Goal: Task Accomplishment & Management: Complete application form

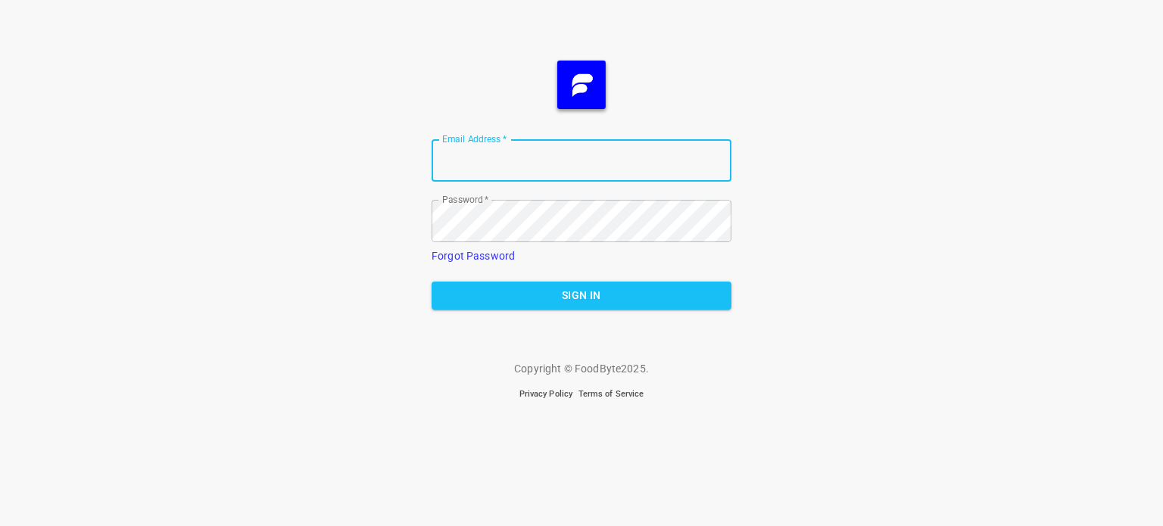
type input "[EMAIL_ADDRESS][DOMAIN_NAME]"
click at [565, 296] on span "Sign In" at bounding box center [582, 295] width 276 height 19
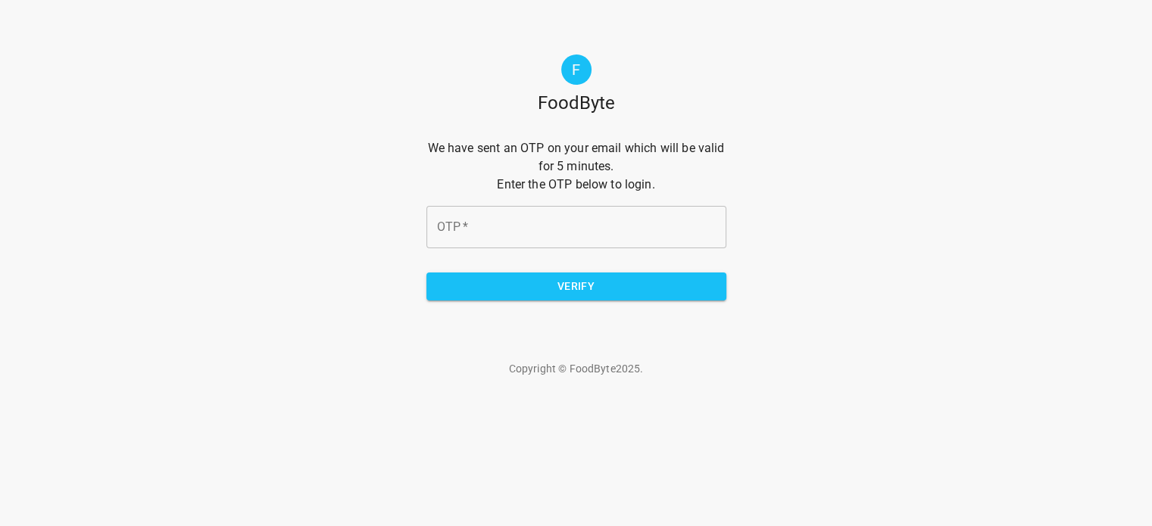
drag, startPoint x: 532, startPoint y: 223, endPoint x: 560, endPoint y: 223, distance: 27.3
click at [532, 223] on input "OTP   *" at bounding box center [576, 227] width 300 height 42
type input "2"
type input "28ccf4"
click at [567, 289] on span "Verify" at bounding box center [577, 286] width 276 height 19
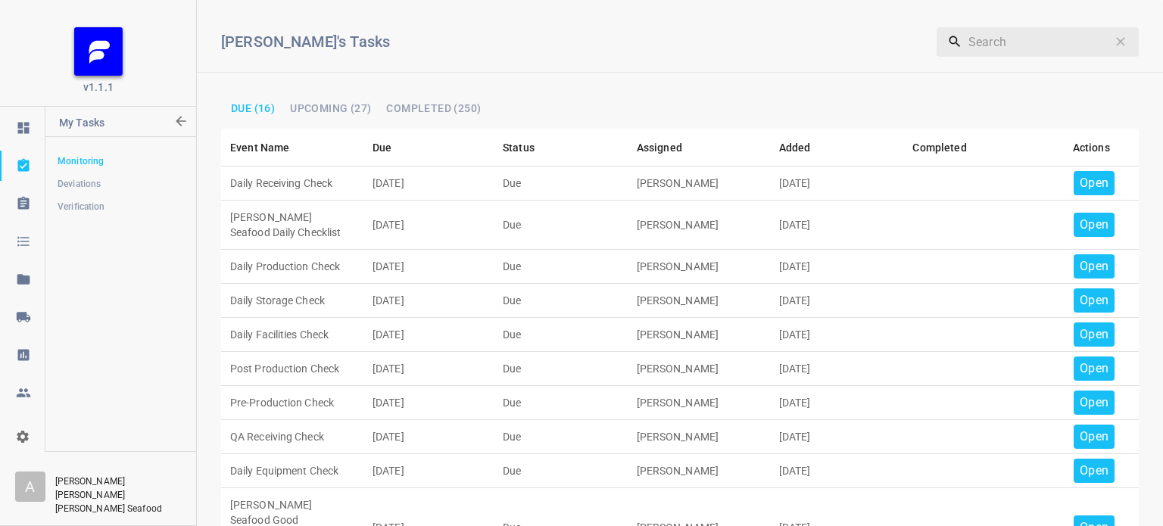
click at [1088, 180] on p "Open" at bounding box center [1094, 183] width 29 height 18
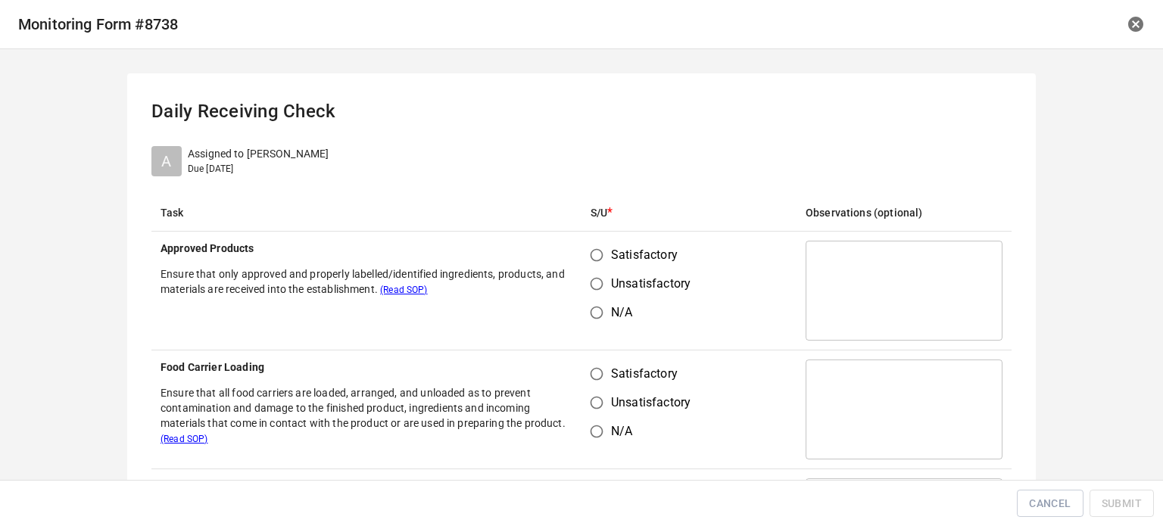
click at [598, 251] on input "Satisfactory" at bounding box center [596, 255] width 29 height 29
radio input "true"
click at [595, 366] on input "Satisfactory" at bounding box center [596, 374] width 29 height 29
radio input "true"
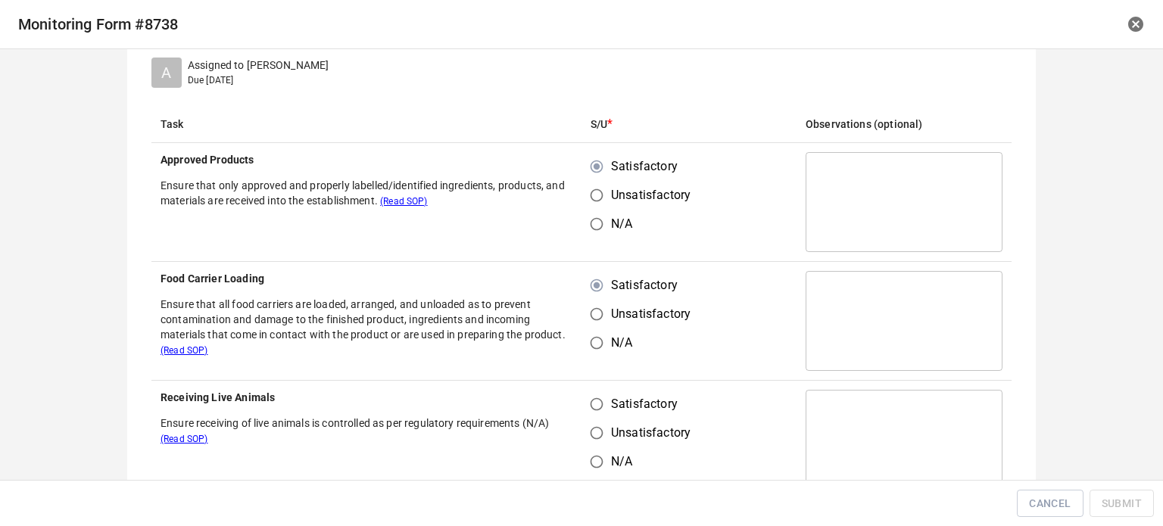
scroll to position [227, 0]
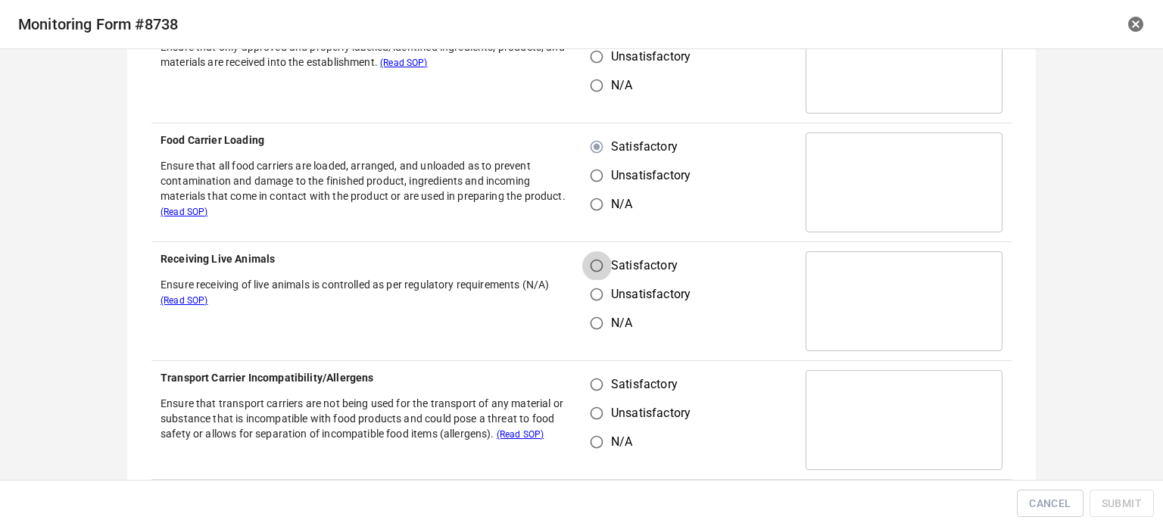
click at [592, 267] on input "Satisfactory" at bounding box center [596, 265] width 29 height 29
radio input "true"
click at [600, 370] on td "Satisfactory Unsatisfactory N/A" at bounding box center [689, 420] width 215 height 119
click at [588, 388] on input "Satisfactory" at bounding box center [596, 384] width 29 height 29
radio input "true"
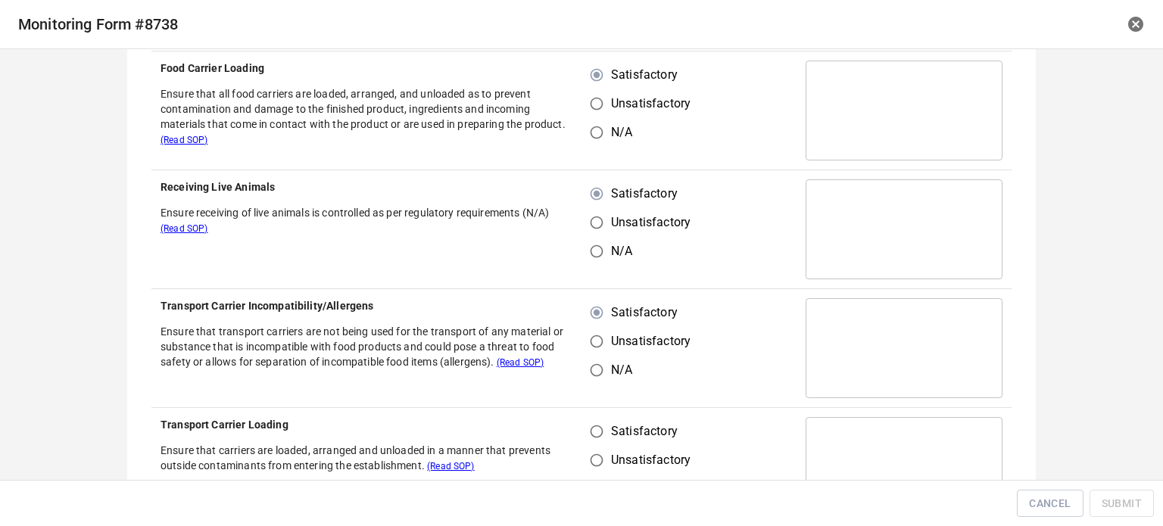
scroll to position [454, 0]
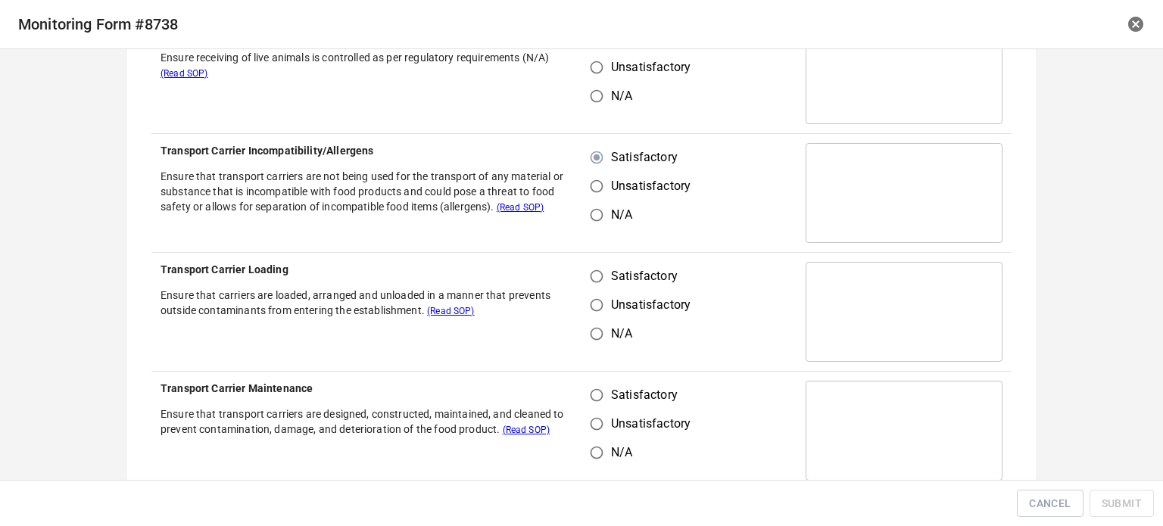
drag, startPoint x: 597, startPoint y: 276, endPoint x: 586, endPoint y: 324, distance: 49.6
click at [598, 282] on input "Satisfactory" at bounding box center [596, 276] width 29 height 29
radio input "true"
click at [599, 391] on label "Satisfactory" at bounding box center [636, 395] width 108 height 29
drag, startPoint x: 582, startPoint y: 394, endPoint x: 617, endPoint y: 385, distance: 36.0
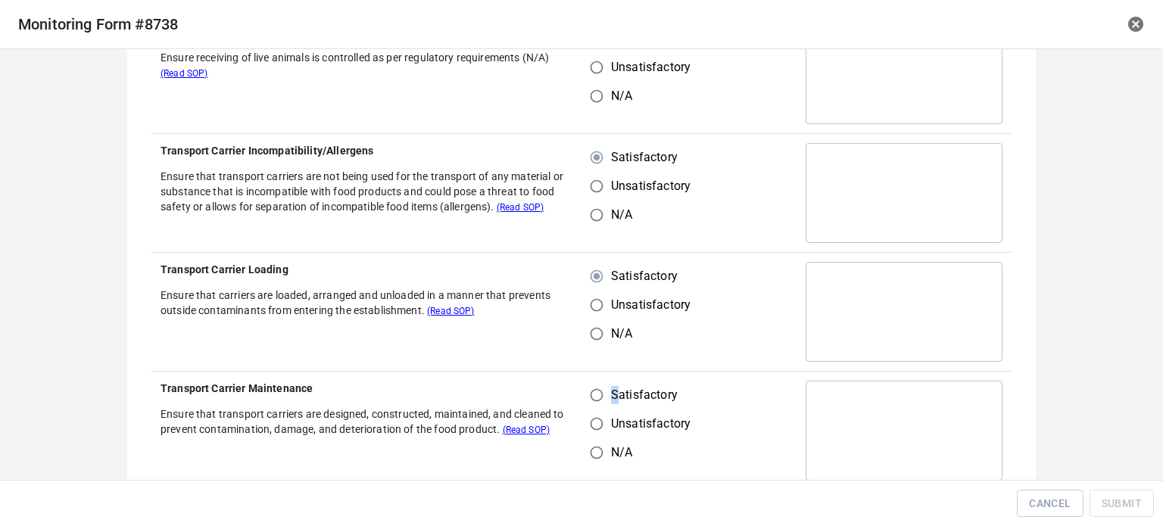
click at [585, 394] on input "Satisfactory" at bounding box center [596, 395] width 29 height 29
radio input "true"
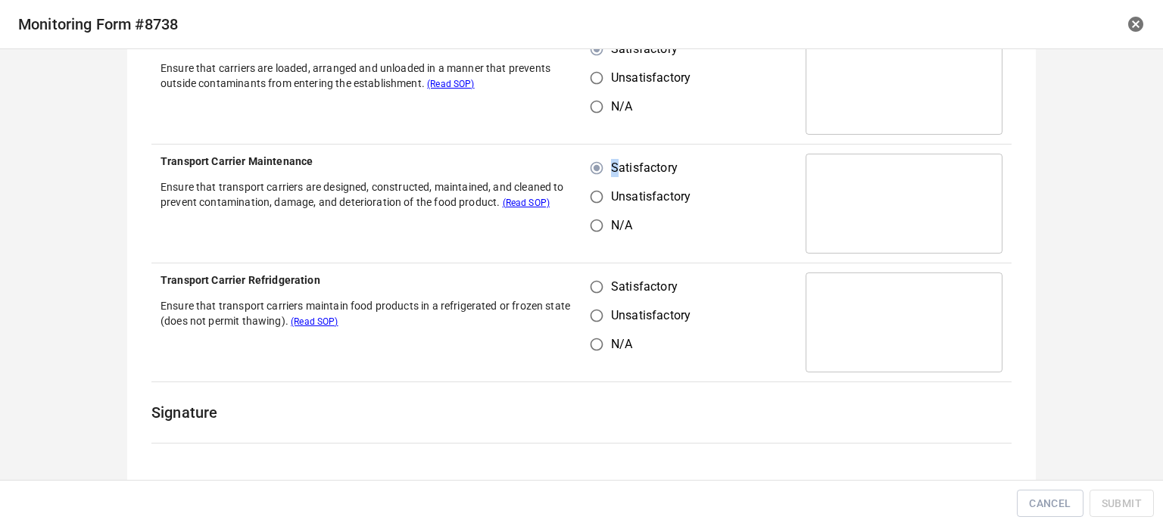
click at [595, 295] on input "Satisfactory" at bounding box center [596, 287] width 29 height 29
radio input "true"
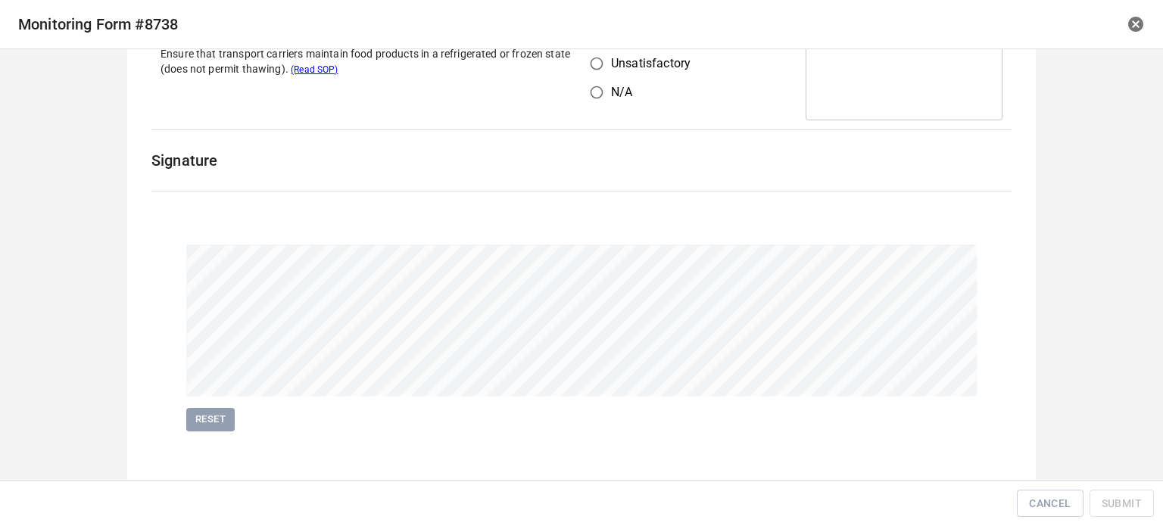
scroll to position [943, 0]
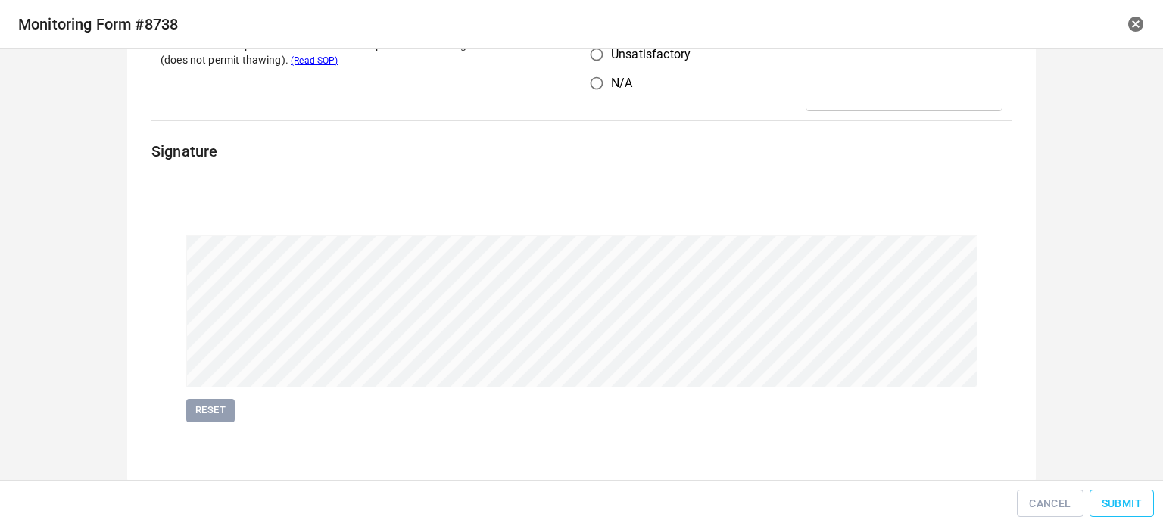
click at [1136, 496] on span "Submit" at bounding box center [1122, 504] width 40 height 19
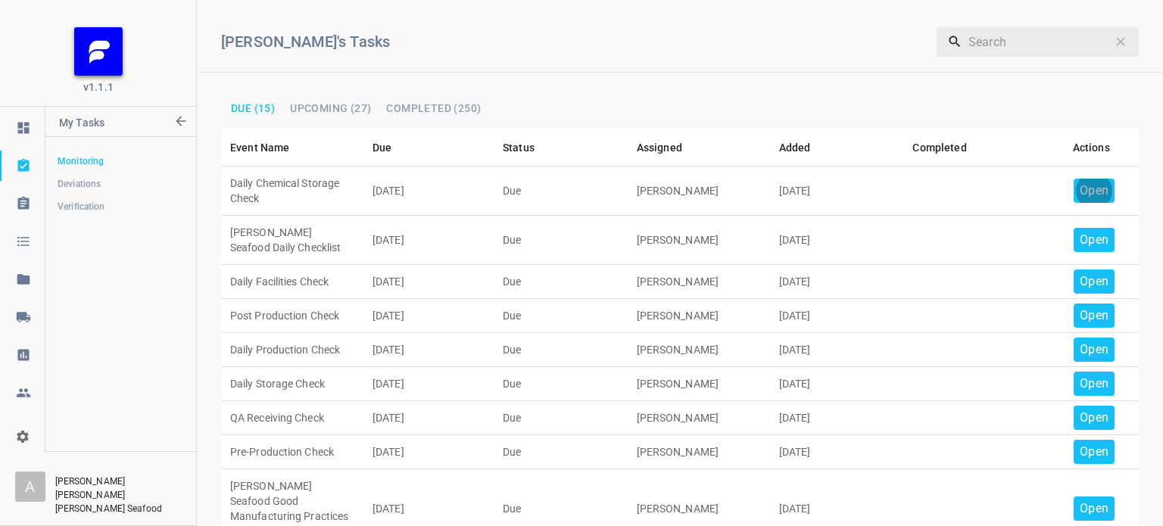
click at [1082, 189] on p "Open" at bounding box center [1094, 191] width 29 height 18
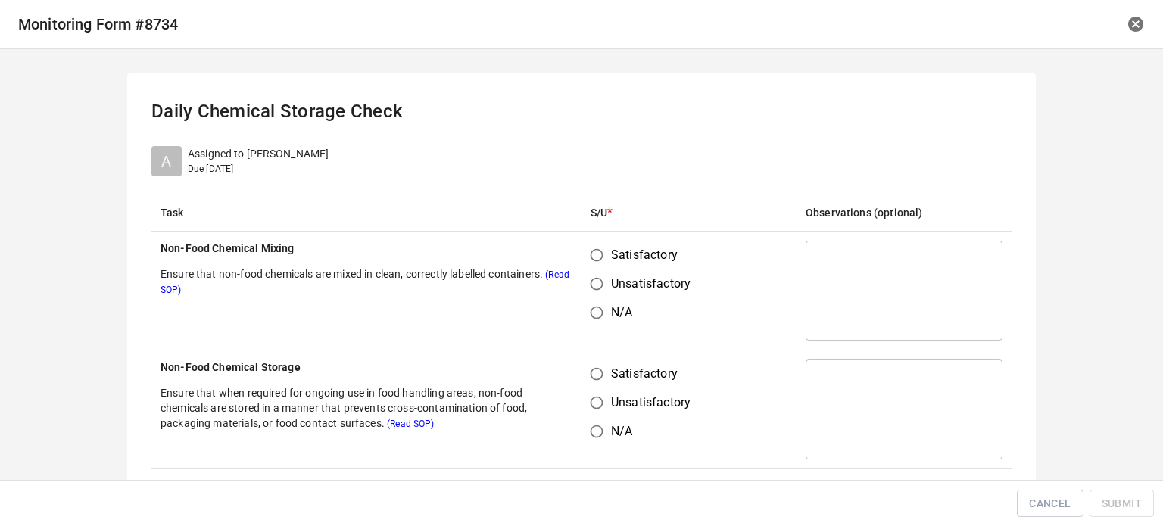
click at [592, 261] on input "Satisfactory" at bounding box center [596, 255] width 29 height 29
radio input "true"
click at [588, 371] on input "Satisfactory" at bounding box center [596, 374] width 29 height 29
radio input "true"
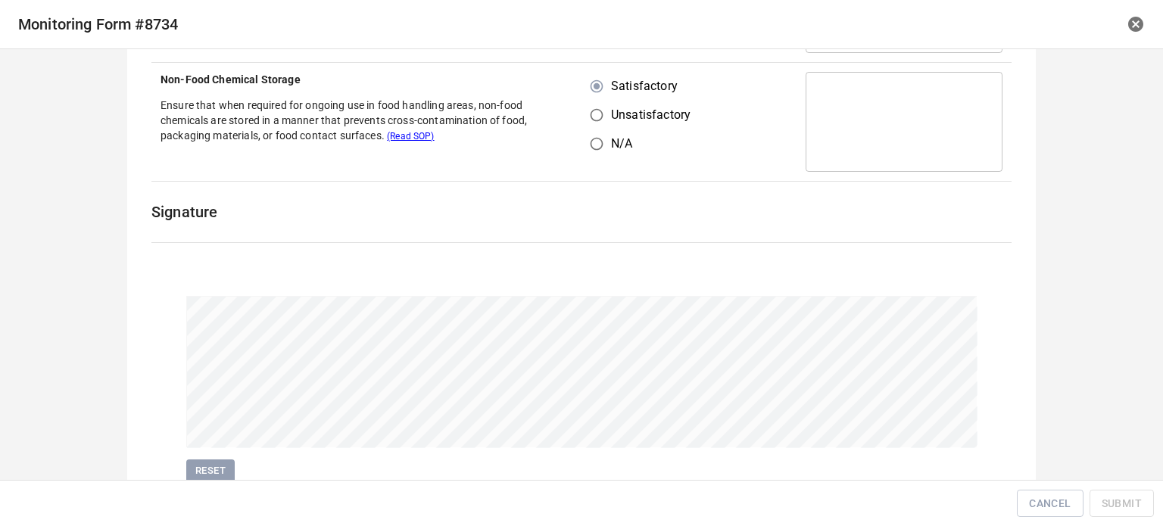
scroll to position [349, 0]
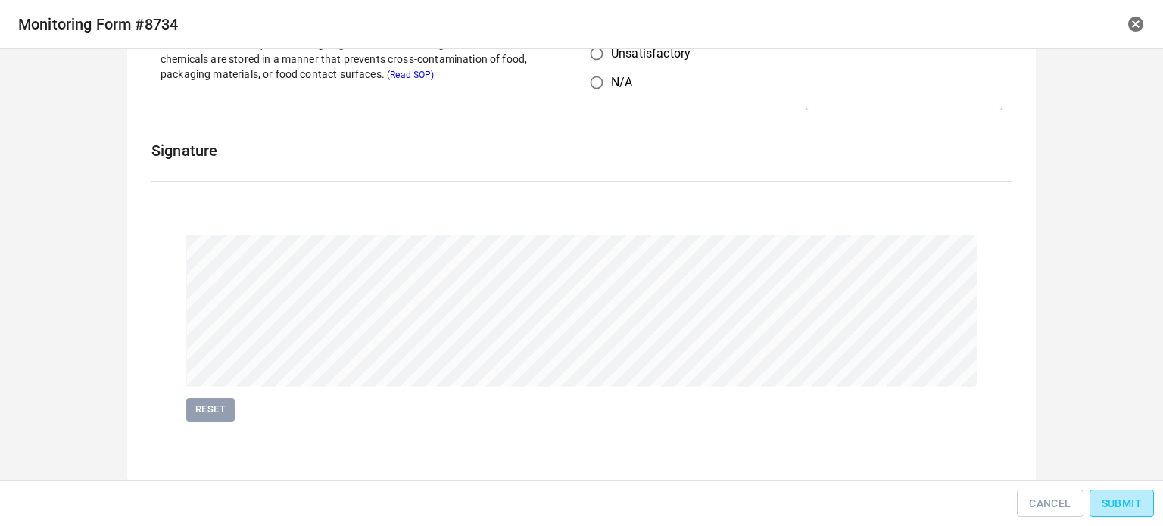
click at [1138, 507] on span "Submit" at bounding box center [1122, 504] width 40 height 19
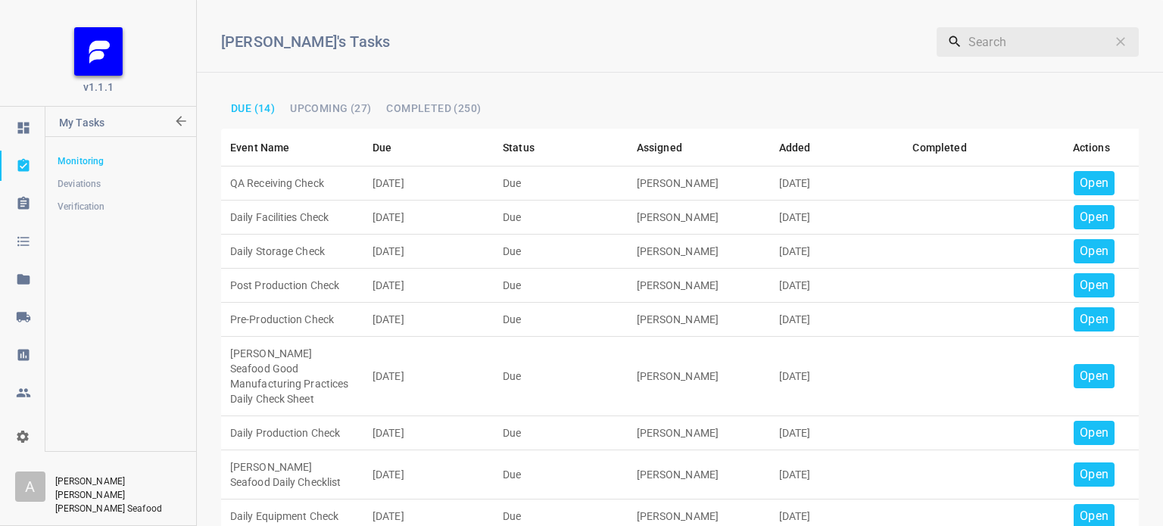
click at [1094, 155] on th "Actions" at bounding box center [1091, 148] width 95 height 38
click at [1088, 183] on p "Open" at bounding box center [1094, 183] width 29 height 18
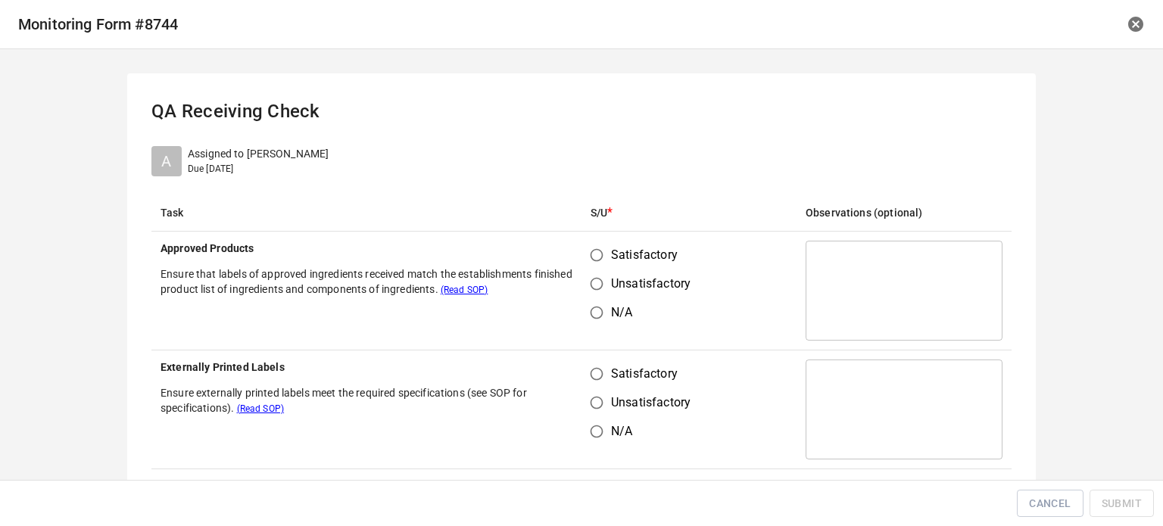
click at [600, 252] on input "Satisfactory" at bounding box center [596, 255] width 29 height 29
radio input "true"
click at [591, 375] on input "Satisfactory" at bounding box center [596, 374] width 29 height 29
radio input "true"
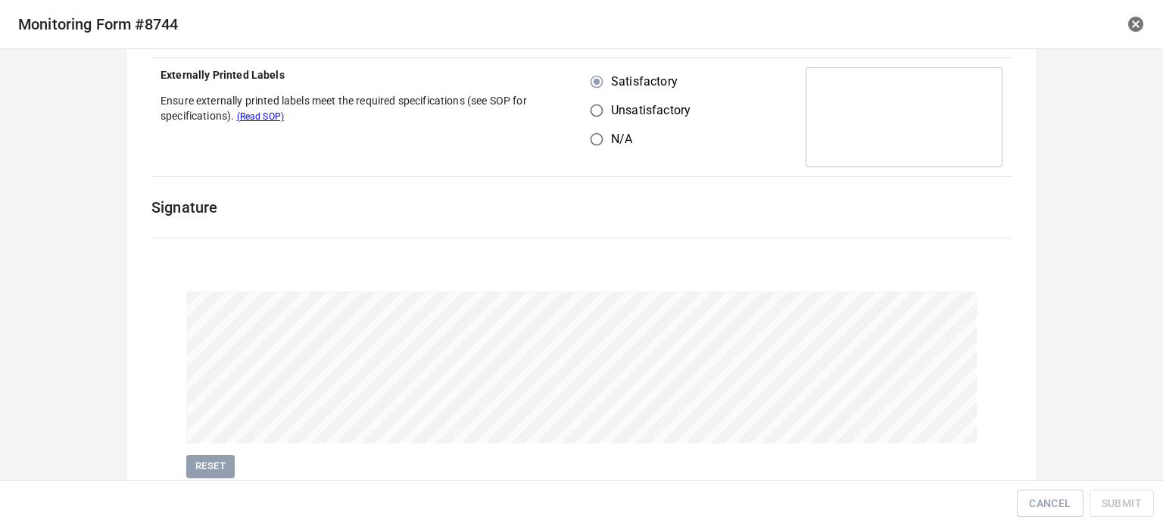
scroll to position [349, 0]
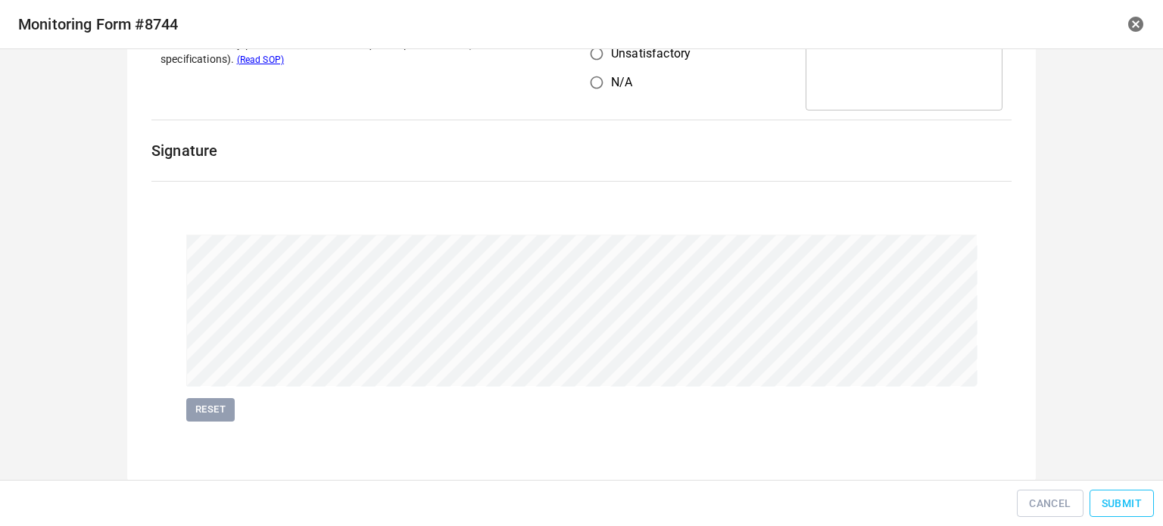
click at [1145, 512] on button "Submit" at bounding box center [1122, 504] width 64 height 28
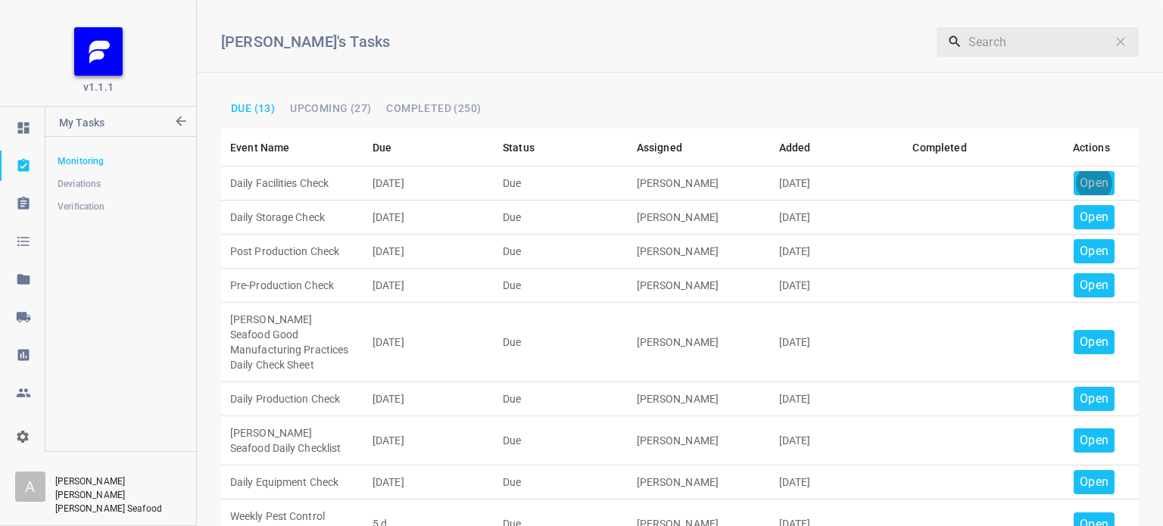
click at [1081, 185] on p "Open" at bounding box center [1094, 183] width 29 height 18
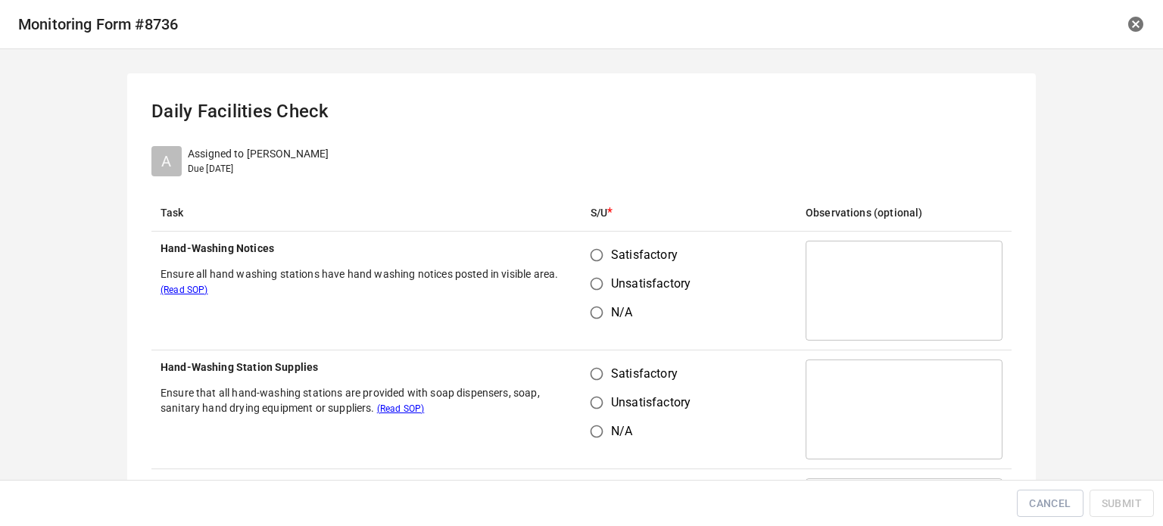
click at [597, 259] on input "Satisfactory" at bounding box center [596, 255] width 29 height 29
radio input "true"
drag, startPoint x: 598, startPoint y: 370, endPoint x: 615, endPoint y: 317, distance: 55.8
click at [598, 370] on input "Satisfactory" at bounding box center [596, 374] width 29 height 29
radio input "true"
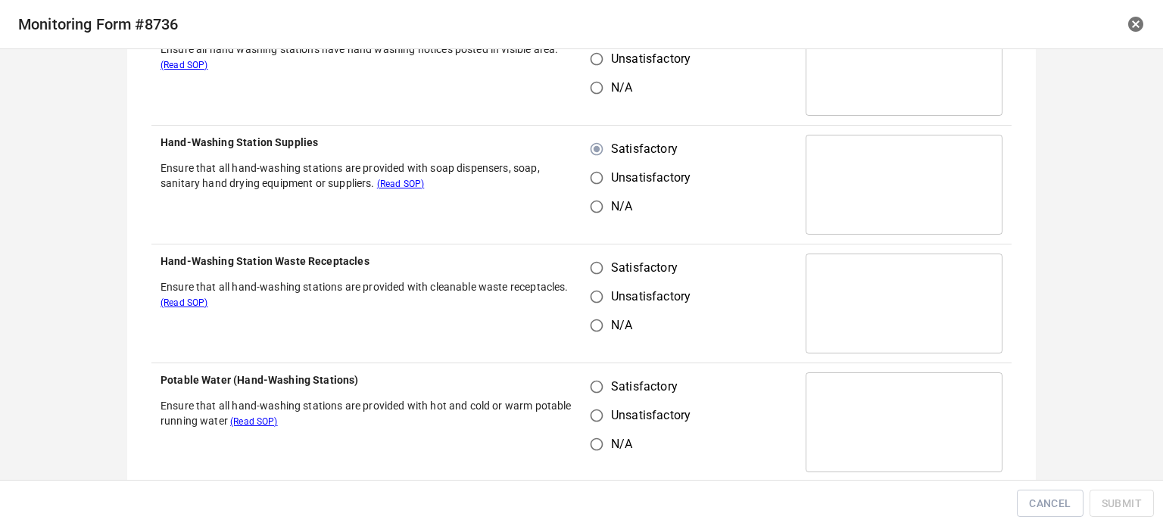
scroll to position [227, 0]
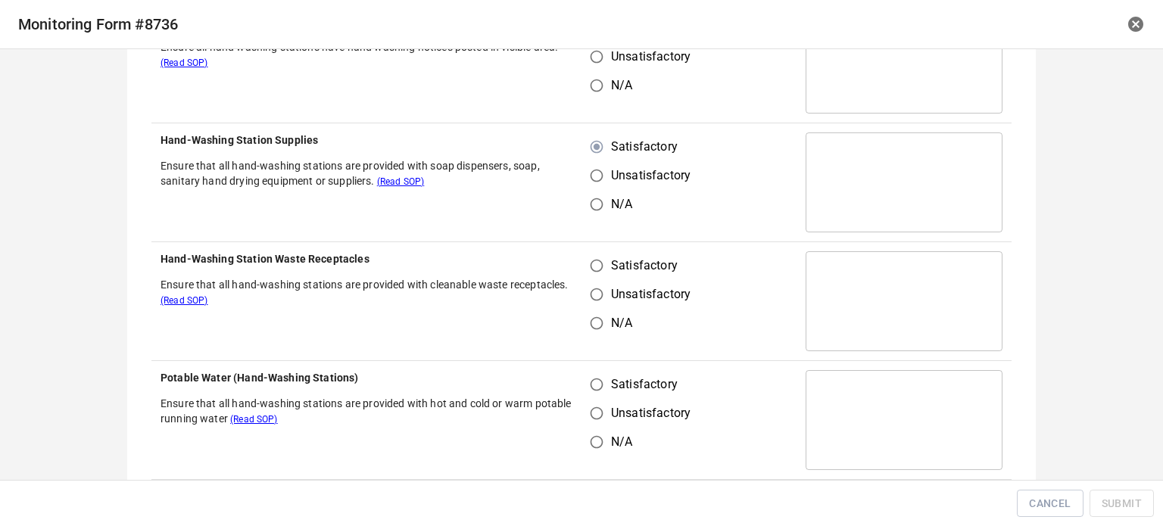
click at [597, 273] on input "Satisfactory" at bounding box center [596, 265] width 29 height 29
radio input "true"
drag, startPoint x: 597, startPoint y: 375, endPoint x: 620, endPoint y: 367, distance: 24.7
click at [597, 376] on input "Satisfactory" at bounding box center [596, 384] width 29 height 29
radio input "true"
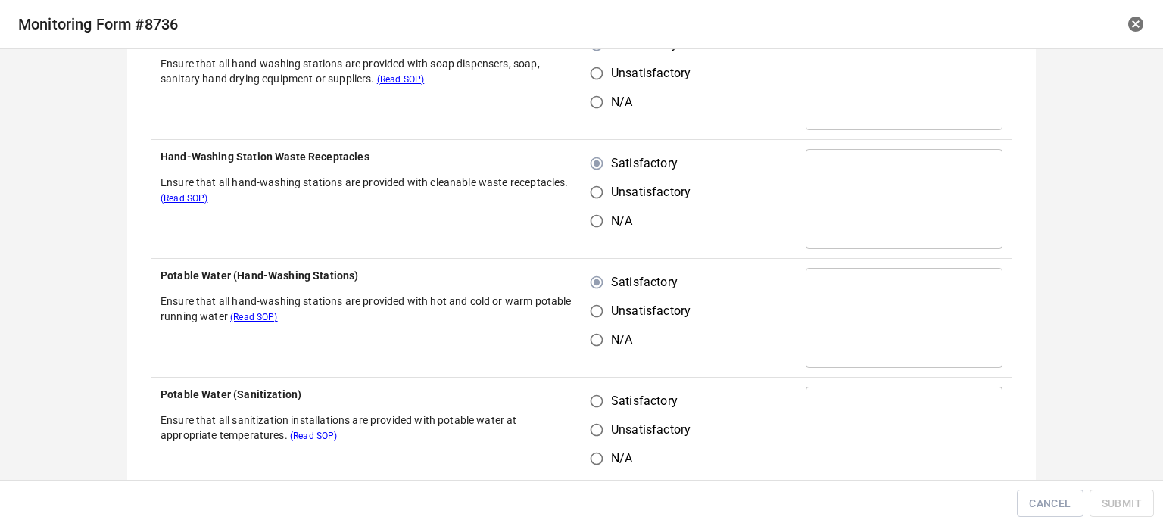
scroll to position [454, 0]
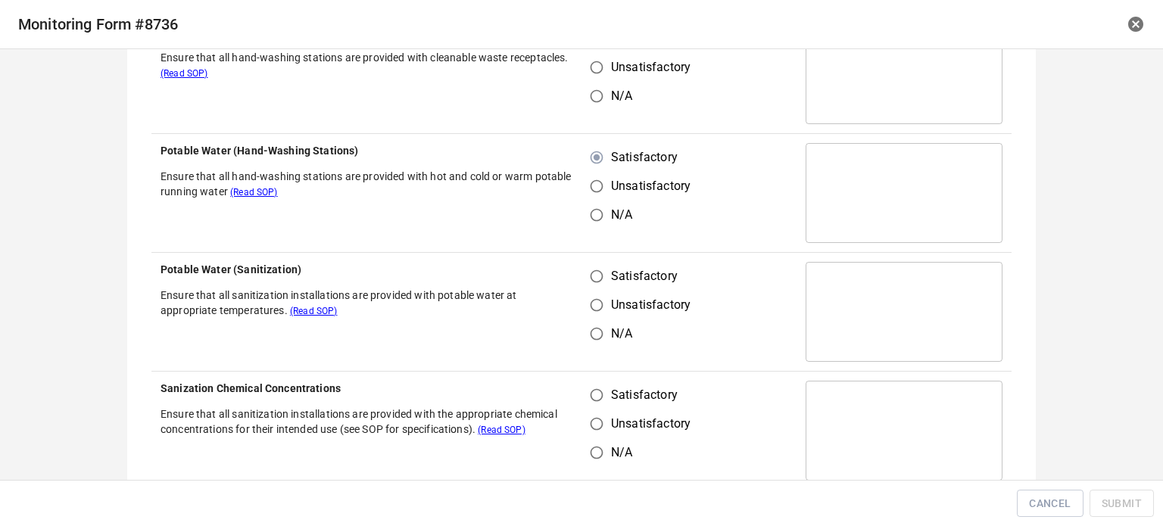
click at [592, 282] on input "Satisfactory" at bounding box center [596, 276] width 29 height 29
radio input "true"
click at [591, 395] on input "Satisfactory" at bounding box center [596, 395] width 29 height 29
radio input "true"
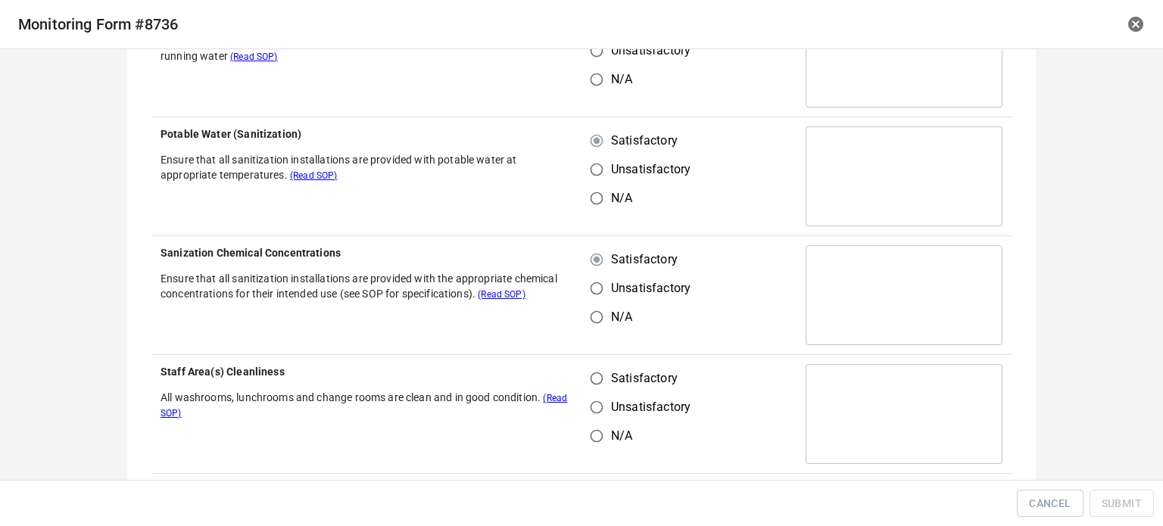
scroll to position [757, 0]
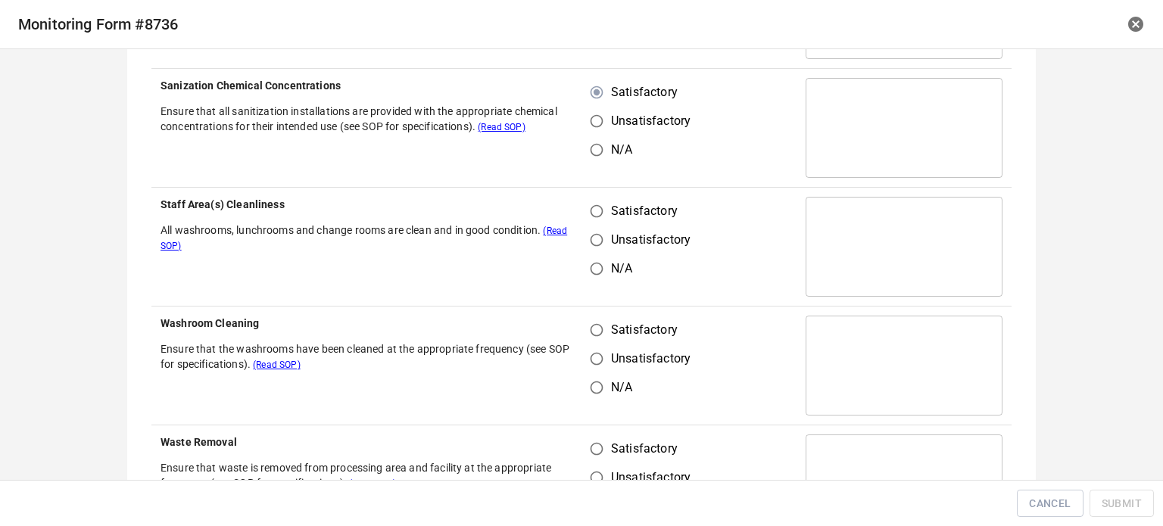
click at [589, 207] on input "Satisfactory" at bounding box center [596, 211] width 29 height 29
radio input "true"
drag, startPoint x: 591, startPoint y: 329, endPoint x: 585, endPoint y: 423, distance: 94.8
click at [592, 330] on input "Satisfactory" at bounding box center [596, 330] width 29 height 29
radio input "true"
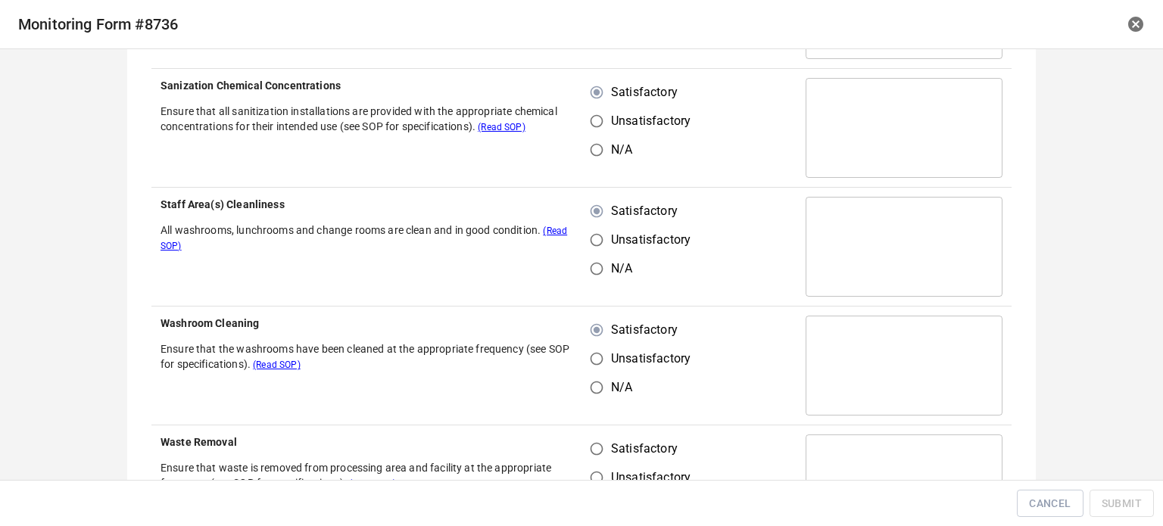
click at [585, 464] on input "Unsatisfactory" at bounding box center [596, 478] width 29 height 29
radio input "true"
click at [591, 445] on input "Satisfactory" at bounding box center [596, 449] width 29 height 29
radio input "true"
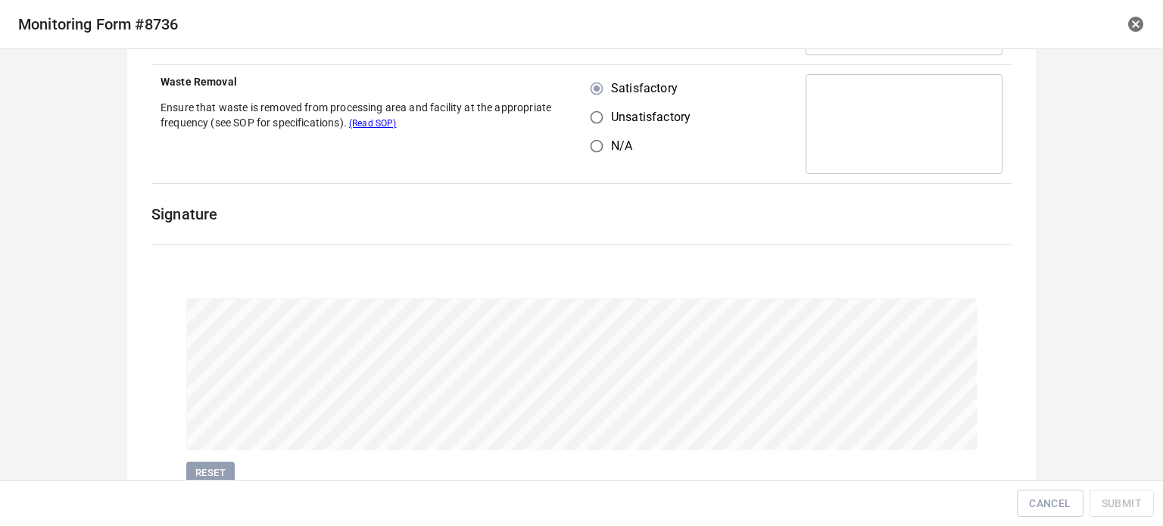
scroll to position [1181, 0]
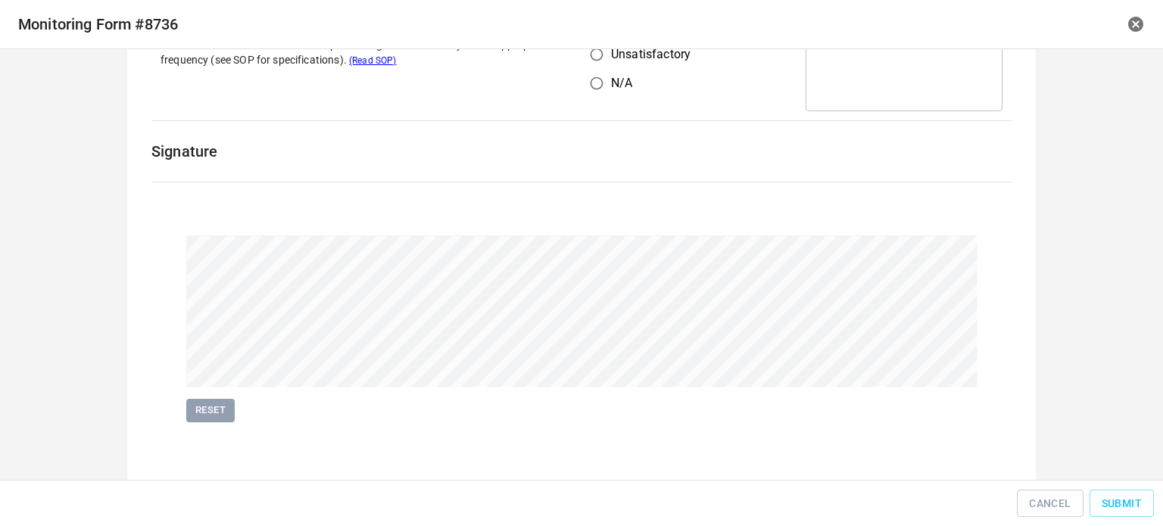
drag, startPoint x: 966, startPoint y: 455, endPoint x: 948, endPoint y: 439, distance: 24.1
click at [965, 455] on div "Reset" at bounding box center [581, 329] width 879 height 275
click at [1135, 506] on span "Submit" at bounding box center [1122, 504] width 40 height 19
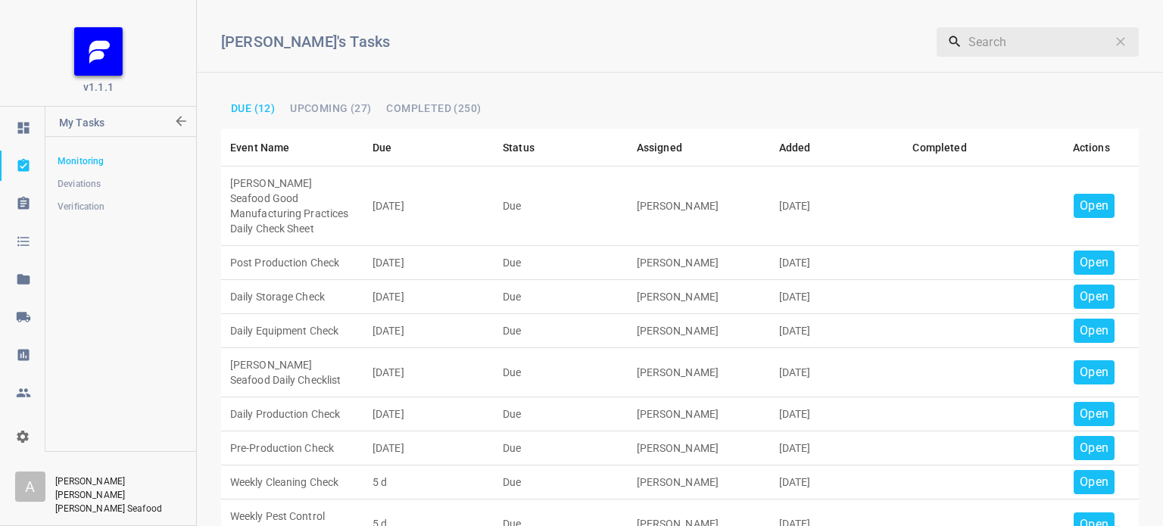
click at [1082, 204] on p "Open" at bounding box center [1094, 206] width 29 height 18
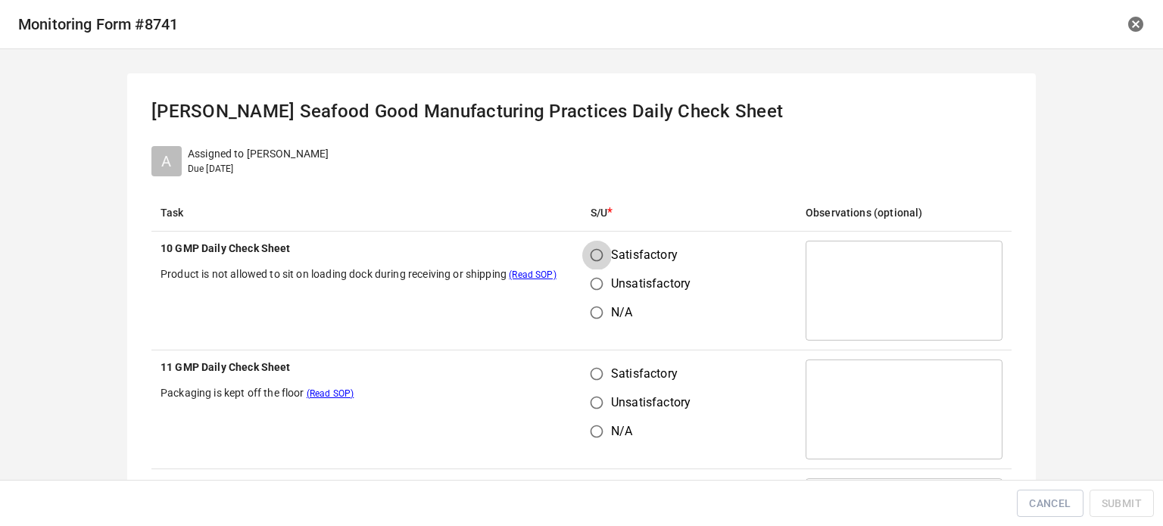
click at [582, 260] on input "Satisfactory" at bounding box center [596, 255] width 29 height 29
radio input "true"
click at [596, 375] on input "Satisfactory" at bounding box center [596, 374] width 29 height 29
radio input "true"
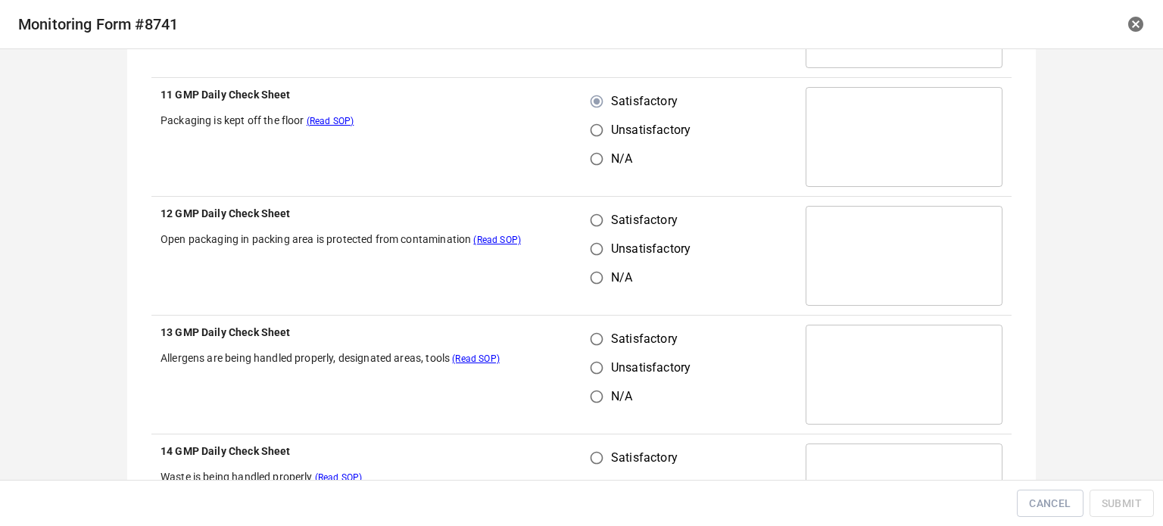
scroll to position [303, 0]
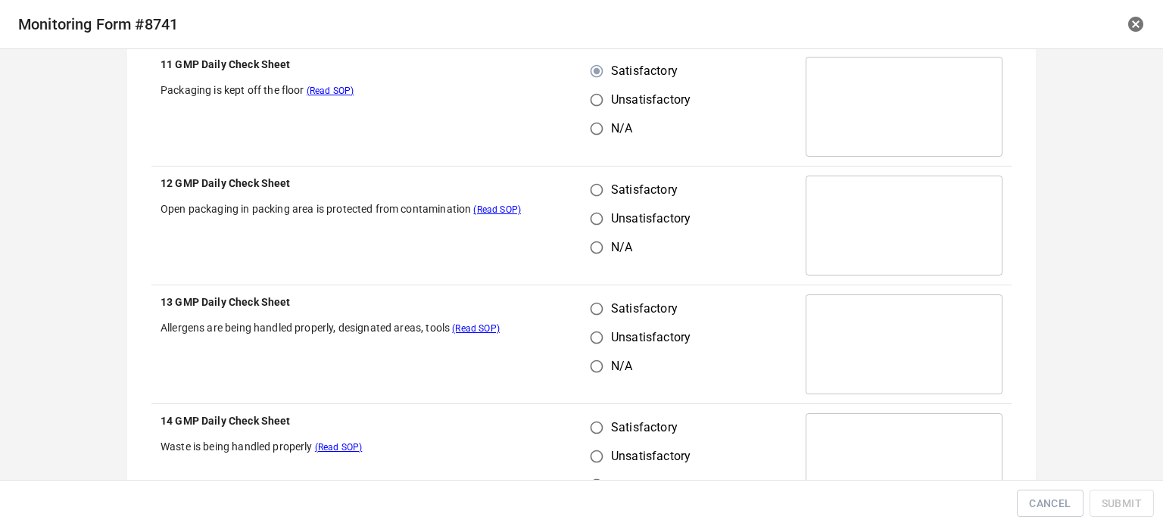
click at [593, 187] on input "Satisfactory" at bounding box center [596, 190] width 29 height 29
radio input "true"
click at [593, 301] on input "Satisfactory" at bounding box center [596, 309] width 29 height 29
radio input "true"
click at [601, 451] on input "Unsatisfactory" at bounding box center [596, 456] width 29 height 29
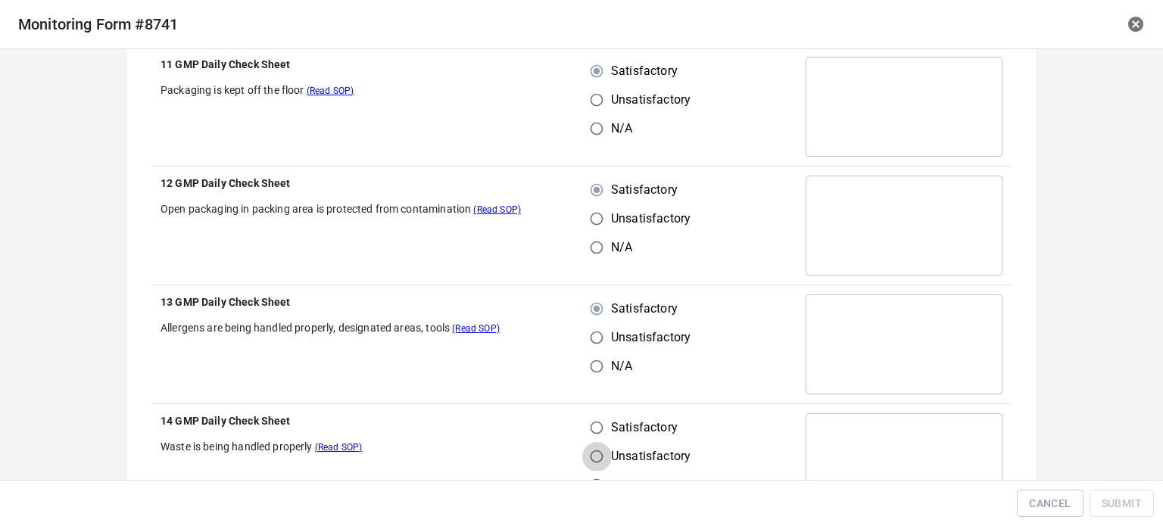
radio input "true"
click at [598, 436] on input "Satisfactory" at bounding box center [596, 428] width 29 height 29
radio input "true"
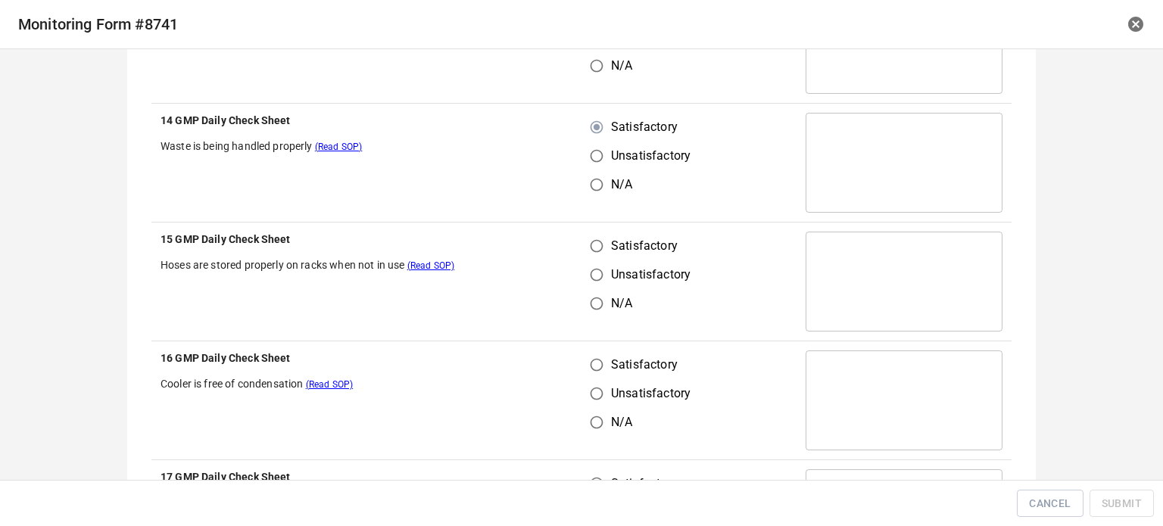
scroll to position [606, 0]
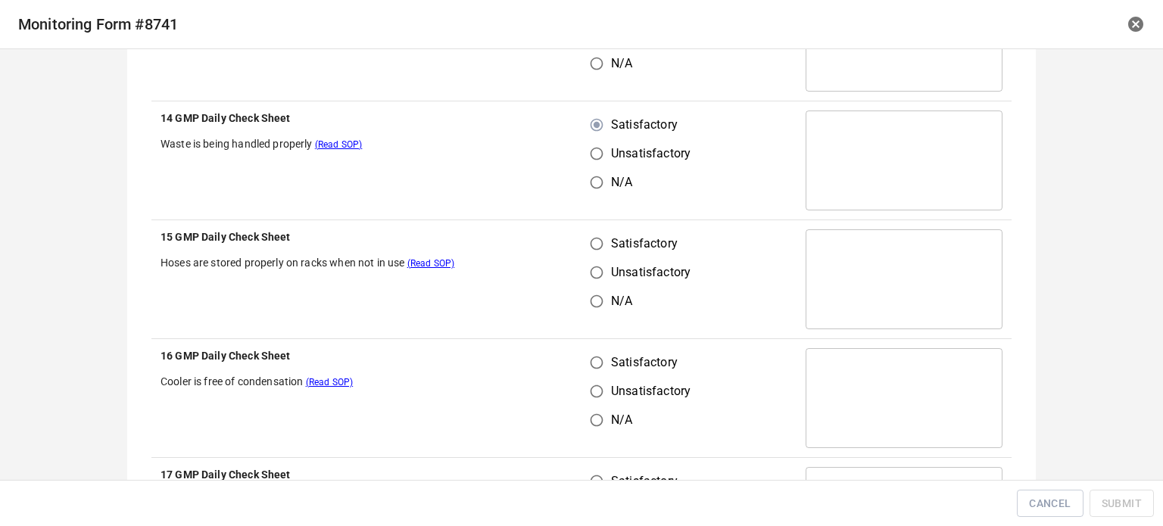
click at [591, 244] on input "Satisfactory" at bounding box center [596, 243] width 29 height 29
radio input "true"
click at [591, 364] on input "Satisfactory" at bounding box center [596, 362] width 29 height 29
radio input "true"
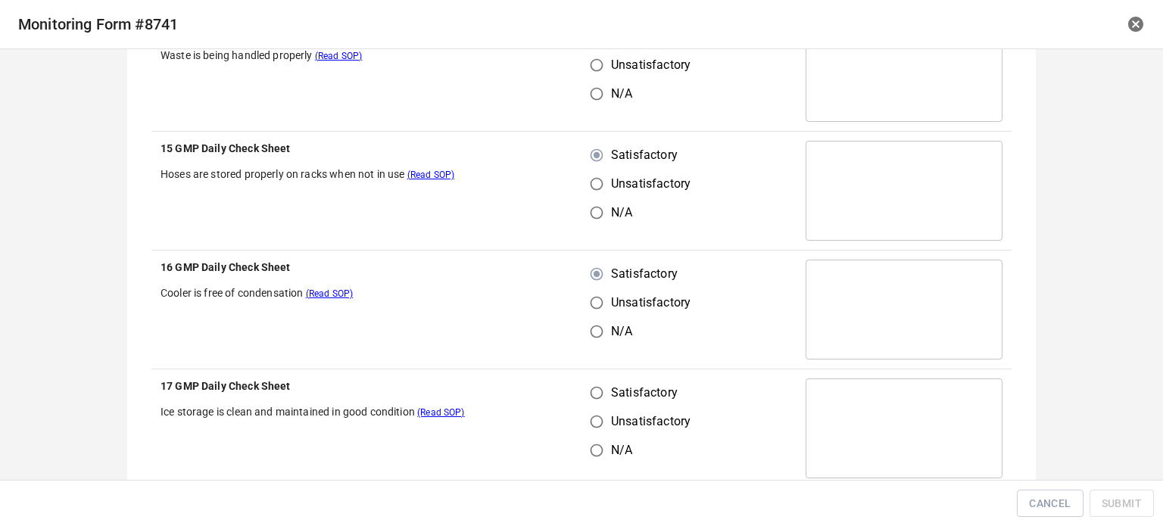
scroll to position [833, 0]
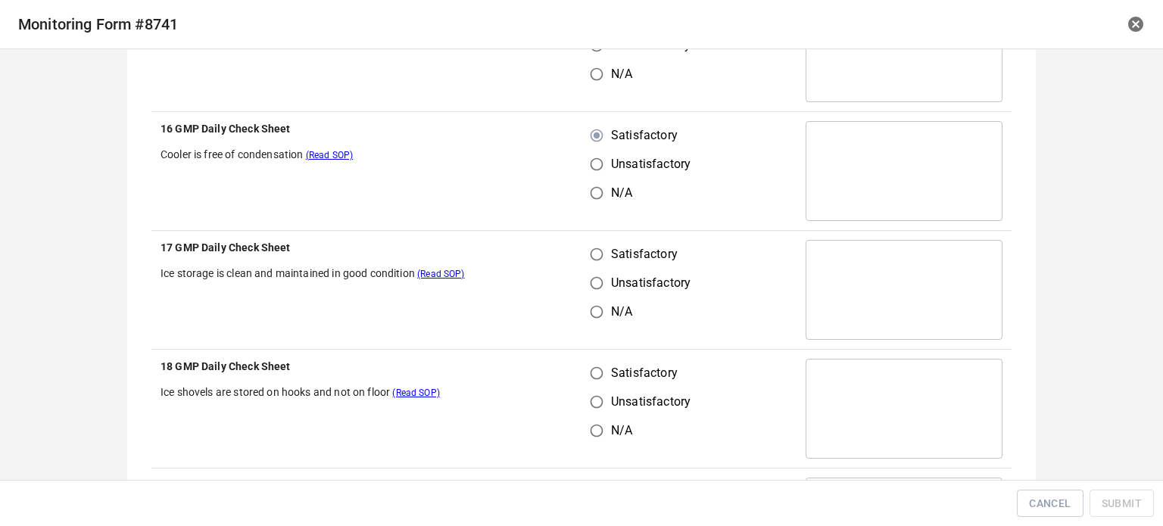
click at [585, 259] on input "Satisfactory" at bounding box center [596, 254] width 29 height 29
radio input "true"
click at [597, 370] on input "Satisfactory" at bounding box center [596, 373] width 29 height 29
radio input "true"
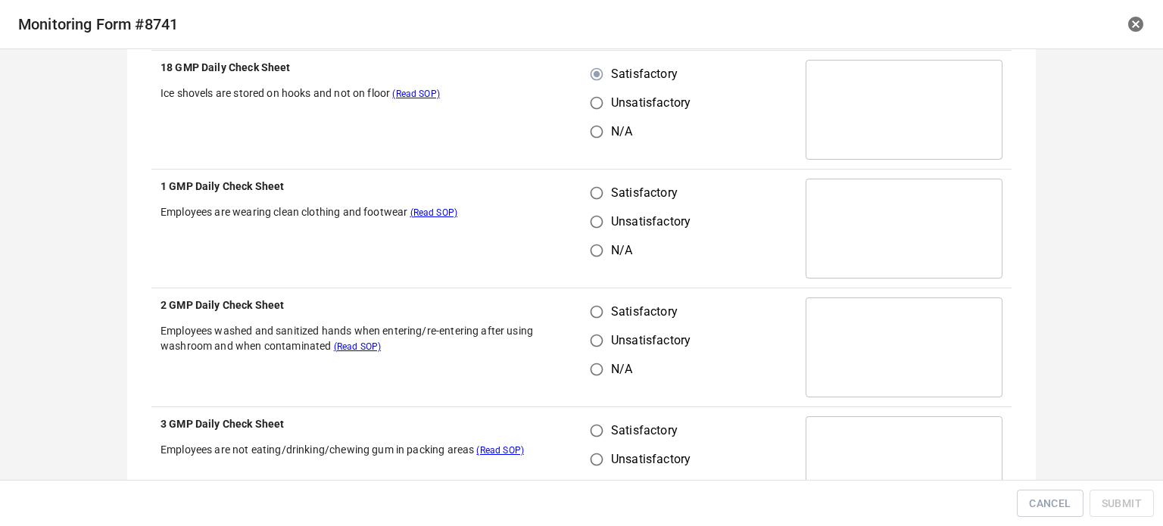
scroll to position [1136, 0]
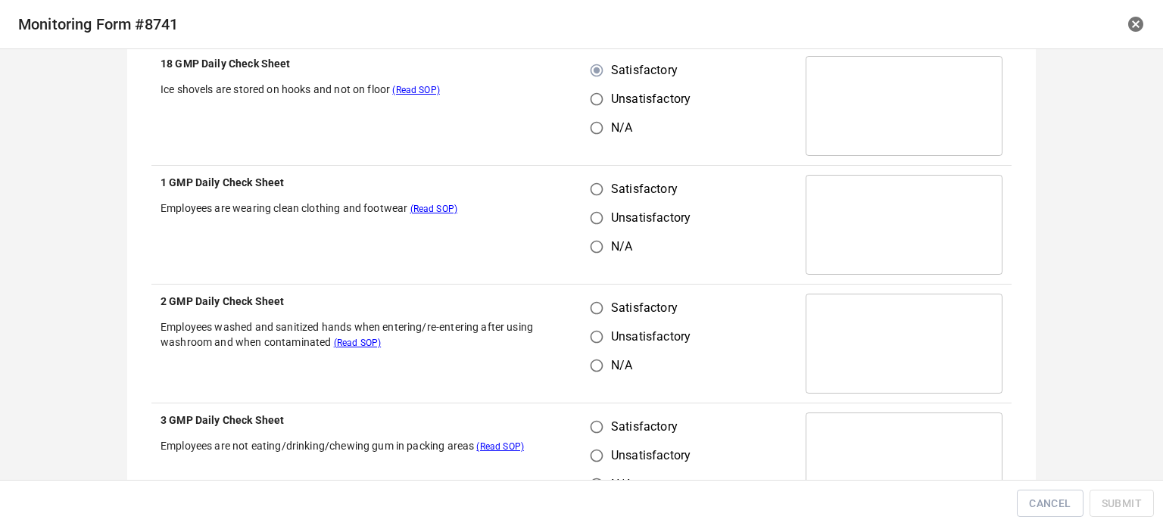
click at [597, 189] on input "Satisfactory" at bounding box center [596, 189] width 29 height 29
radio input "true"
click at [600, 310] on input "Satisfactory" at bounding box center [596, 308] width 29 height 29
radio input "true"
drag, startPoint x: 589, startPoint y: 420, endPoint x: 607, endPoint y: 408, distance: 21.2
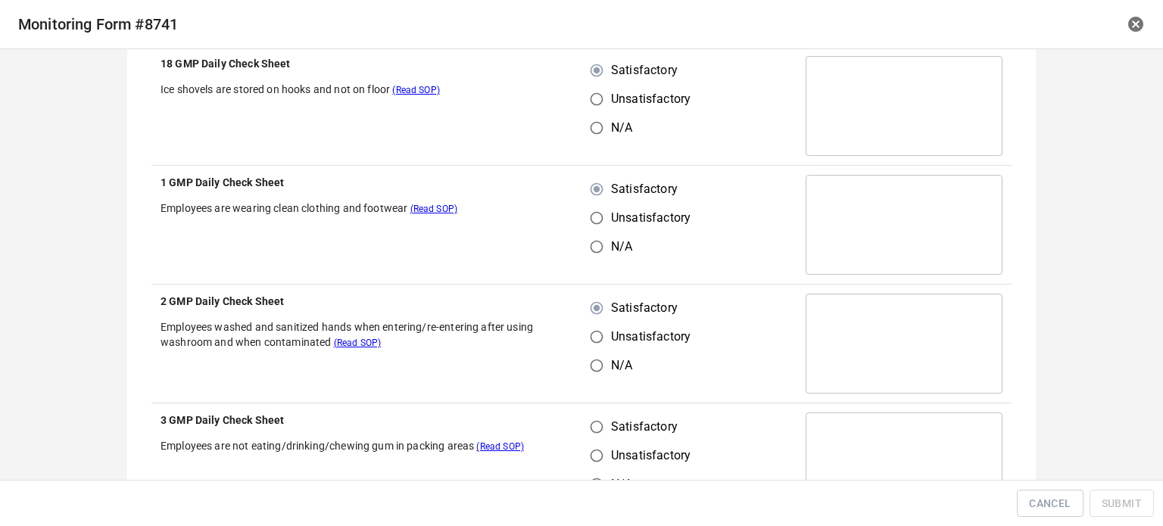
click at [590, 420] on input "Satisfactory" at bounding box center [596, 427] width 29 height 29
radio input "true"
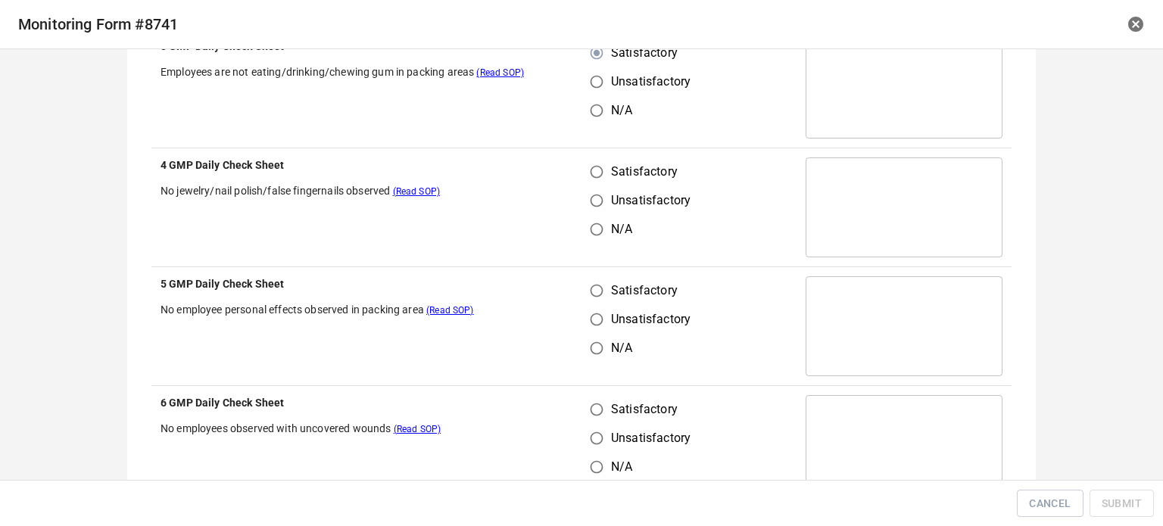
scroll to position [1515, 0]
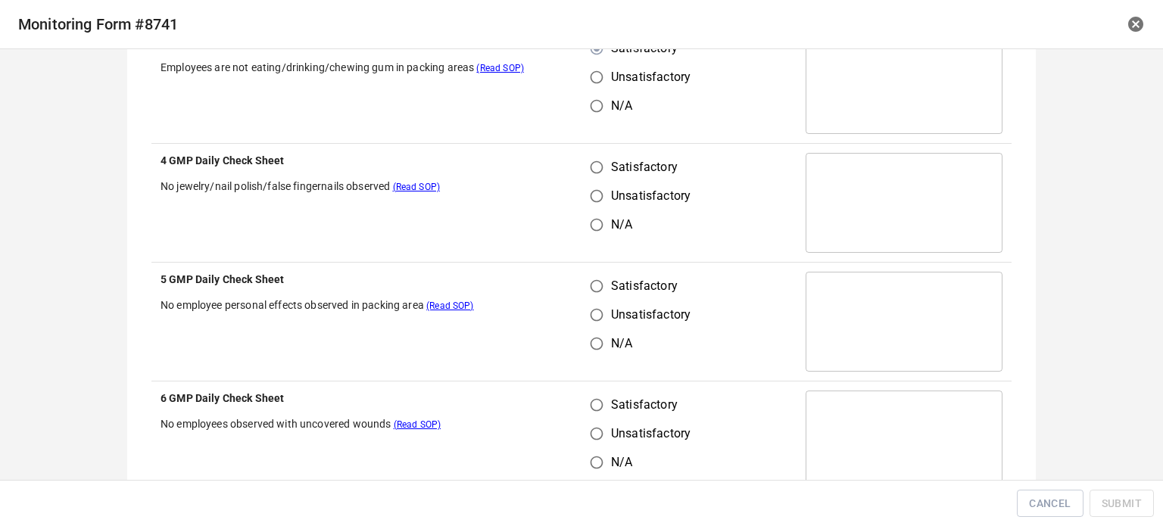
click at [592, 281] on input "Satisfactory" at bounding box center [596, 286] width 29 height 29
radio input "true"
click at [597, 171] on input "Satisfactory" at bounding box center [596, 167] width 29 height 29
radio input "true"
click at [594, 407] on input "Satisfactory" at bounding box center [596, 405] width 29 height 29
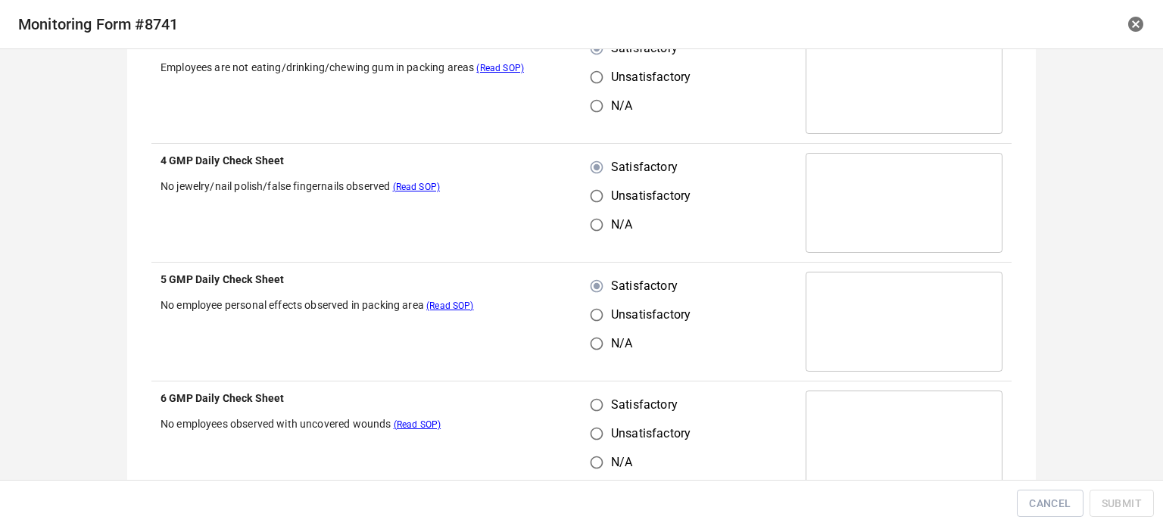
radio input "true"
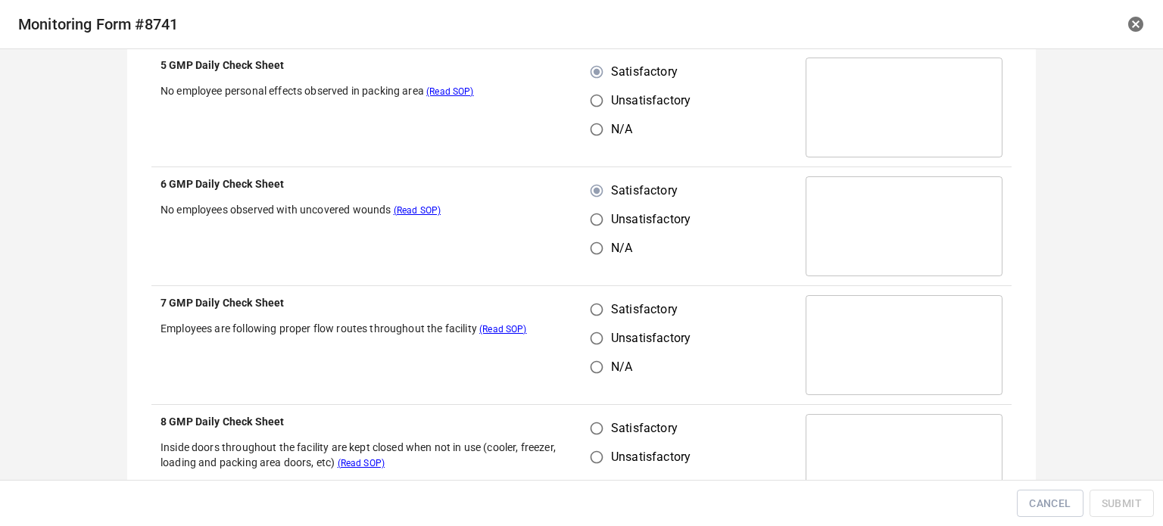
scroll to position [1742, 0]
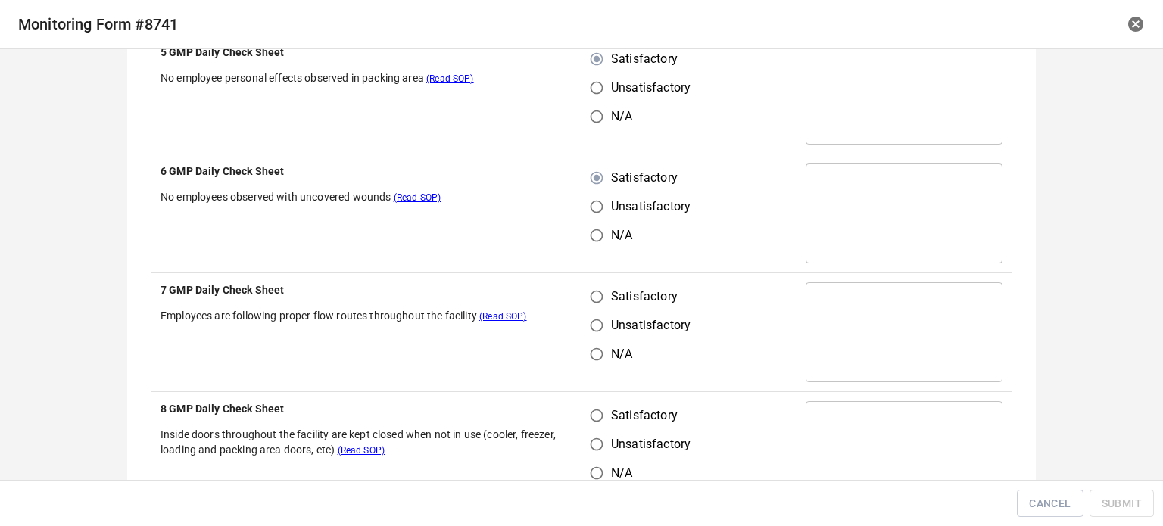
click at [588, 294] on input "Satisfactory" at bounding box center [596, 297] width 29 height 29
radio input "true"
click at [595, 419] on input "Satisfactory" at bounding box center [596, 415] width 29 height 29
radio input "true"
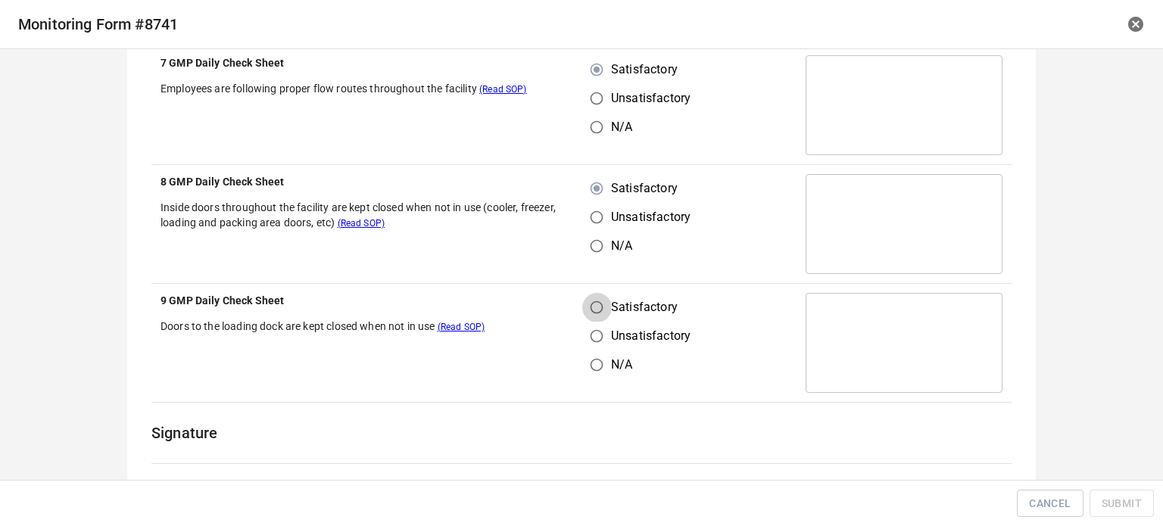
drag, startPoint x: 592, startPoint y: 300, endPoint x: 673, endPoint y: 276, distance: 84.6
click at [598, 302] on input "Satisfactory" at bounding box center [596, 307] width 29 height 29
radio input "true"
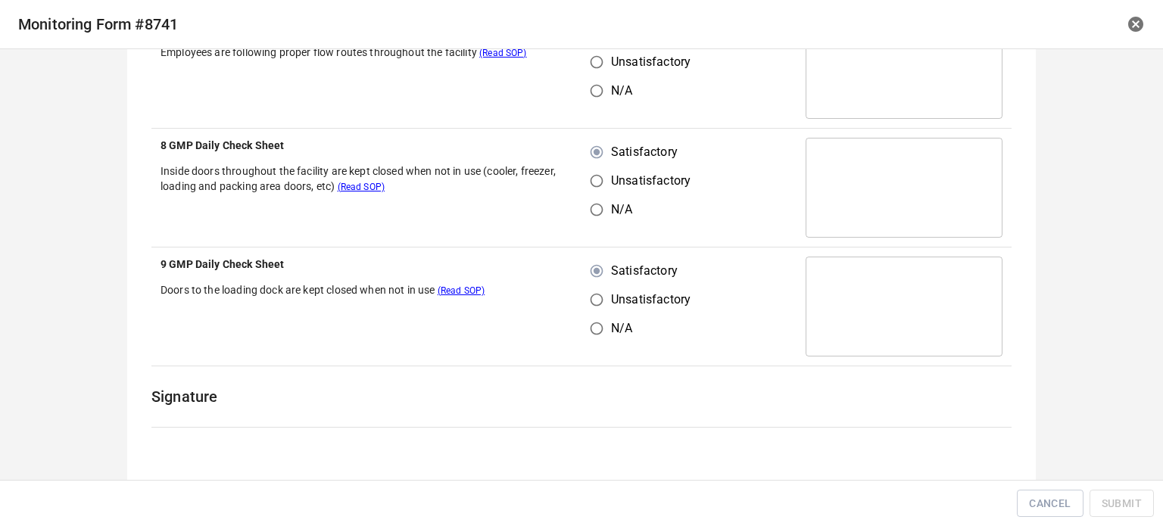
scroll to position [2249, 0]
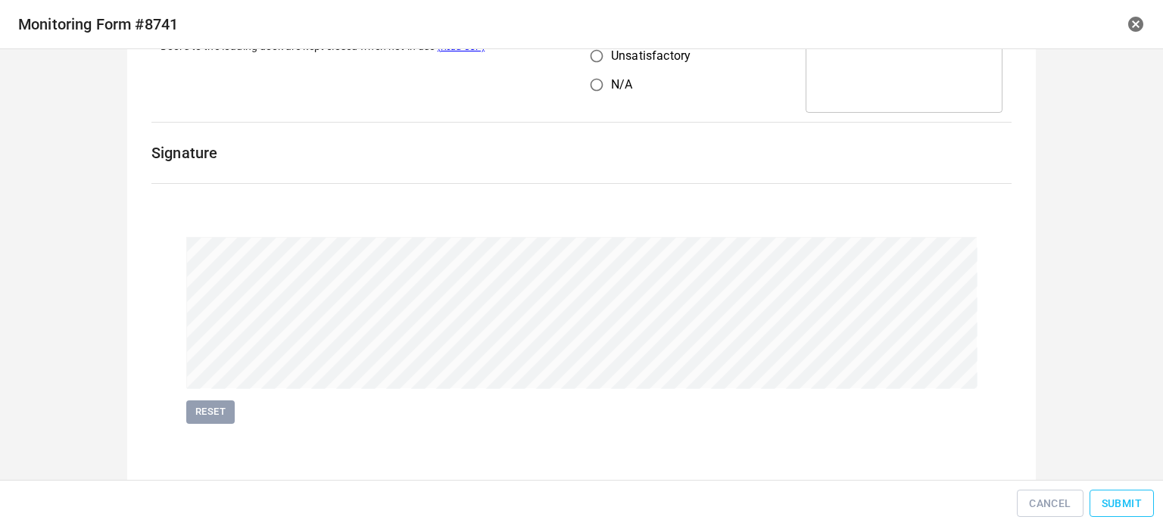
click at [1132, 509] on span "Submit" at bounding box center [1122, 504] width 40 height 19
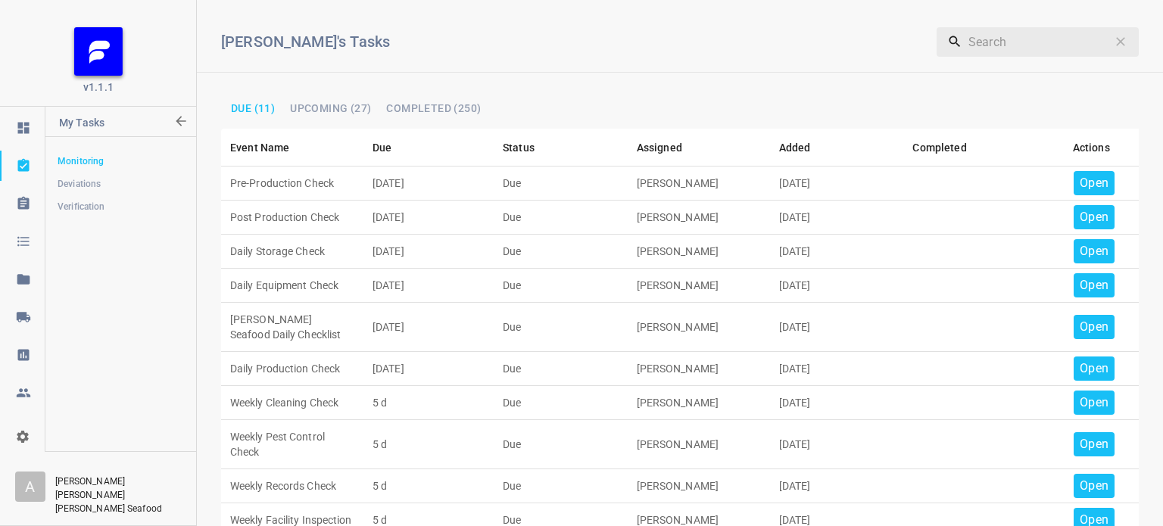
click at [1086, 181] on p "Open" at bounding box center [1094, 183] width 29 height 18
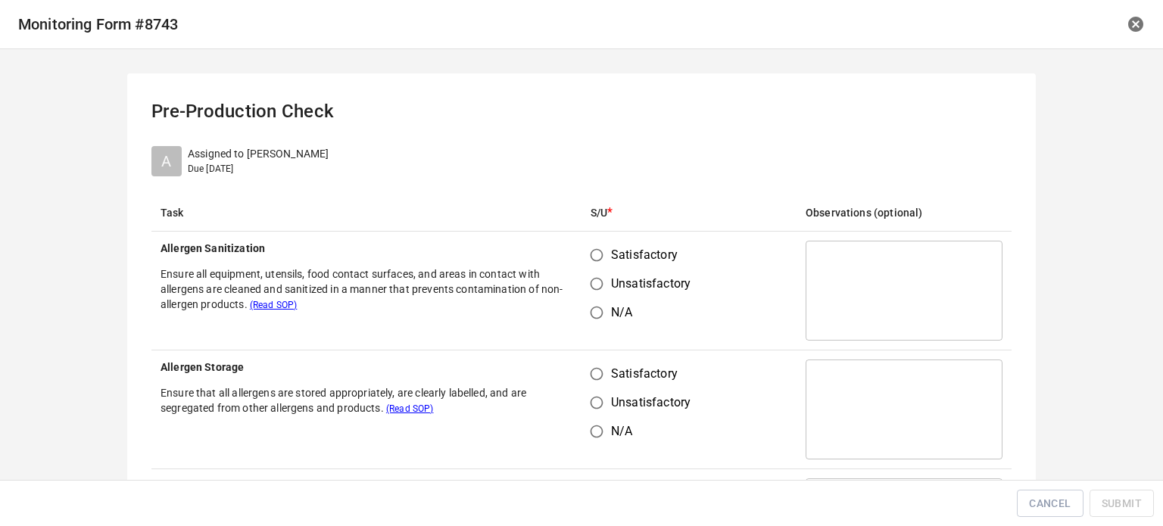
drag, startPoint x: 607, startPoint y: 255, endPoint x: 585, endPoint y: 354, distance: 101.0
click at [611, 255] on span "Satisfactory" at bounding box center [644, 255] width 67 height 18
click at [607, 255] on input "Satisfactory" at bounding box center [596, 255] width 29 height 29
radio input "true"
click at [595, 366] on input "Satisfactory" at bounding box center [596, 374] width 29 height 29
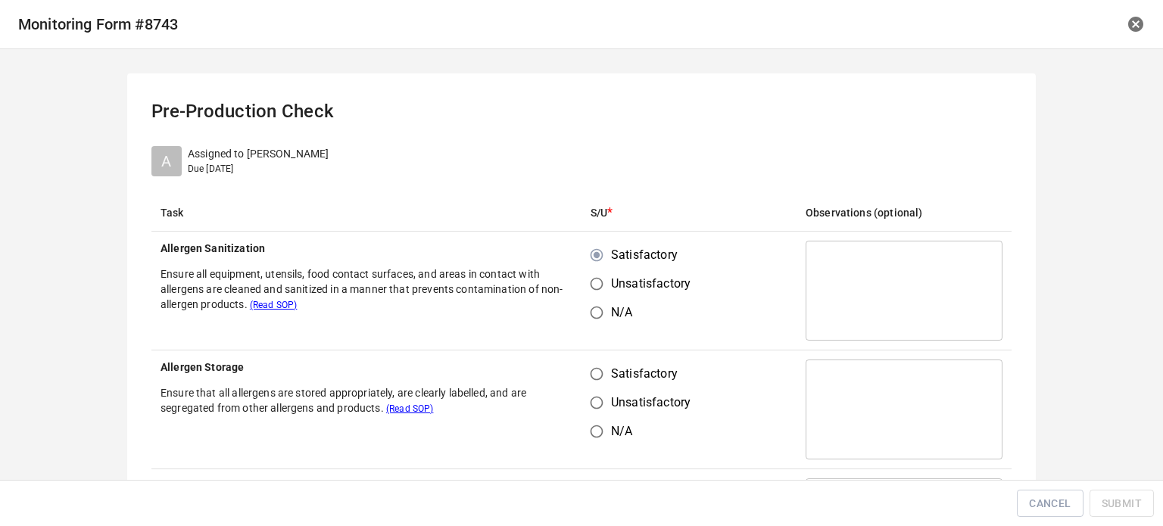
radio input "true"
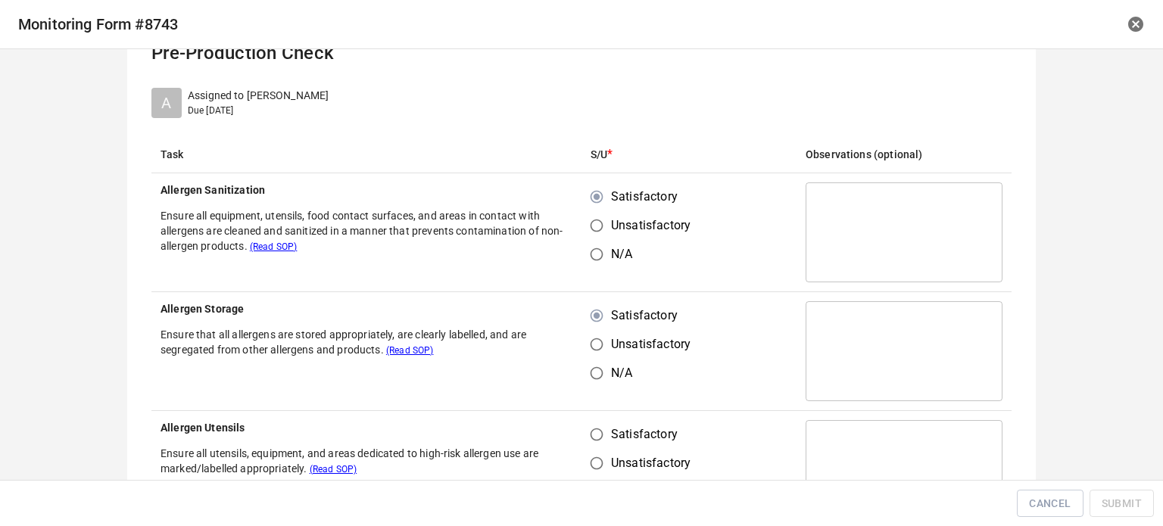
scroll to position [151, 0]
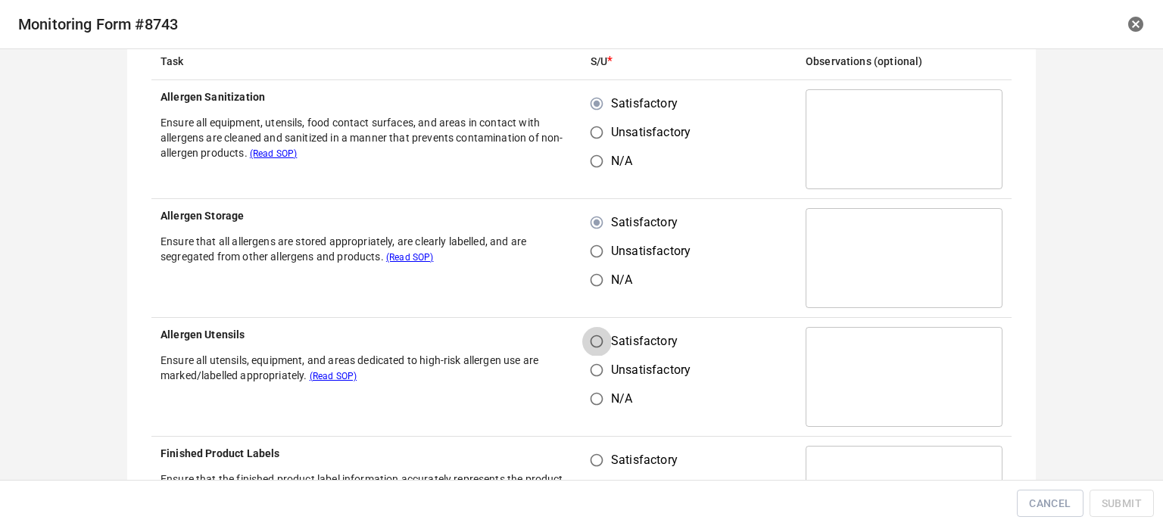
click at [595, 341] on input "Satisfactory" at bounding box center [596, 341] width 29 height 29
radio input "true"
click at [591, 464] on input "Satisfactory" at bounding box center [596, 460] width 29 height 29
radio input "true"
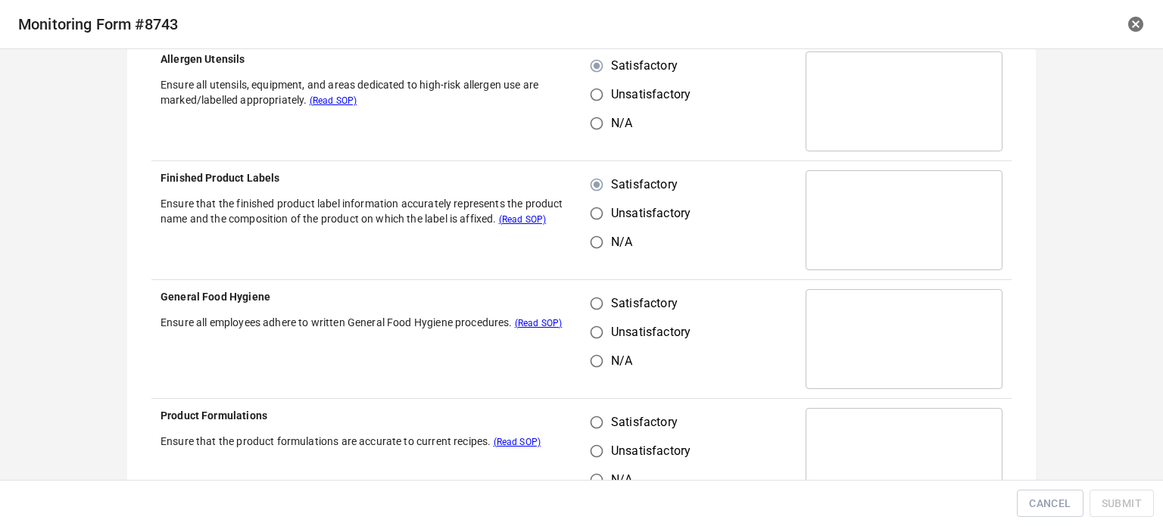
scroll to position [530, 0]
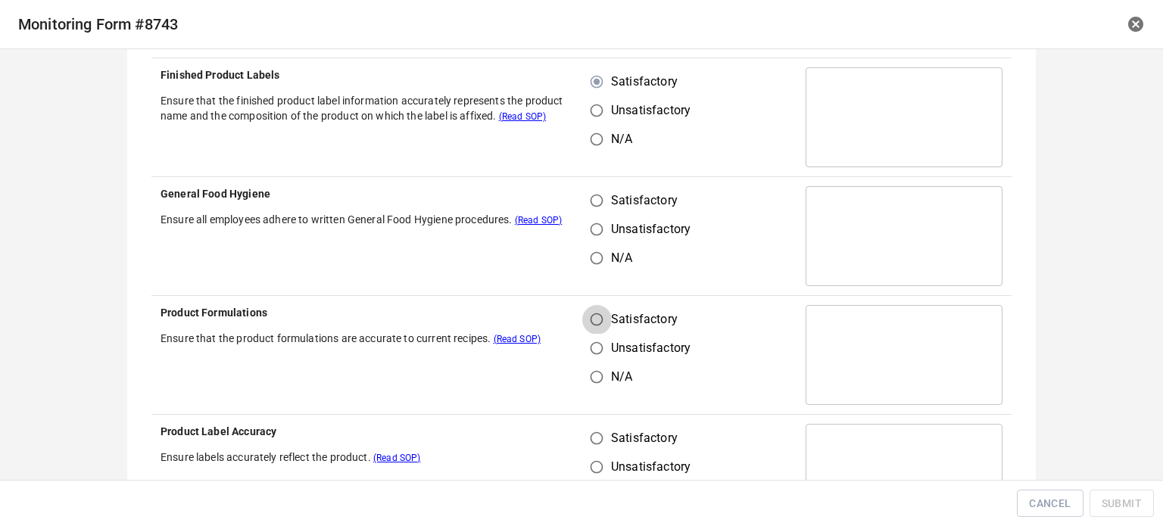
click at [589, 329] on input "Satisfactory" at bounding box center [596, 319] width 29 height 29
radio input "true"
click at [592, 432] on input "Satisfactory" at bounding box center [596, 438] width 29 height 29
radio input "true"
click at [591, 200] on input "Satisfactory" at bounding box center [596, 200] width 29 height 29
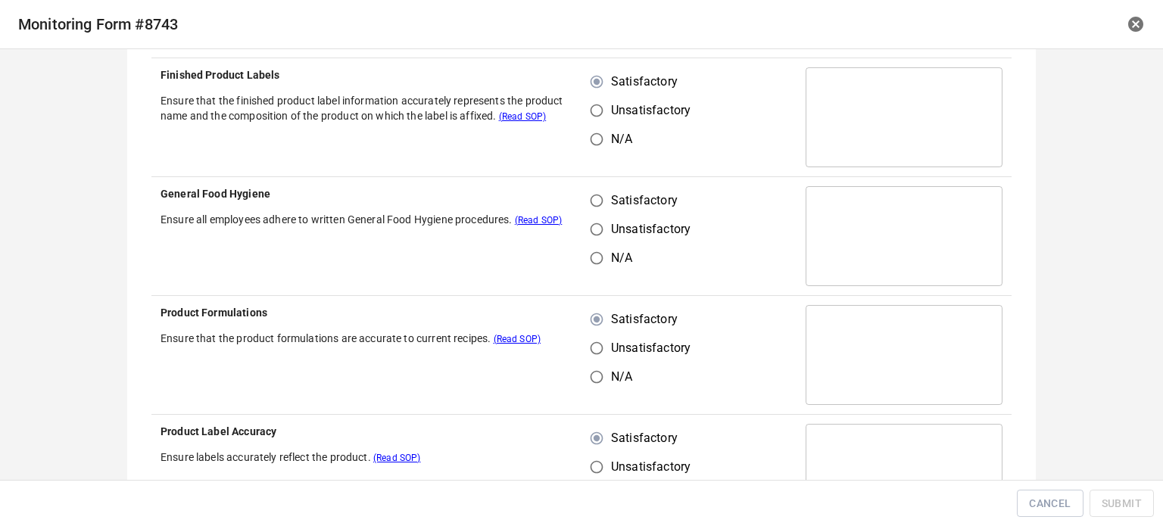
radio input "true"
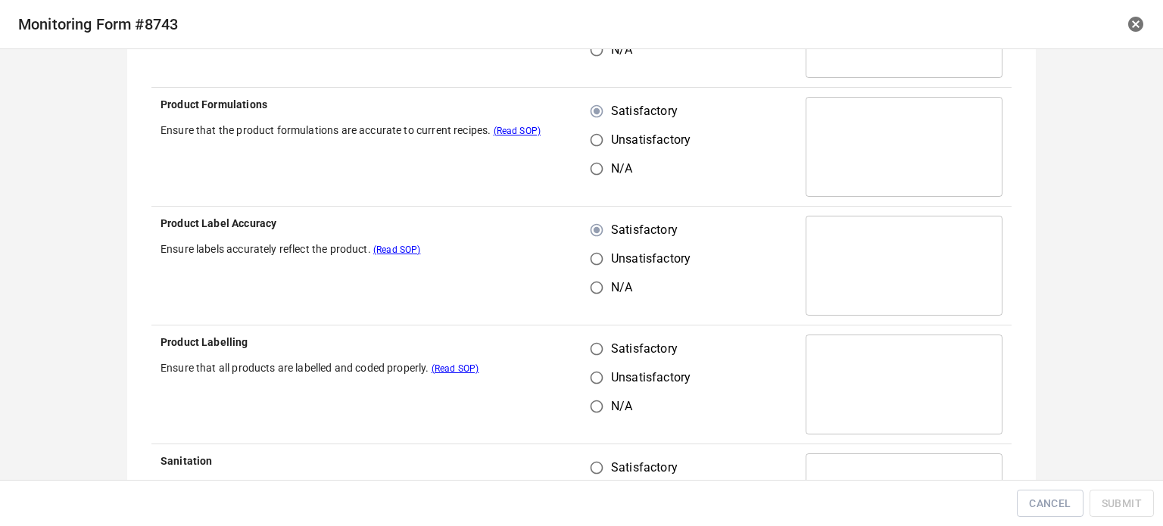
scroll to position [757, 0]
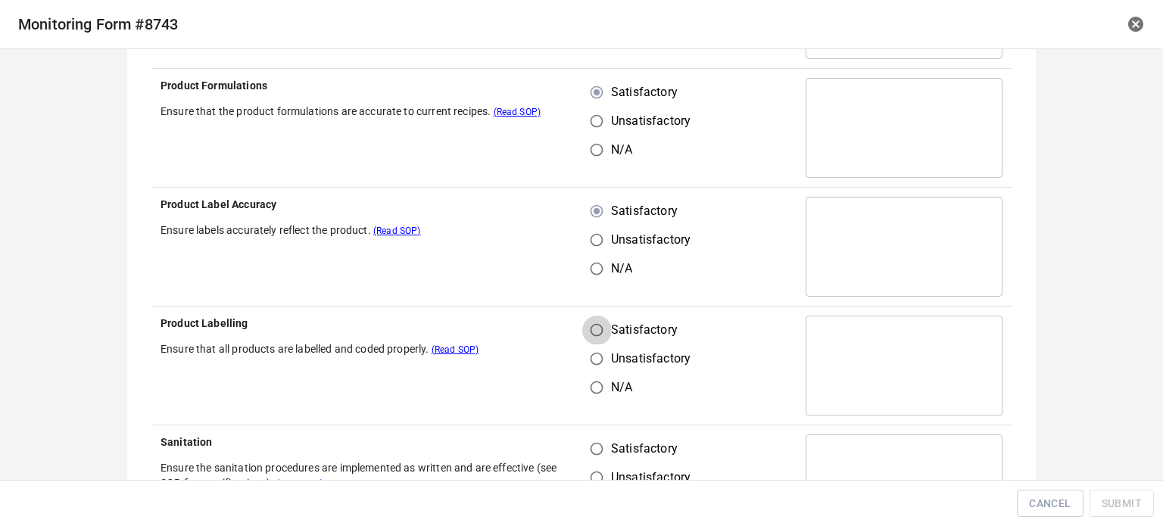
drag, startPoint x: 596, startPoint y: 332, endPoint x: 604, endPoint y: 423, distance: 91.3
click at [599, 334] on input "Satisfactory" at bounding box center [596, 330] width 29 height 29
radio input "true"
click at [596, 445] on input "Satisfactory" at bounding box center [596, 449] width 29 height 29
radio input "true"
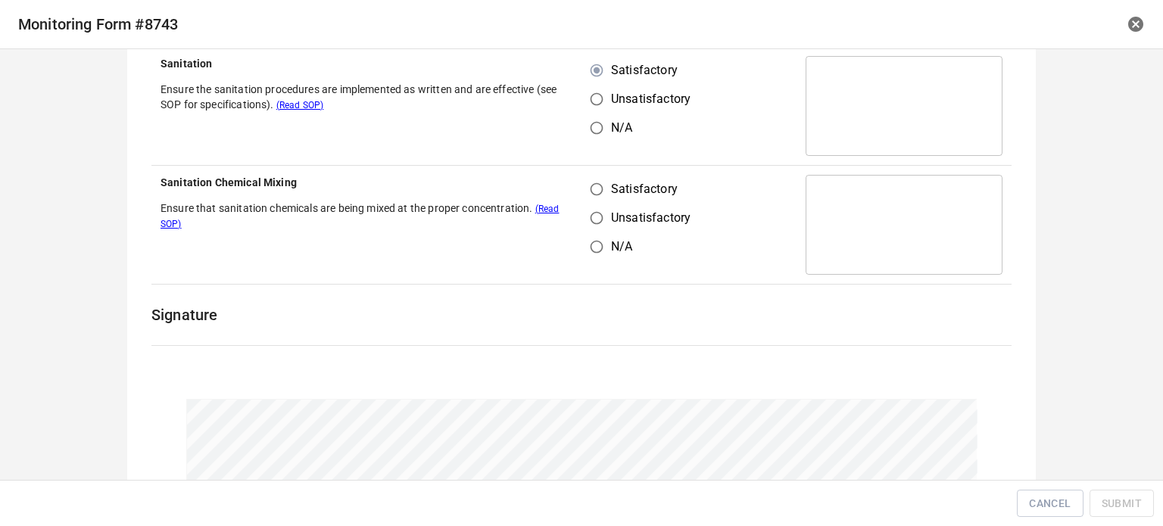
click at [592, 186] on input "Satisfactory" at bounding box center [596, 189] width 29 height 29
radio input "true"
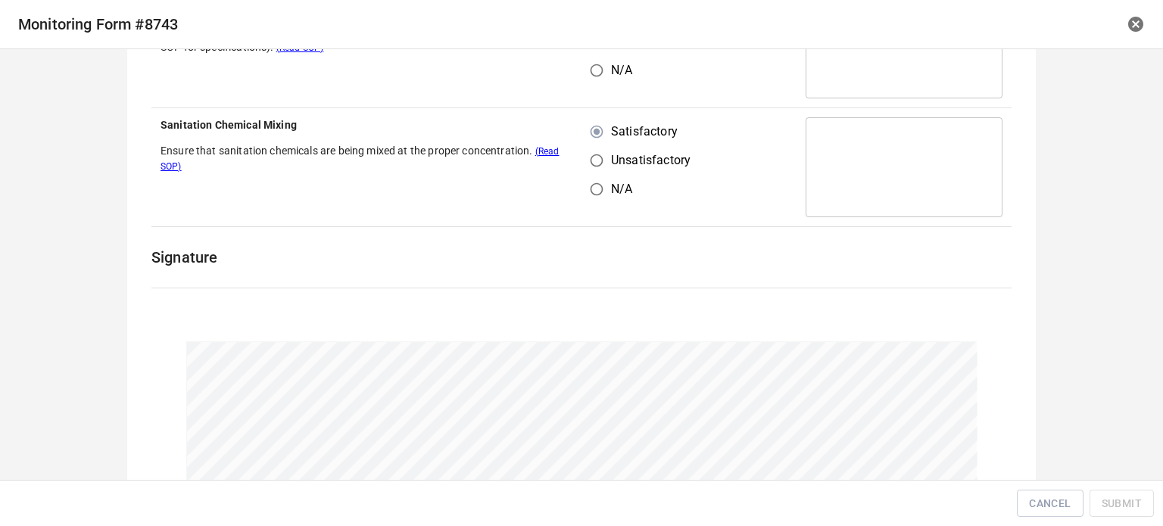
scroll to position [1300, 0]
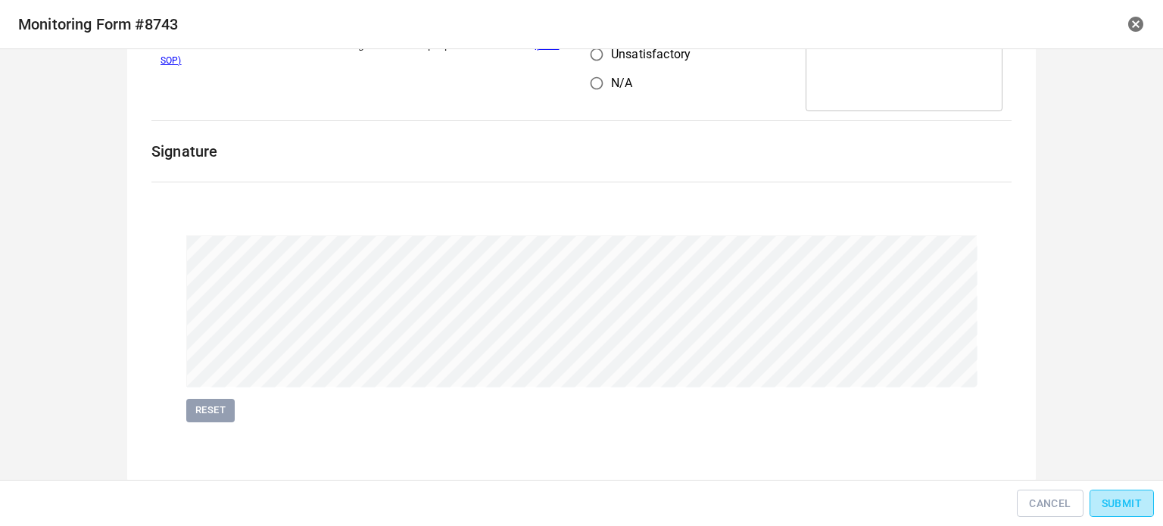
click at [1125, 505] on span "Submit" at bounding box center [1122, 504] width 40 height 19
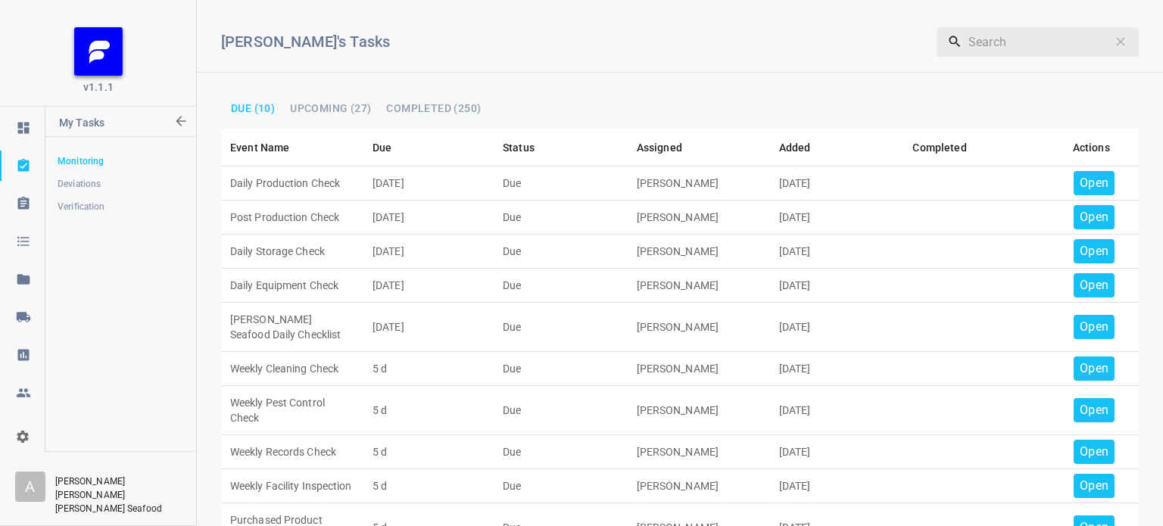
click at [1113, 173] on td "Open" at bounding box center [1091, 184] width 95 height 34
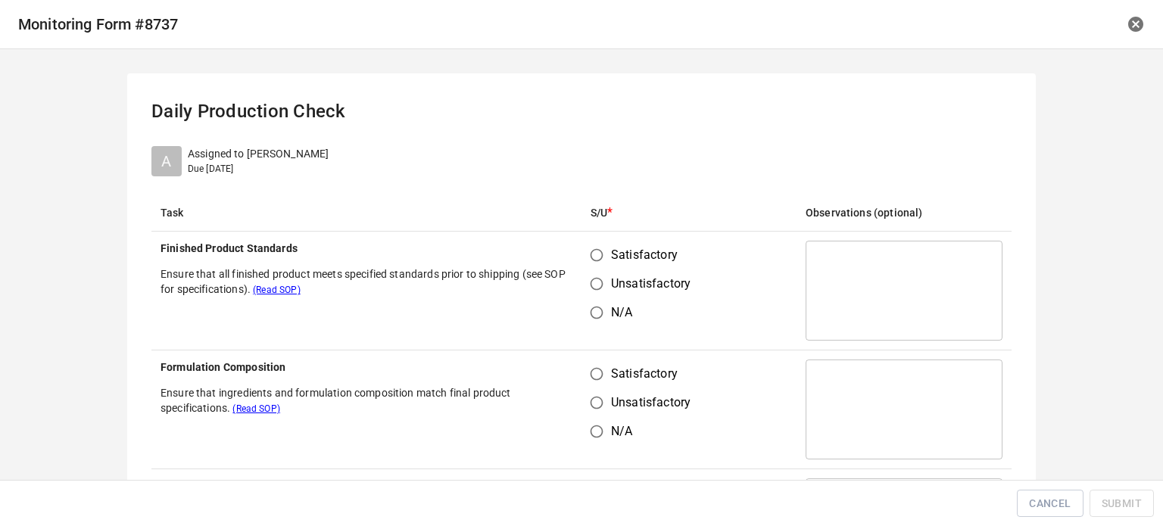
click at [595, 259] on input "Satisfactory" at bounding box center [596, 255] width 29 height 29
radio input "true"
click at [595, 382] on input "Satisfactory" at bounding box center [596, 374] width 29 height 29
radio input "true"
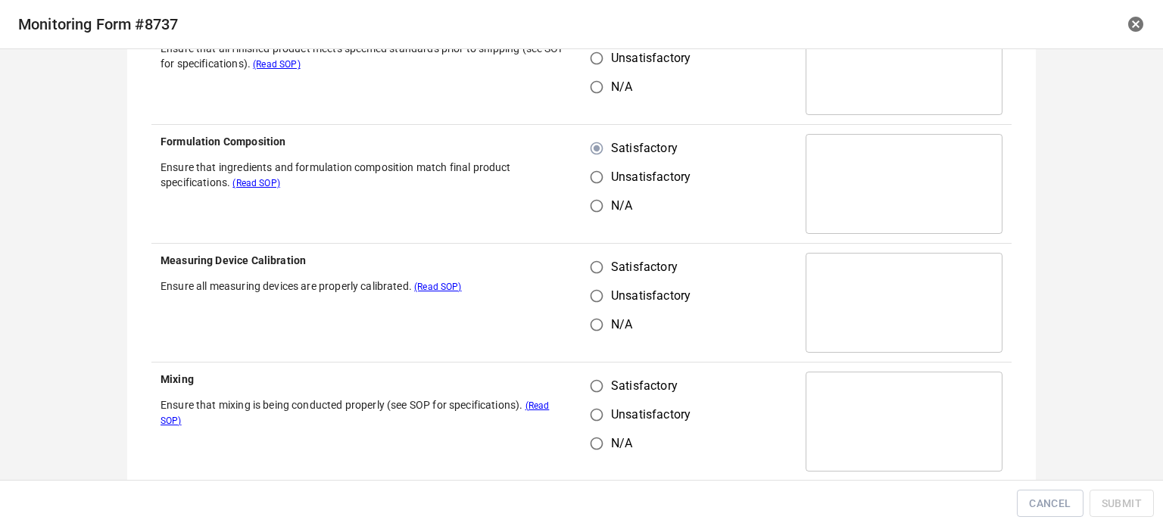
scroll to position [227, 0]
click at [592, 264] on input "Satisfactory" at bounding box center [596, 265] width 29 height 29
radio input "true"
click at [597, 381] on input "Satisfactory" at bounding box center [596, 384] width 29 height 29
radio input "true"
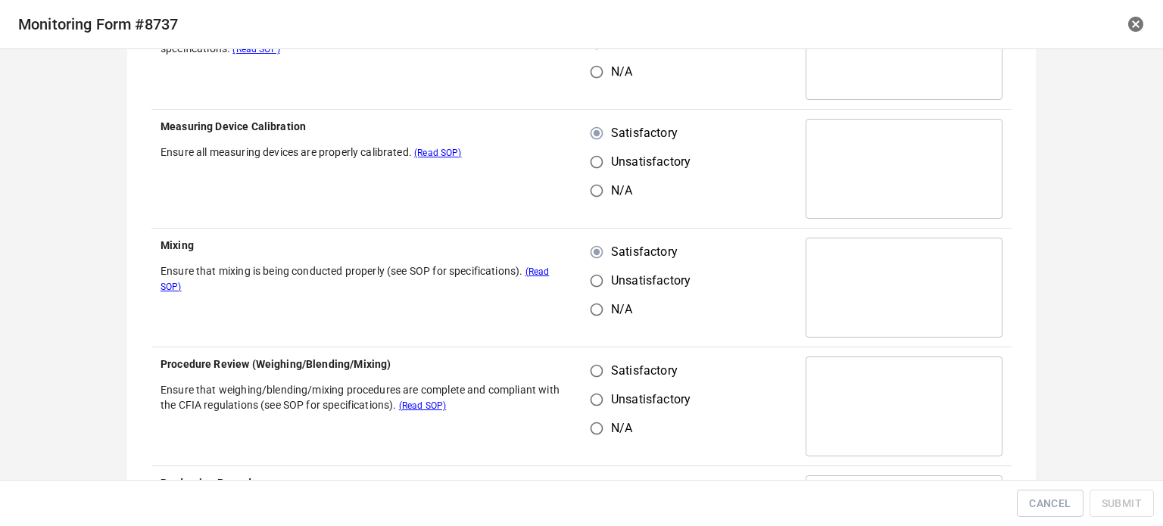
scroll to position [530, 0]
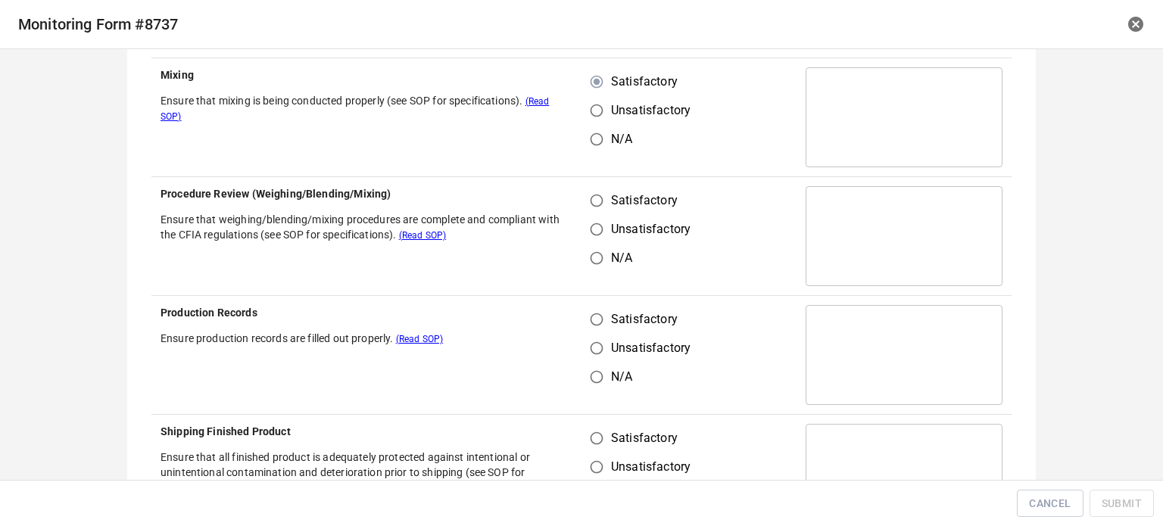
click at [589, 206] on input "Satisfactory" at bounding box center [596, 200] width 29 height 29
radio input "true"
click at [591, 310] on input "Satisfactory" at bounding box center [596, 319] width 29 height 29
radio input "true"
click at [592, 431] on input "Satisfactory" at bounding box center [596, 438] width 29 height 29
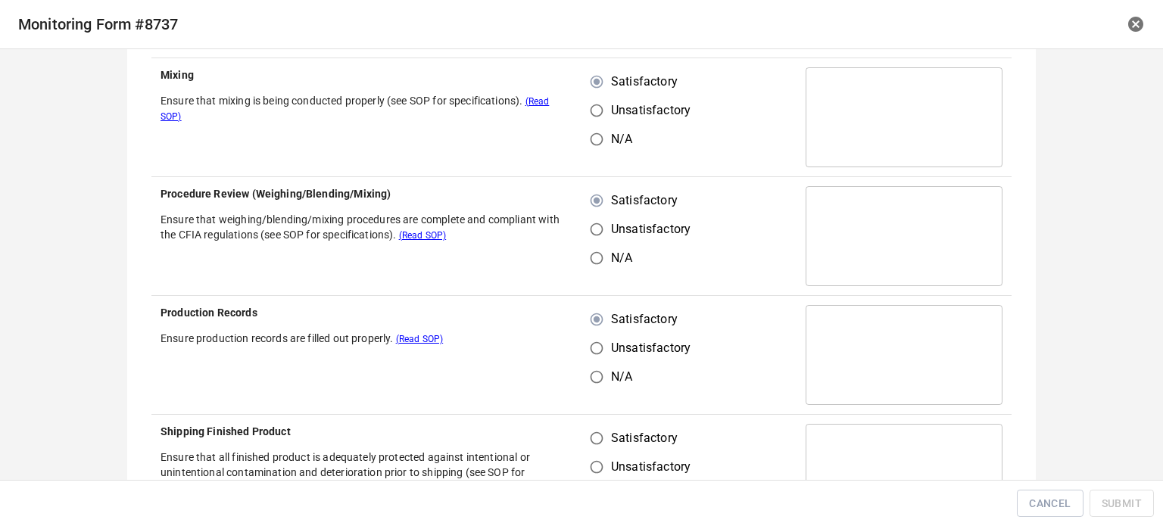
radio input "true"
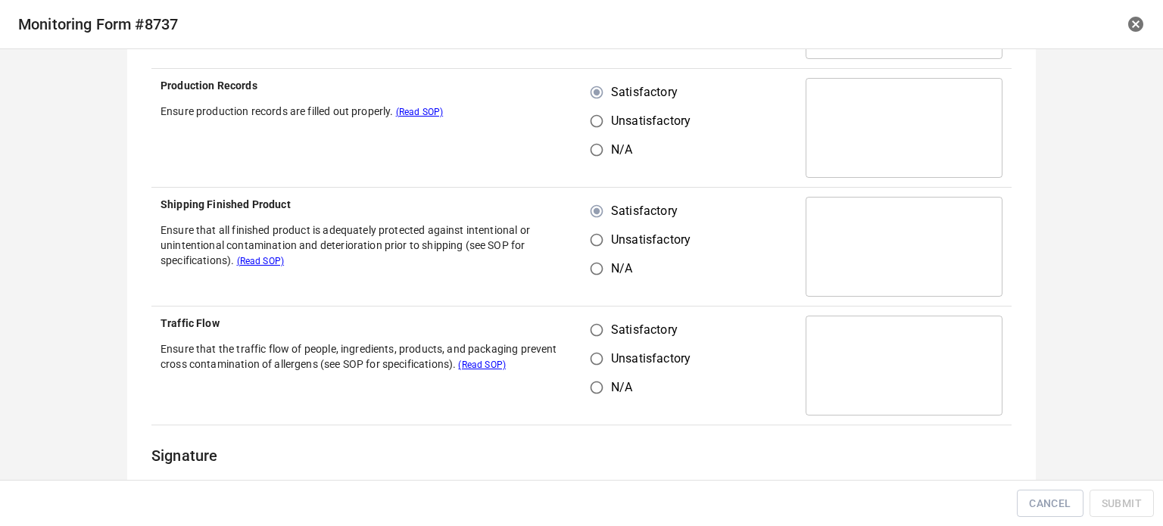
click at [593, 326] on input "Satisfactory" at bounding box center [596, 330] width 29 height 29
radio input "true"
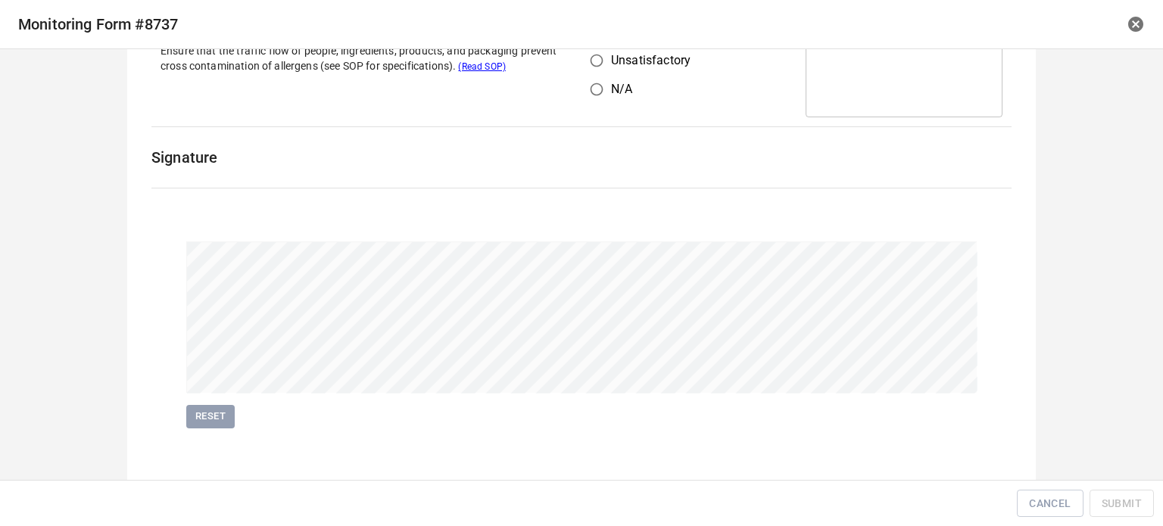
scroll to position [1060, 0]
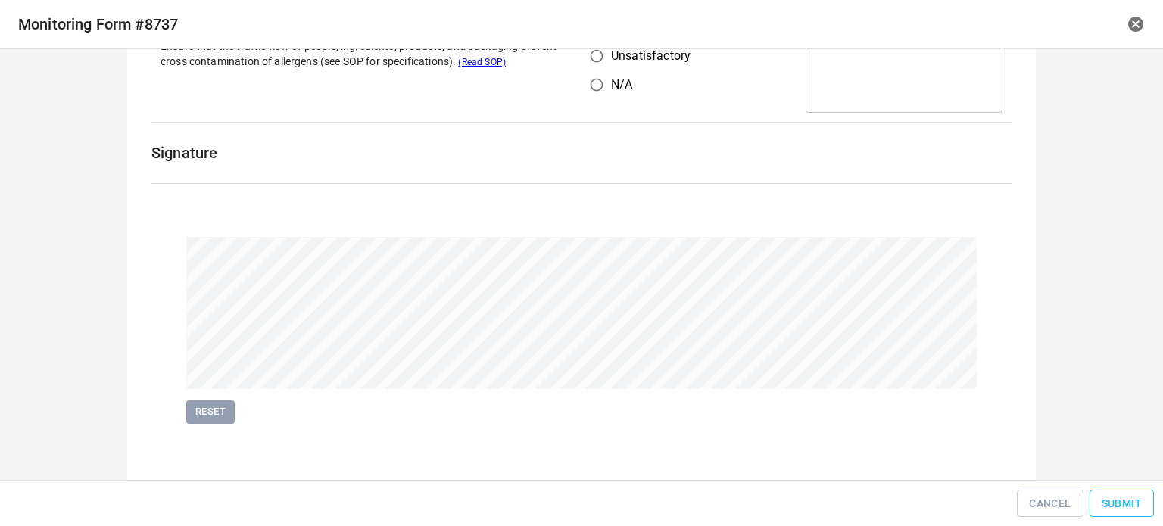
click at [1122, 504] on span "Submit" at bounding box center [1122, 504] width 40 height 19
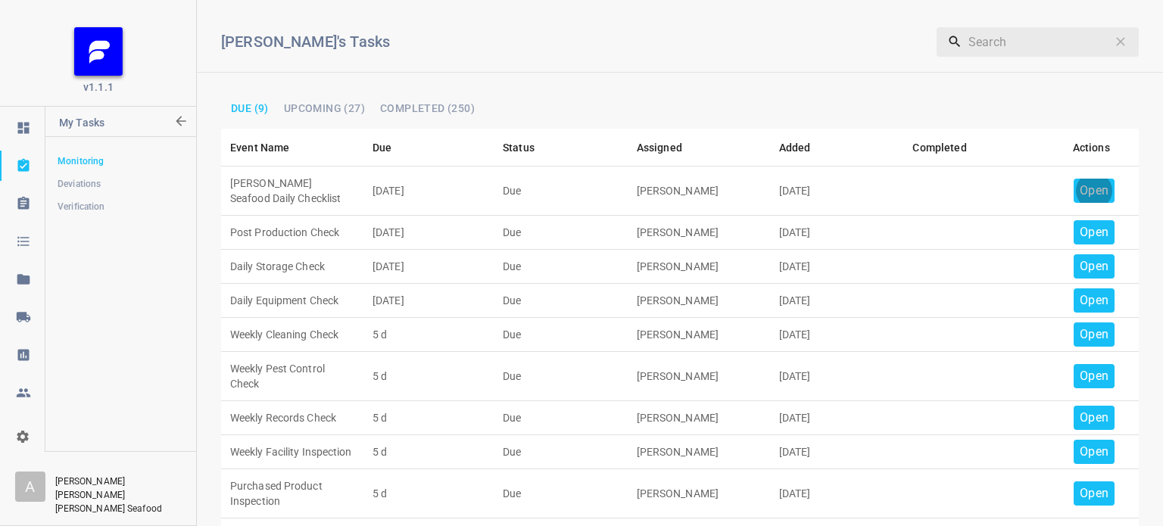
click at [1091, 192] on p "Open" at bounding box center [1094, 191] width 29 height 18
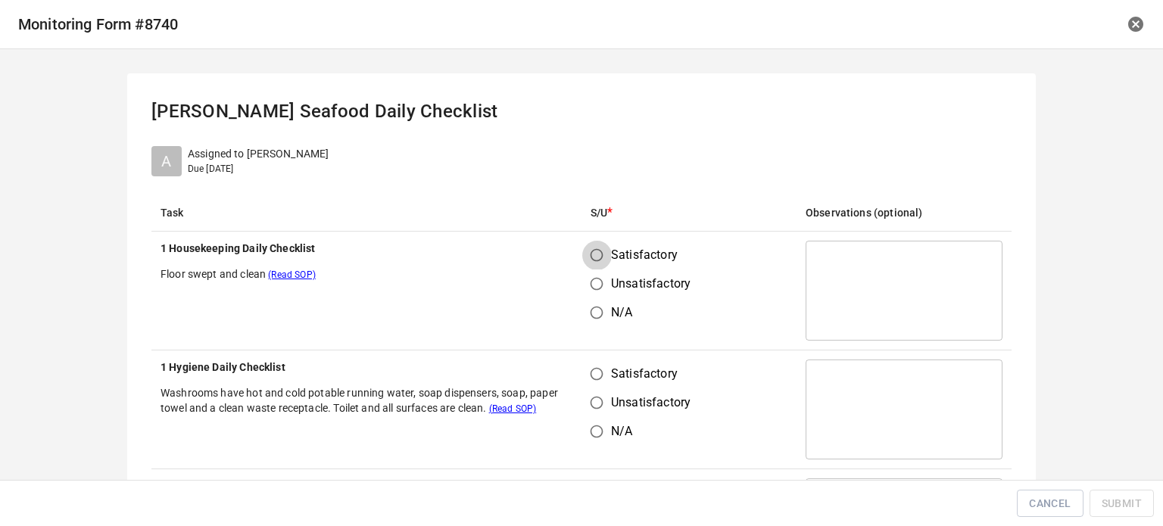
drag, startPoint x: 591, startPoint y: 257, endPoint x: 610, endPoint y: 366, distance: 110.7
click at [591, 258] on input "Satisfactory" at bounding box center [596, 255] width 29 height 29
radio input "true"
drag, startPoint x: 599, startPoint y: 367, endPoint x: 612, endPoint y: 360, distance: 14.9
click at [601, 367] on input "Satisfactory" at bounding box center [596, 374] width 29 height 29
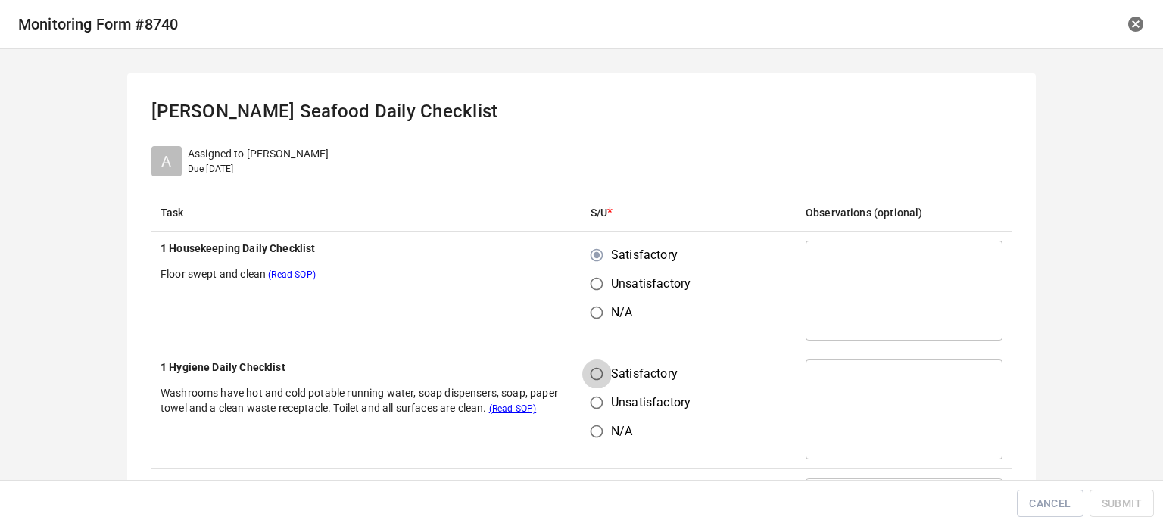
radio input "true"
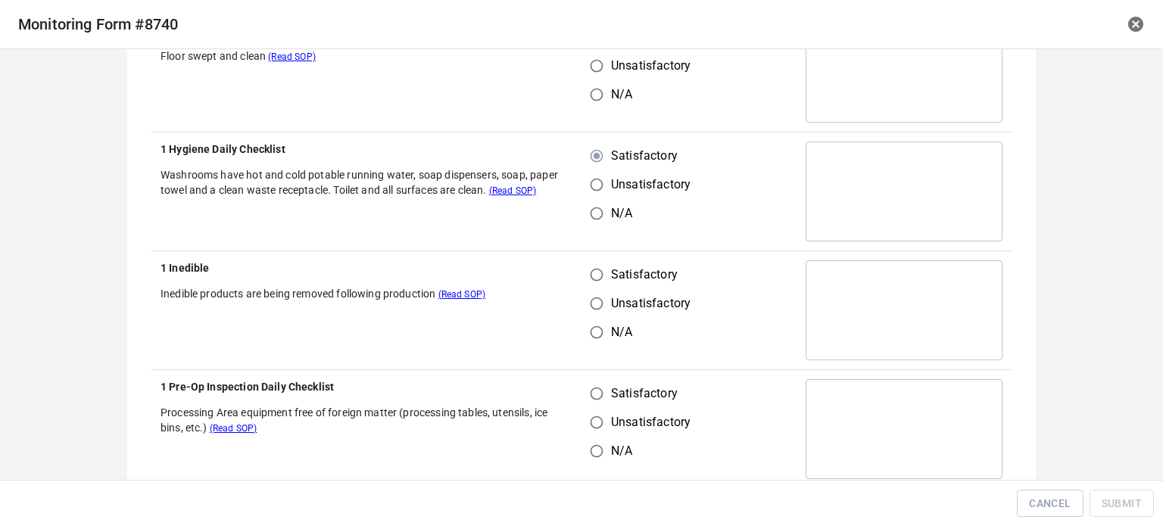
scroll to position [227, 0]
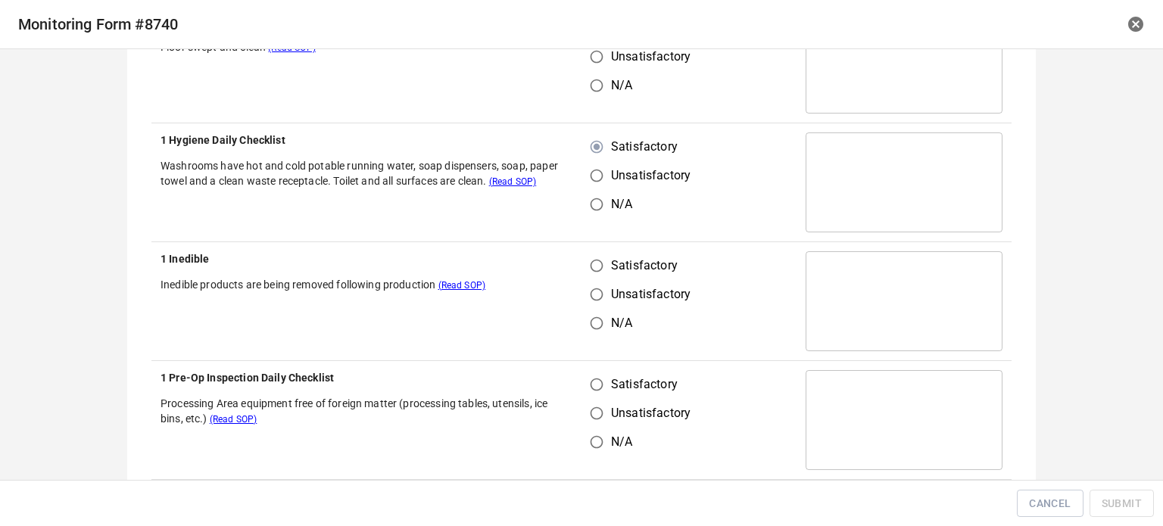
click at [591, 267] on input "Satisfactory" at bounding box center [596, 265] width 29 height 29
radio input "true"
drag, startPoint x: 588, startPoint y: 385, endPoint x: 656, endPoint y: 322, distance: 92.7
click at [589, 388] on input "Satisfactory" at bounding box center [596, 384] width 29 height 29
radio input "true"
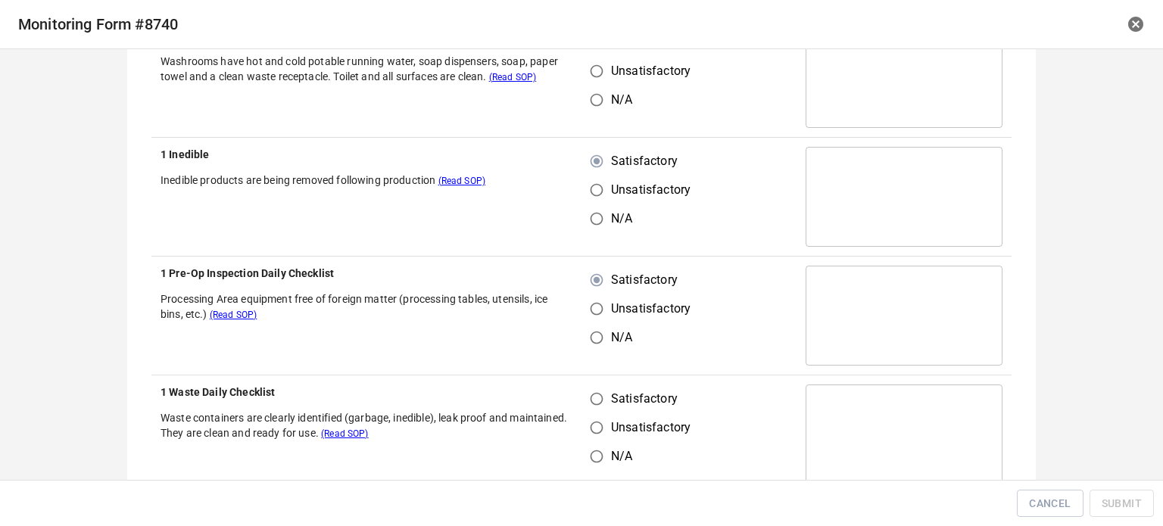
scroll to position [530, 0]
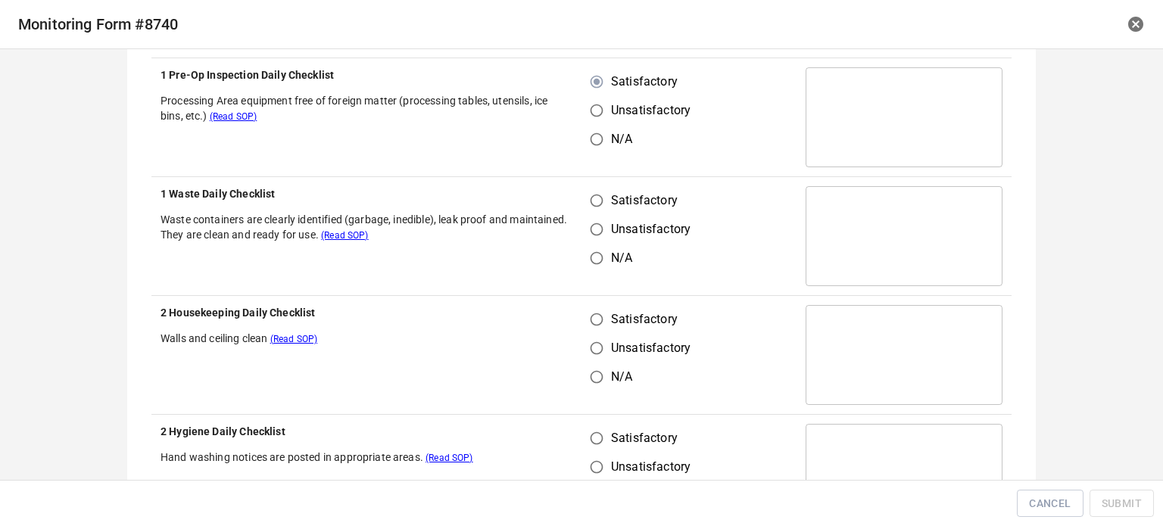
click at [593, 188] on input "Satisfactory" at bounding box center [596, 200] width 29 height 29
radio input "true"
drag, startPoint x: 594, startPoint y: 314, endPoint x: 623, endPoint y: 322, distance: 30.0
click at [597, 314] on input "Satisfactory" at bounding box center [596, 319] width 29 height 29
radio input "true"
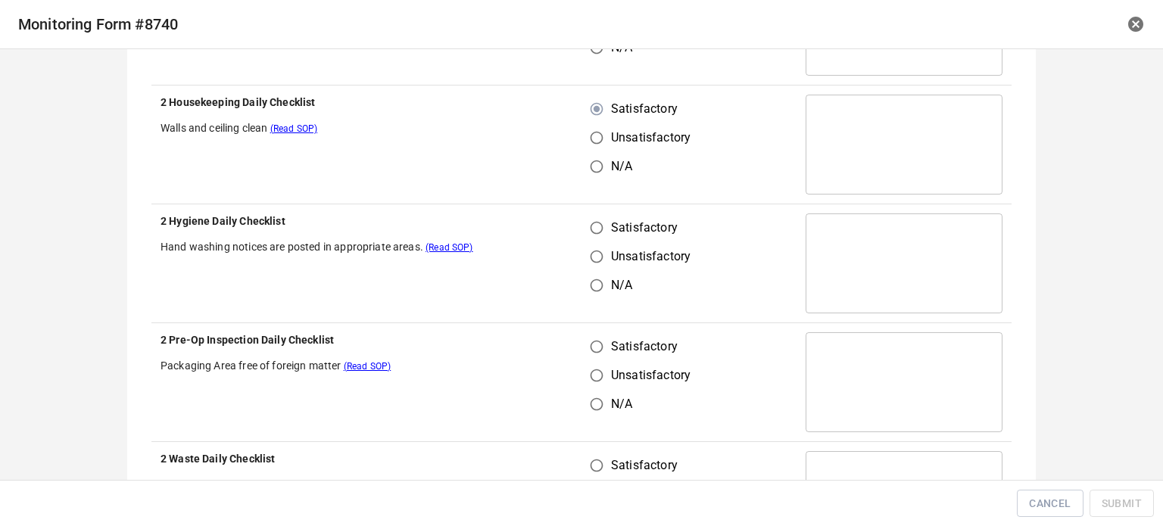
scroll to position [757, 0]
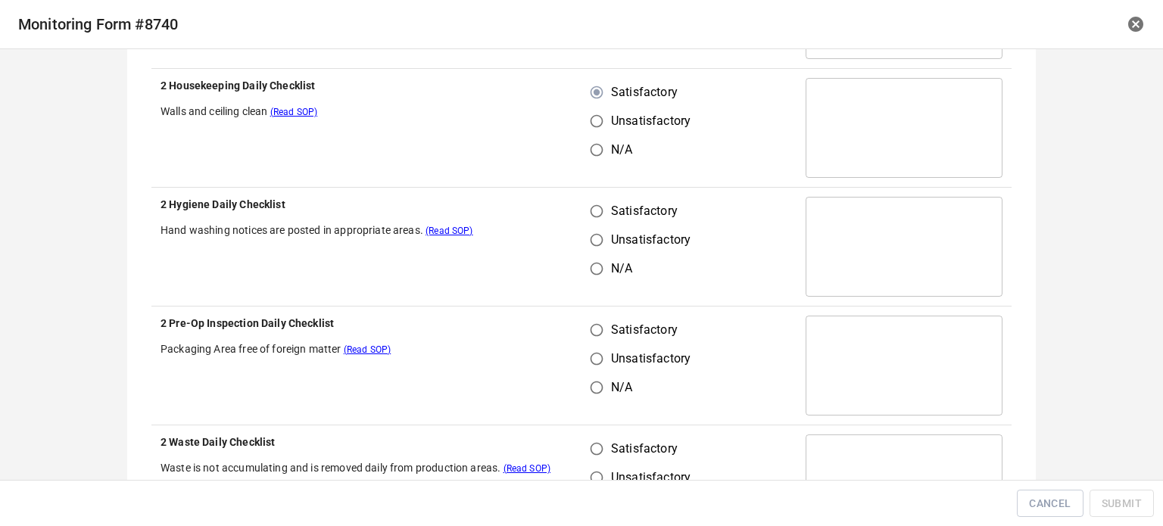
drag, startPoint x: 584, startPoint y: 210, endPoint x: 599, endPoint y: 266, distance: 58.1
click at [587, 214] on input "Satisfactory" at bounding box center [596, 211] width 29 height 29
radio input "true"
drag, startPoint x: 592, startPoint y: 332, endPoint x: 668, endPoint y: 222, distance: 134.0
click at [594, 332] on input "Satisfactory" at bounding box center [596, 330] width 29 height 29
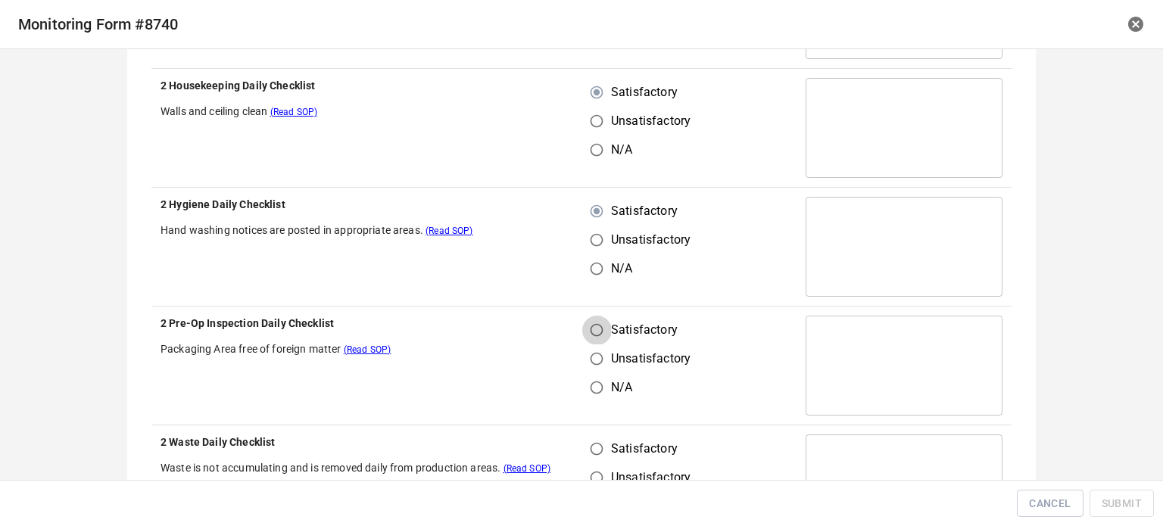
radio input "true"
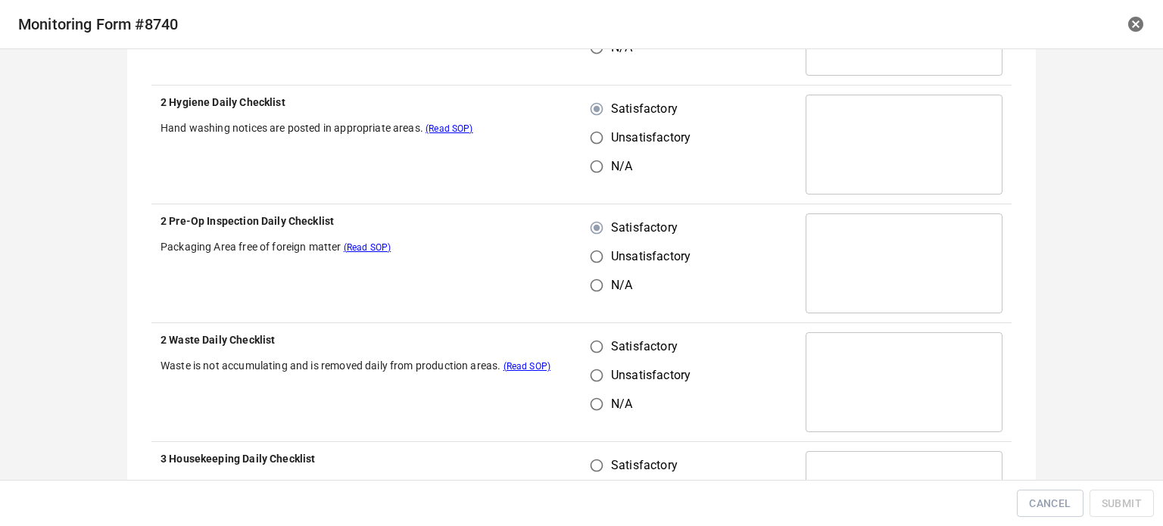
scroll to position [985, 0]
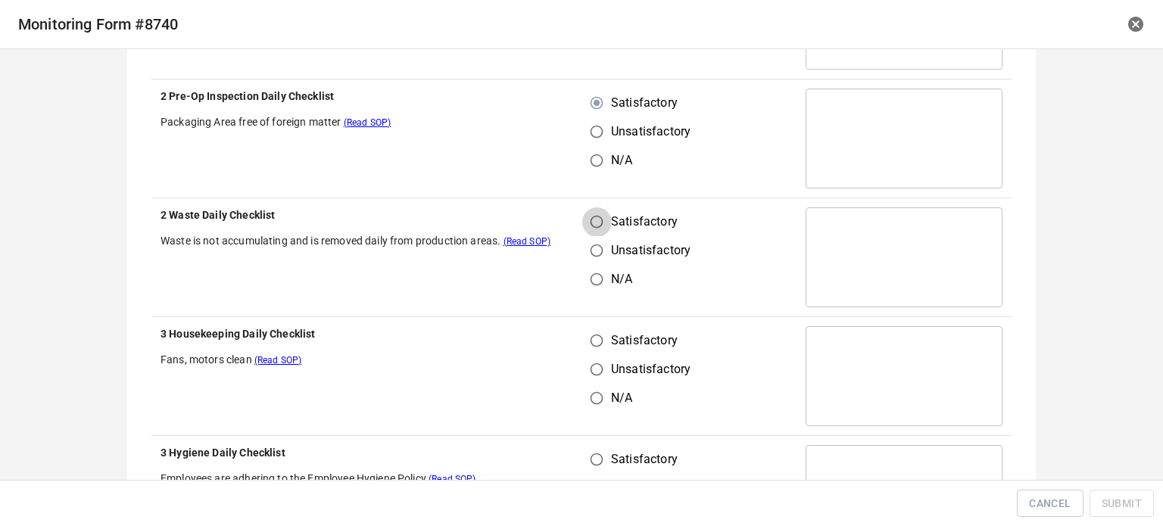
click at [597, 226] on input "Satisfactory" at bounding box center [596, 222] width 29 height 29
radio input "true"
drag, startPoint x: 594, startPoint y: 342, endPoint x: 600, endPoint y: 336, distance: 8.1
click at [593, 342] on input "Satisfactory" at bounding box center [596, 340] width 29 height 29
radio input "true"
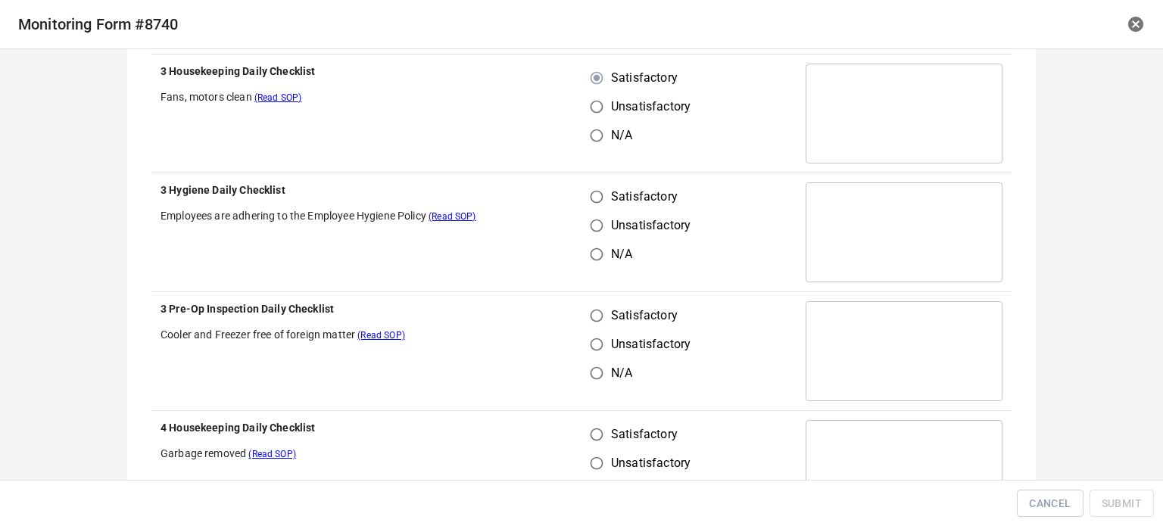
scroll to position [1288, 0]
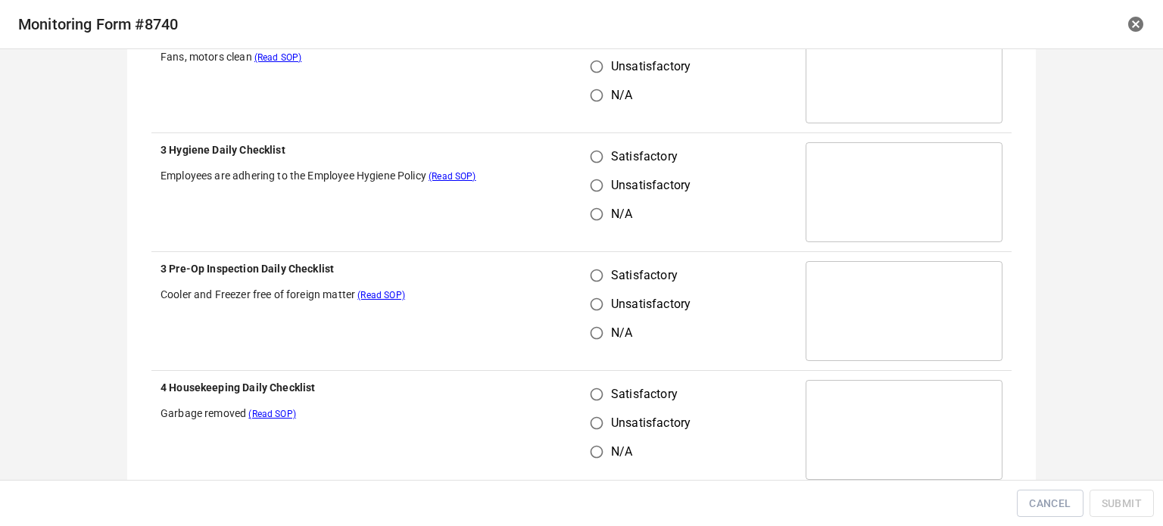
click at [585, 157] on input "Satisfactory" at bounding box center [596, 156] width 29 height 29
radio input "true"
click at [600, 262] on input "Satisfactory" at bounding box center [596, 275] width 29 height 29
radio input "true"
drag, startPoint x: 599, startPoint y: 405, endPoint x: 599, endPoint y: 388, distance: 17.4
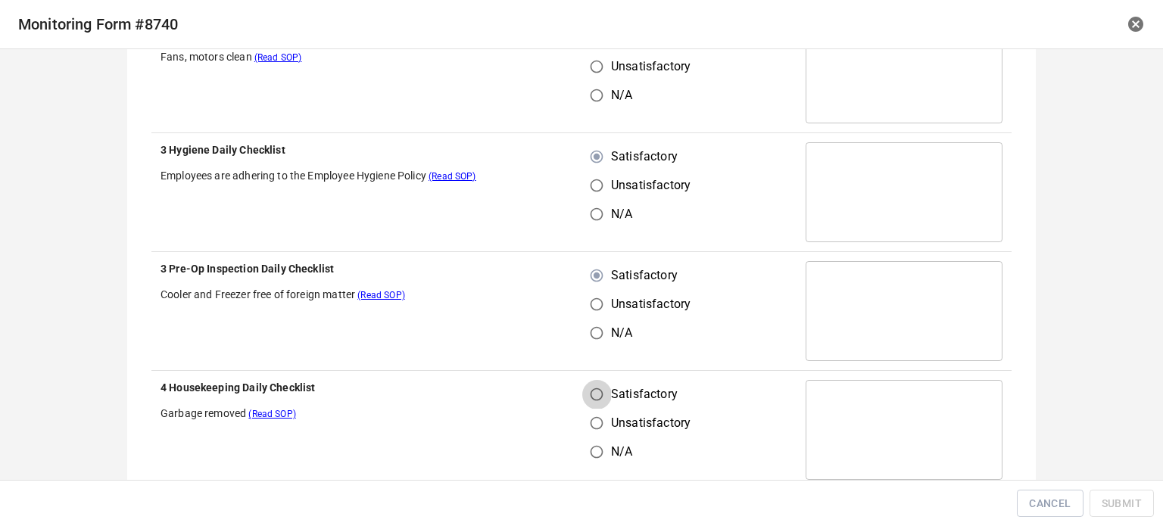
click at [599, 399] on input "Satisfactory" at bounding box center [596, 394] width 29 height 29
radio input "true"
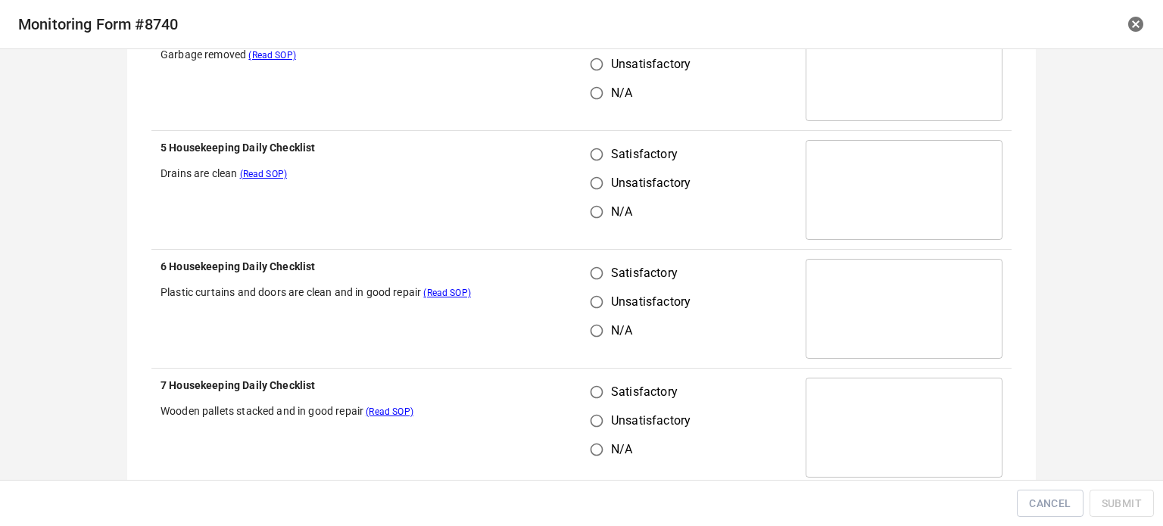
scroll to position [1666, 0]
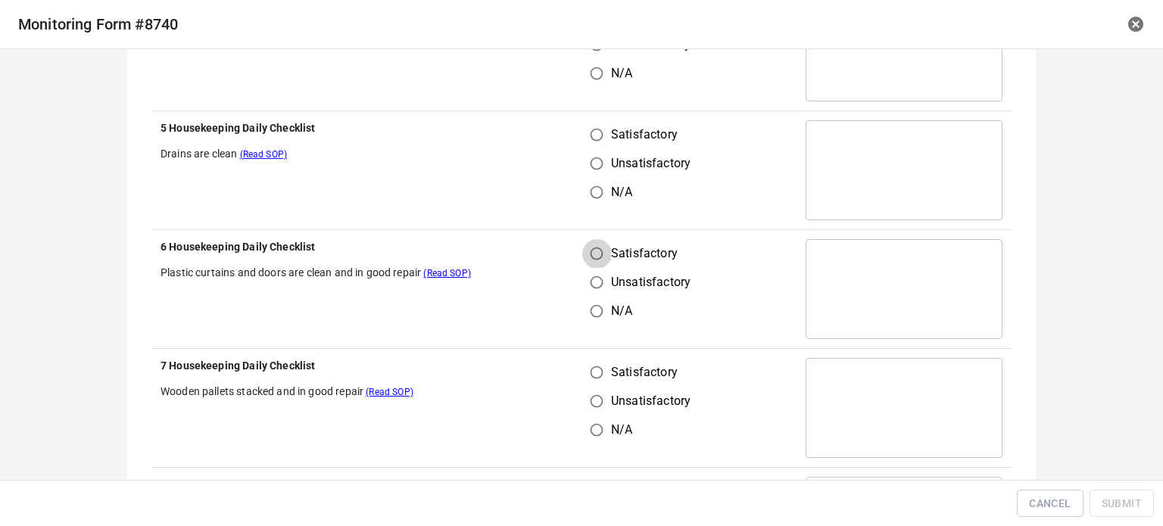
drag, startPoint x: 583, startPoint y: 263, endPoint x: 594, endPoint y: 199, distance: 64.5
click at [583, 260] on input "Satisfactory" at bounding box center [596, 253] width 29 height 29
radio input "true"
click at [587, 133] on input "Satisfactory" at bounding box center [596, 134] width 29 height 29
radio input "true"
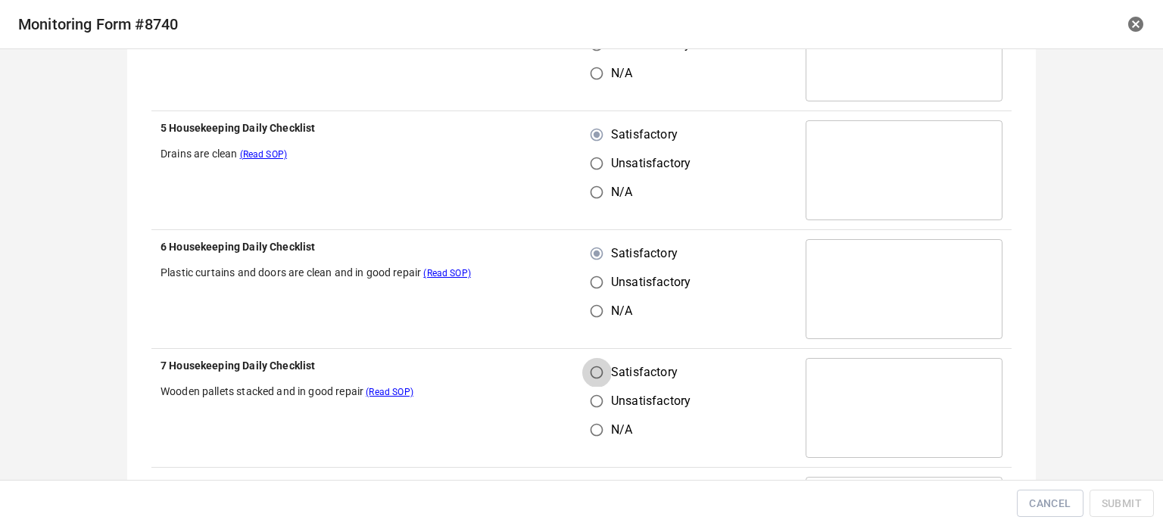
click at [592, 373] on input "Satisfactory" at bounding box center [596, 372] width 29 height 29
radio input "true"
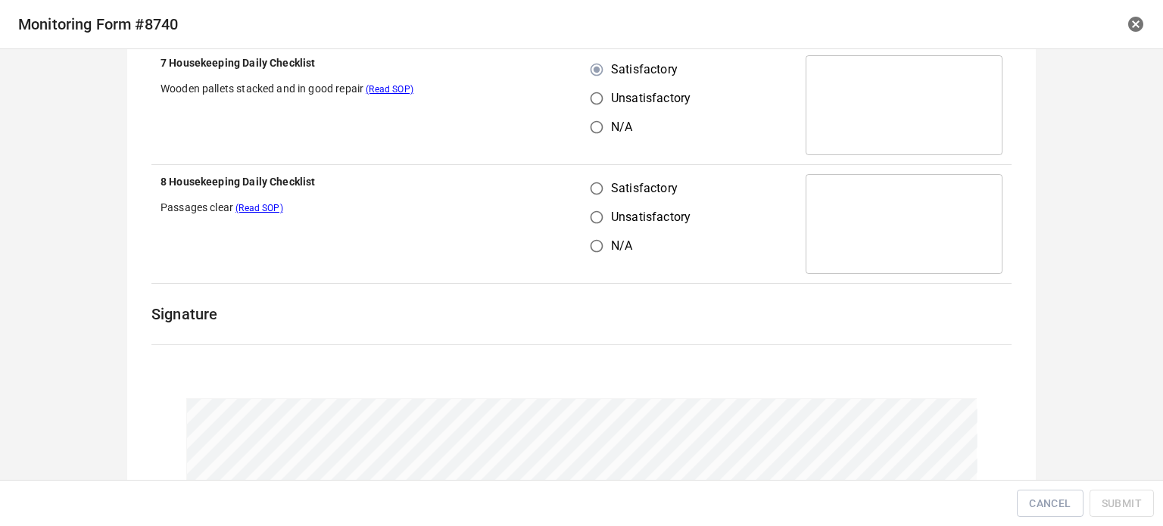
click at [585, 182] on input "Satisfactory" at bounding box center [596, 188] width 29 height 29
radio input "true"
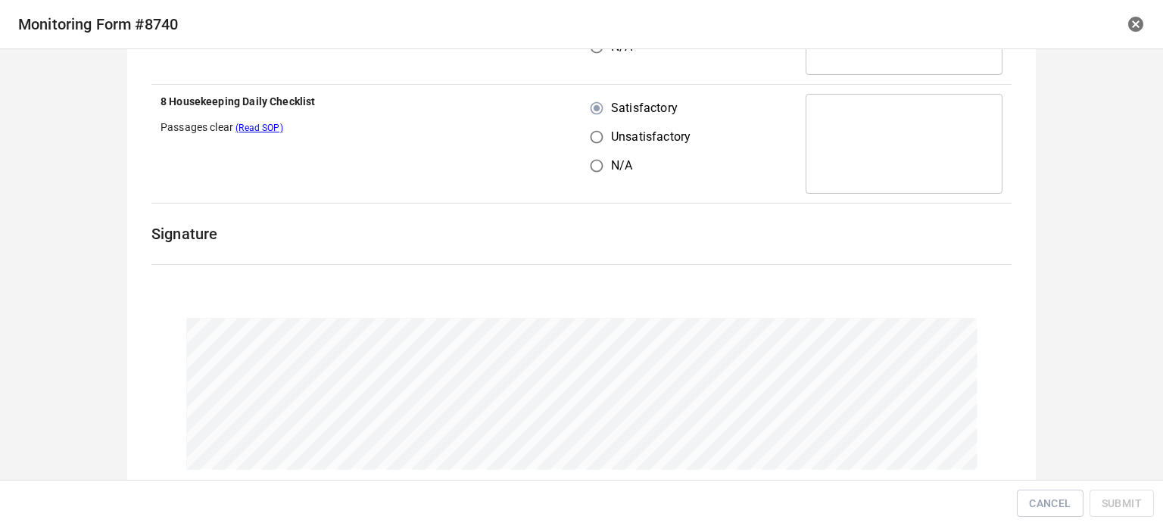
scroll to position [2131, 0]
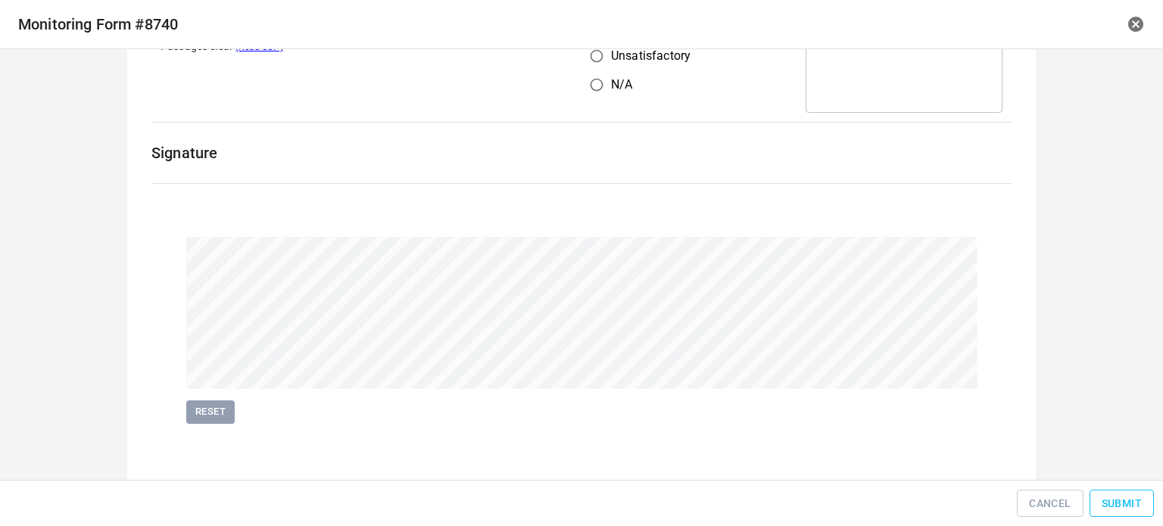
click at [1123, 504] on span "Submit" at bounding box center [1122, 504] width 40 height 19
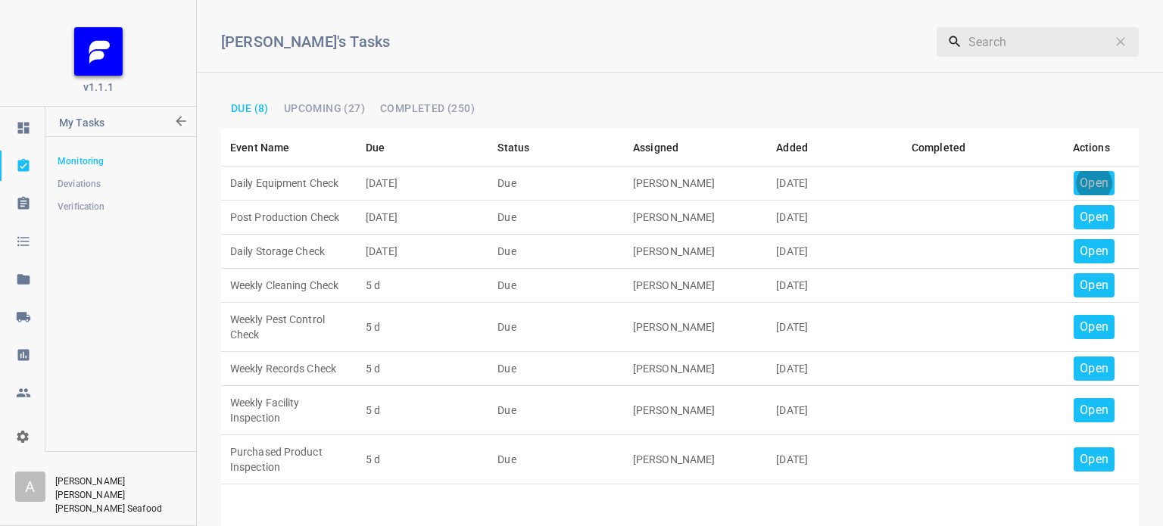
click at [1074, 181] on div "Open" at bounding box center [1094, 183] width 41 height 24
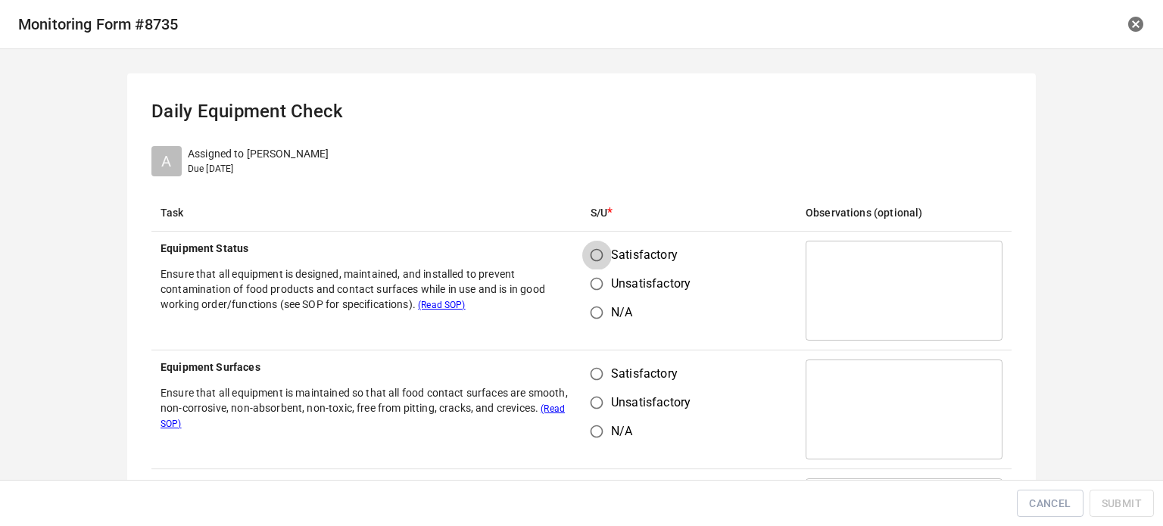
drag, startPoint x: 600, startPoint y: 251, endPoint x: 592, endPoint y: 357, distance: 106.3
click at [601, 253] on input "Satisfactory" at bounding box center [596, 255] width 29 height 29
radio input "true"
click at [599, 382] on input "Satisfactory" at bounding box center [596, 374] width 29 height 29
radio input "true"
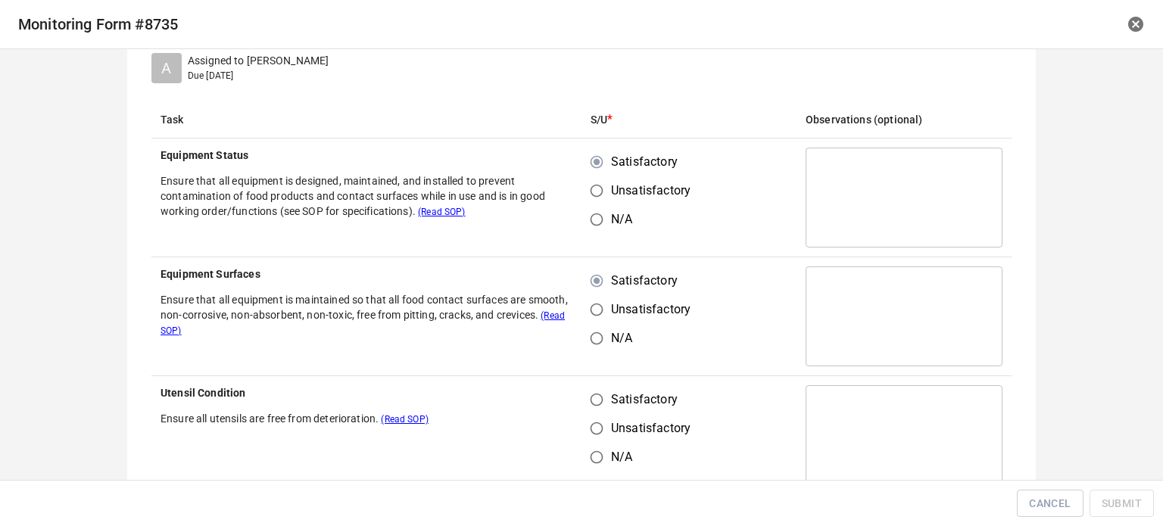
scroll to position [227, 0]
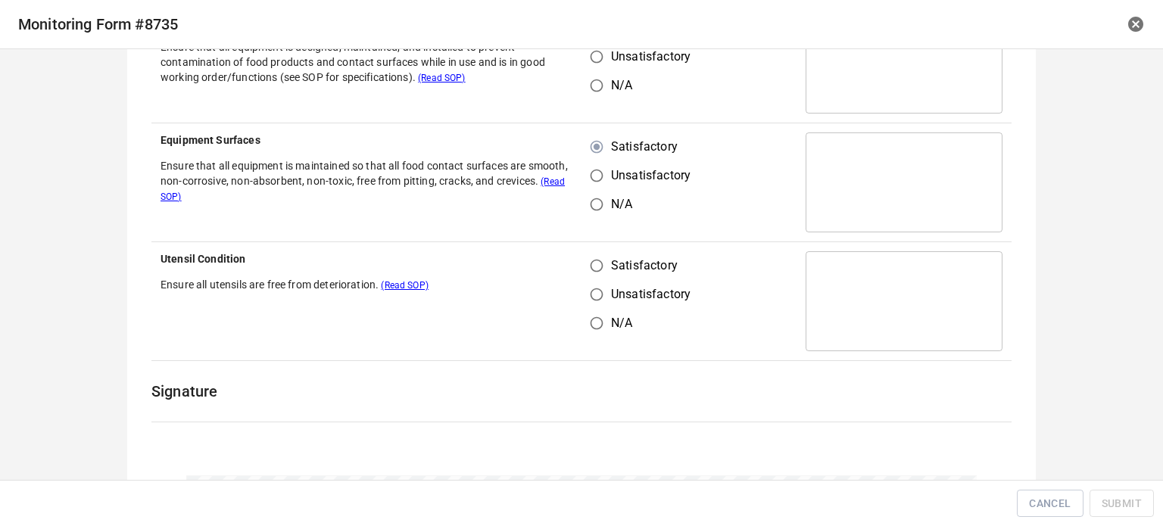
drag, startPoint x: 604, startPoint y: 276, endPoint x: 602, endPoint y: 264, distance: 12.2
click at [600, 275] on input "Satisfactory" at bounding box center [596, 265] width 29 height 29
radio input "true"
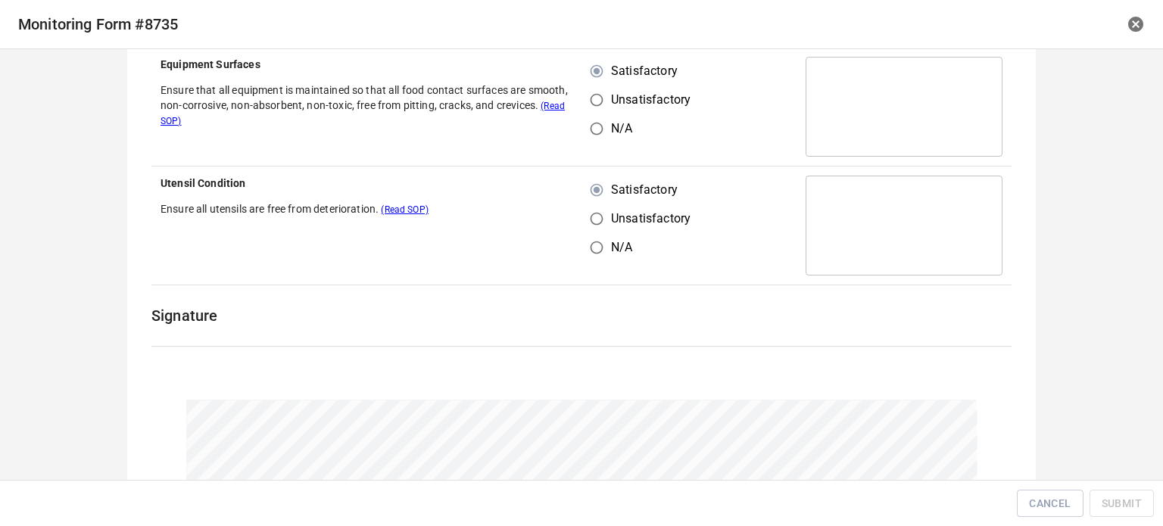
scroll to position [454, 0]
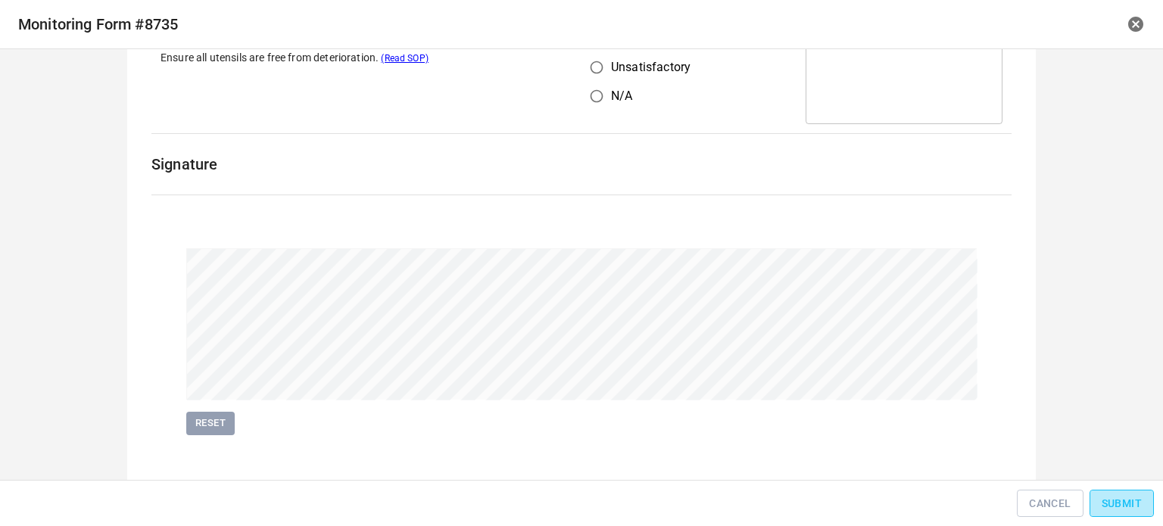
click at [1112, 499] on span "Submit" at bounding box center [1122, 504] width 40 height 19
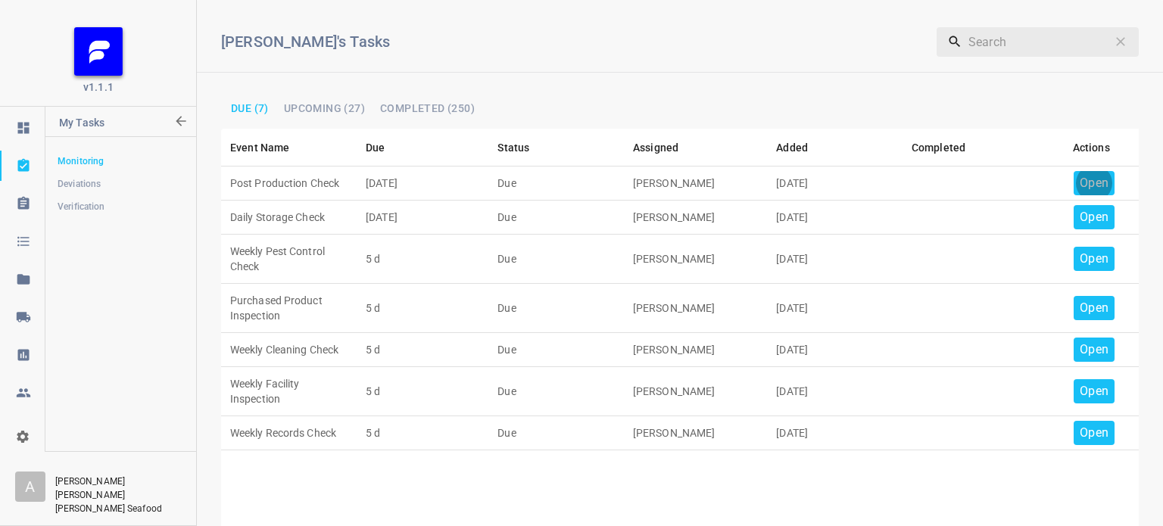
click at [1080, 178] on p "Open" at bounding box center [1094, 183] width 29 height 18
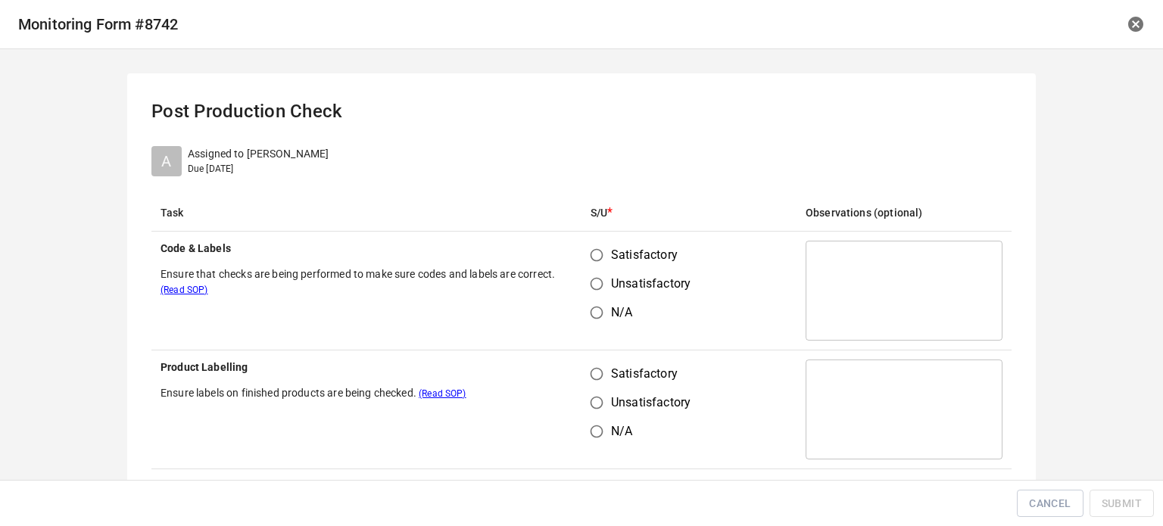
click at [588, 257] on input "Satisfactory" at bounding box center [596, 255] width 29 height 29
radio input "true"
click at [594, 376] on input "Satisfactory" at bounding box center [596, 374] width 29 height 29
radio input "true"
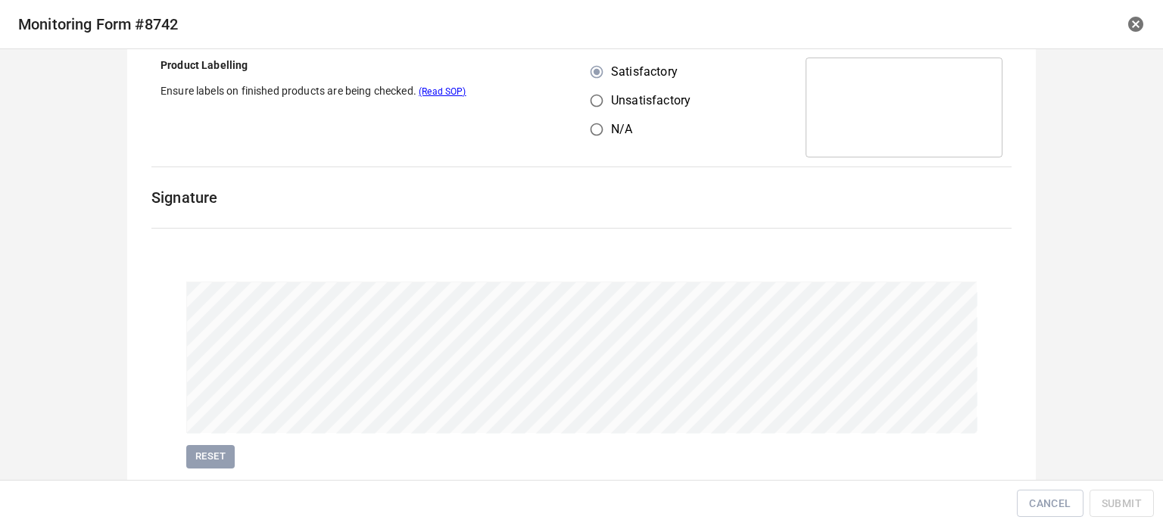
scroll to position [303, 0]
click at [1125, 499] on span "Submit" at bounding box center [1122, 504] width 40 height 19
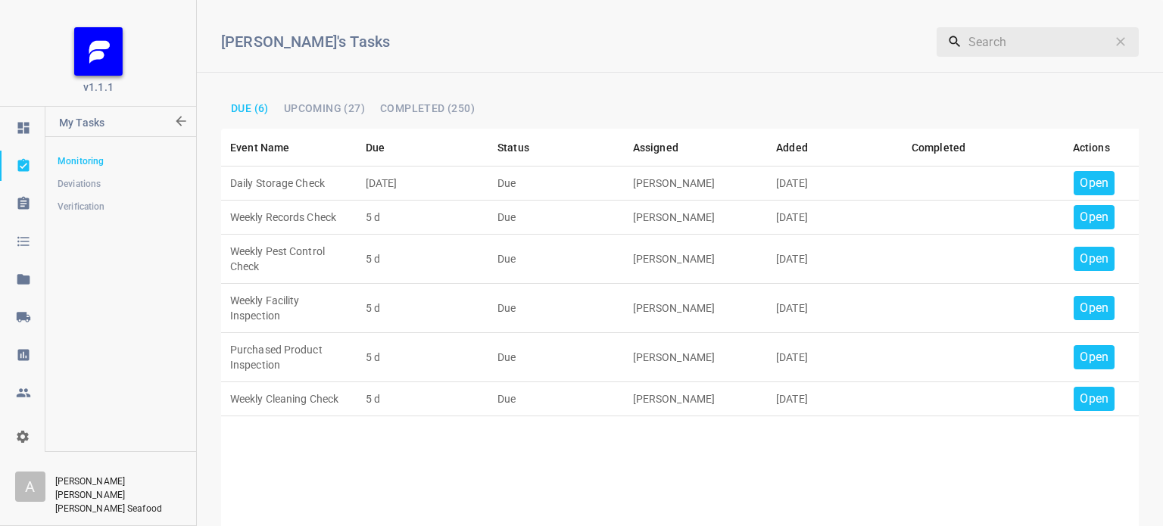
click at [1097, 180] on p "Open" at bounding box center [1094, 183] width 29 height 18
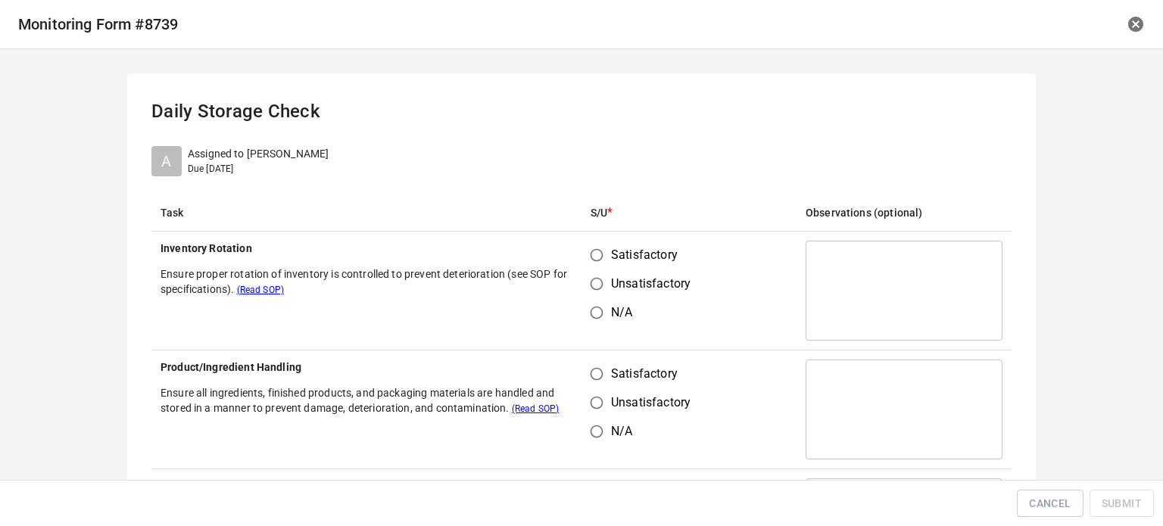
click at [590, 260] on input "Satisfactory" at bounding box center [596, 255] width 29 height 29
radio input "true"
drag, startPoint x: 594, startPoint y: 378, endPoint x: 673, endPoint y: 265, distance: 138.1
click at [594, 375] on input "Satisfactory" at bounding box center [596, 374] width 29 height 29
radio input "true"
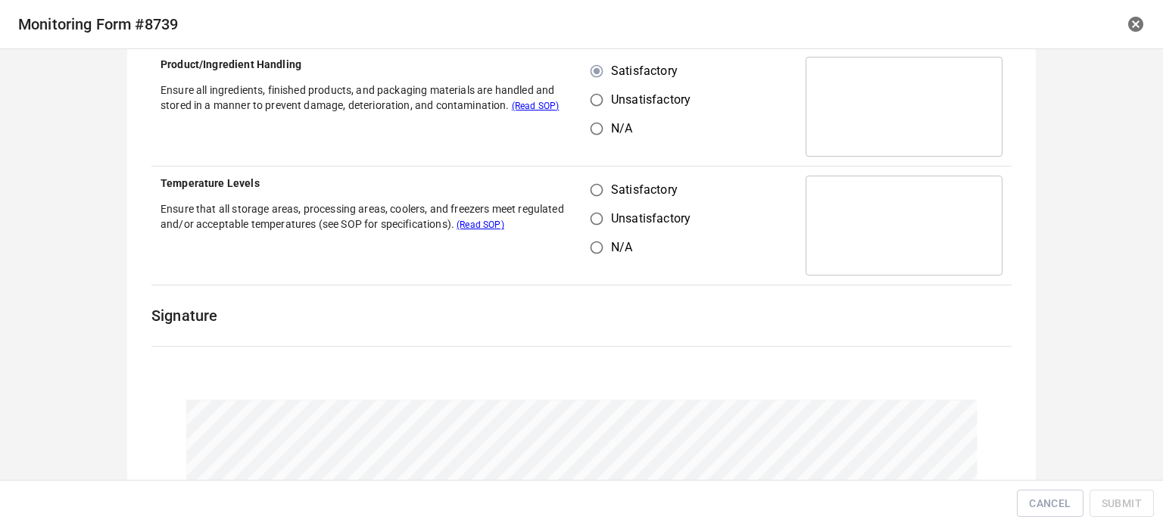
click at [592, 184] on input "Satisfactory" at bounding box center [596, 190] width 29 height 29
radio input "true"
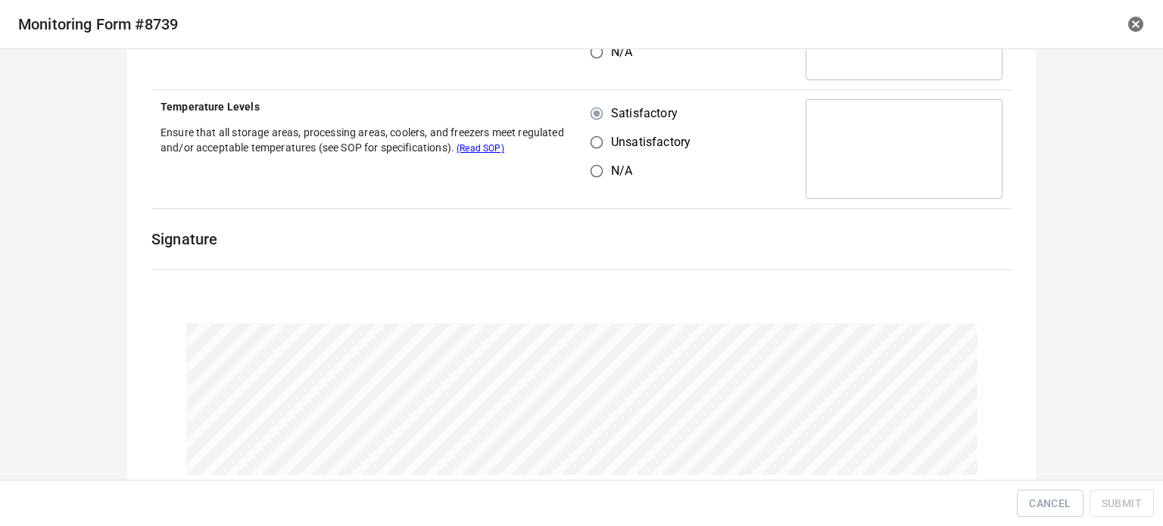
scroll to position [468, 0]
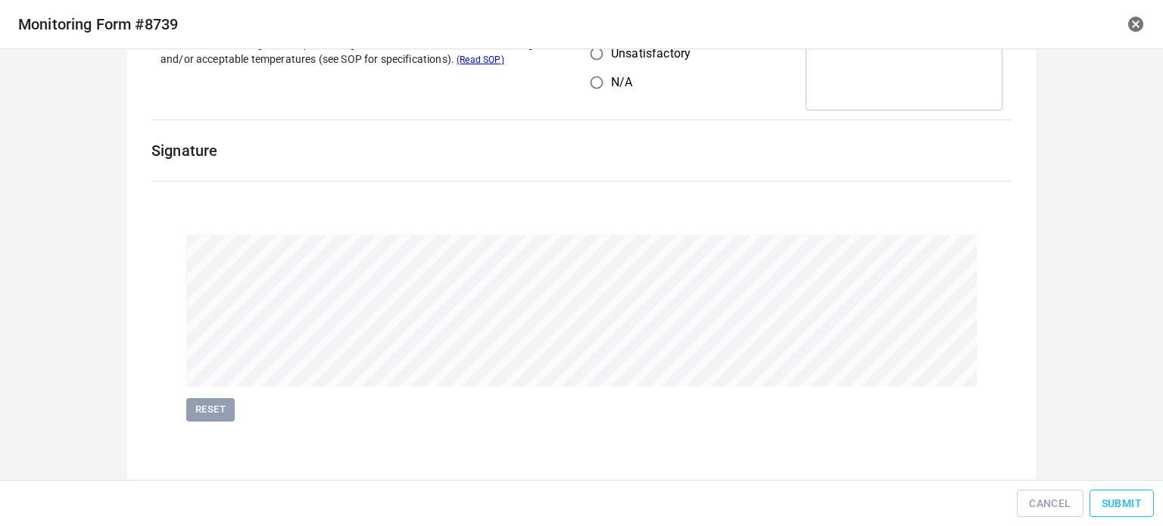
click at [1112, 502] on span "Submit" at bounding box center [1122, 504] width 40 height 19
